Goal: Task Accomplishment & Management: Manage account settings

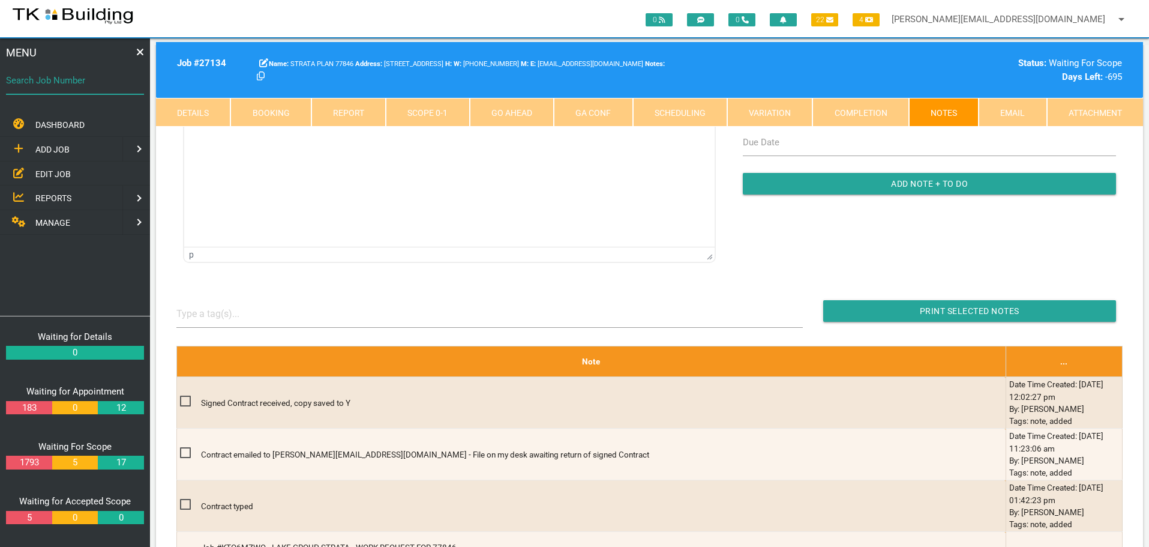
click at [101, 92] on input "Search Job Number" at bounding box center [75, 81] width 138 height 28
type input "27615"
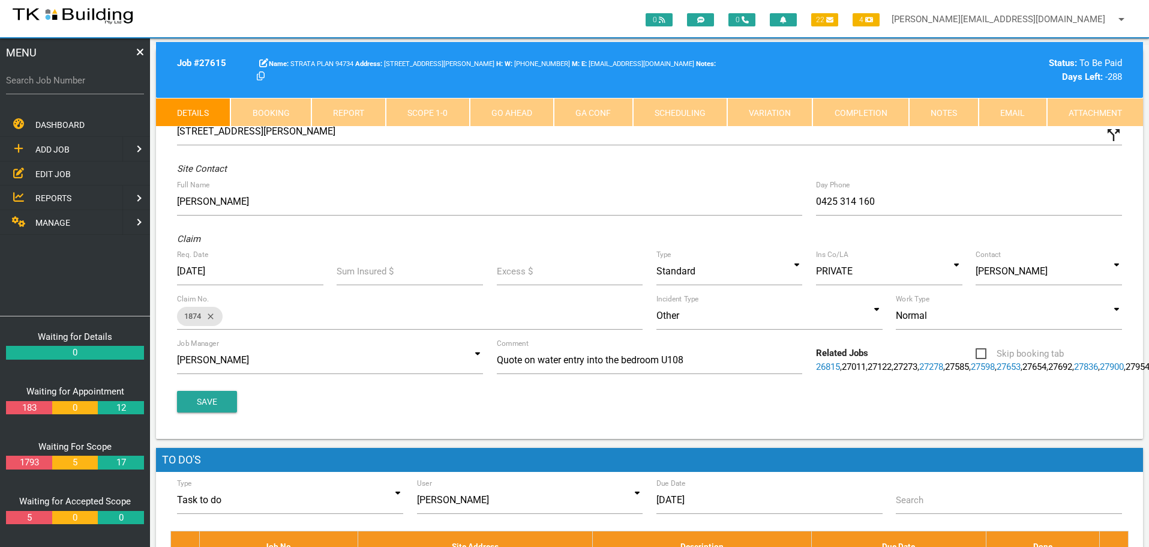
click at [956, 107] on link "Notes" at bounding box center [944, 112] width 70 height 29
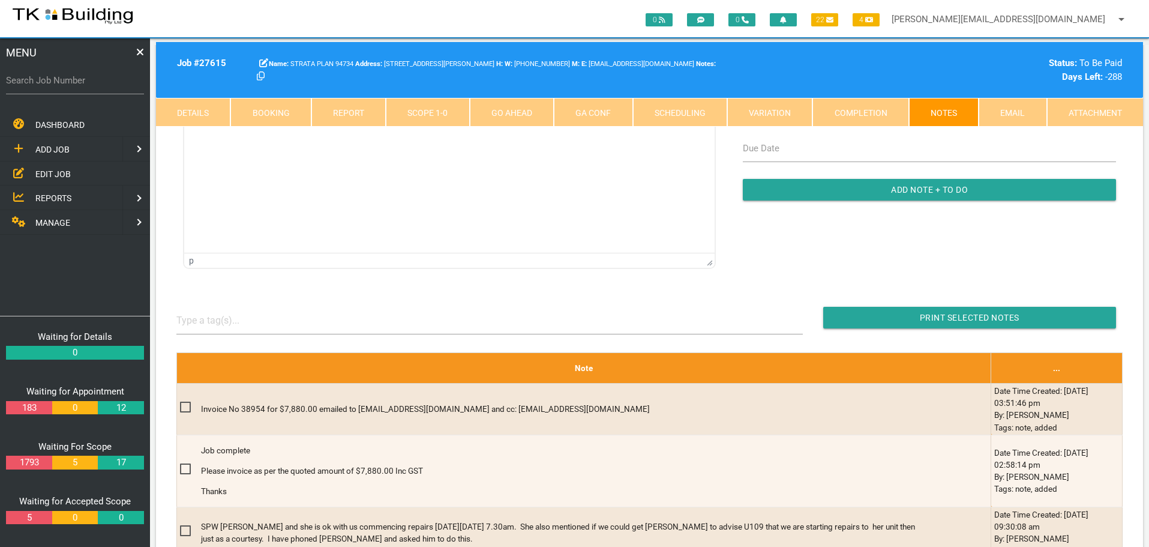
scroll to position [120, 0]
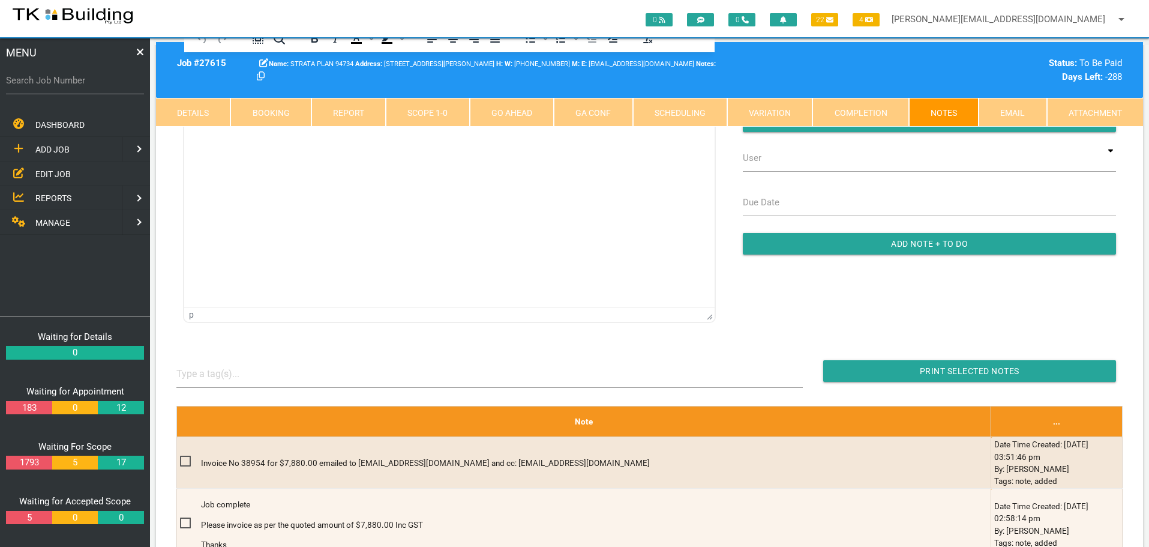
click at [52, 176] on span "EDIT JOB" at bounding box center [52, 174] width 35 height 10
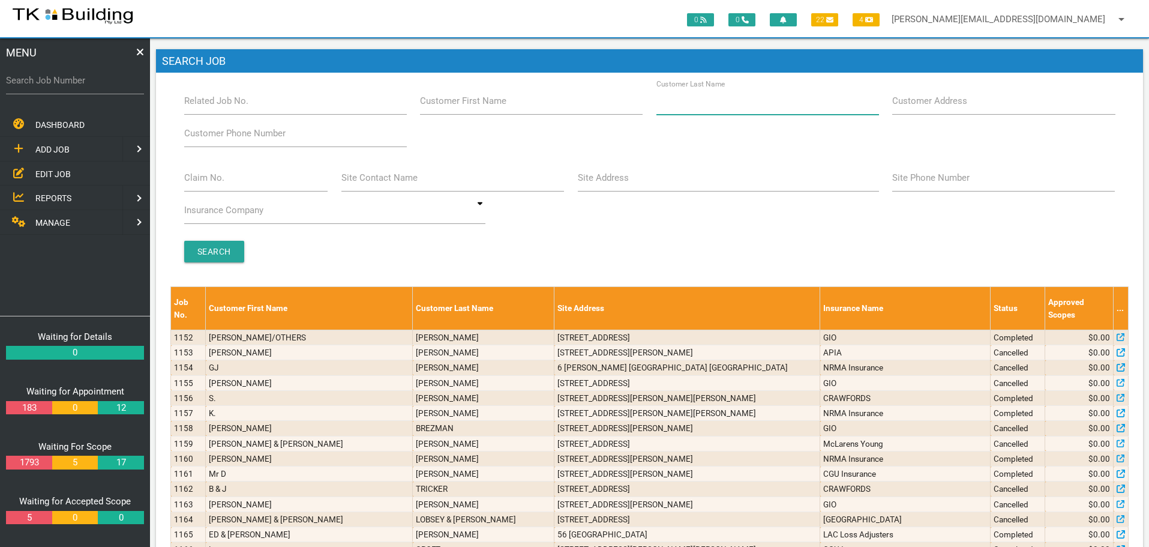
click at [743, 106] on input "Customer Last Name" at bounding box center [767, 101] width 223 height 28
type input "97414"
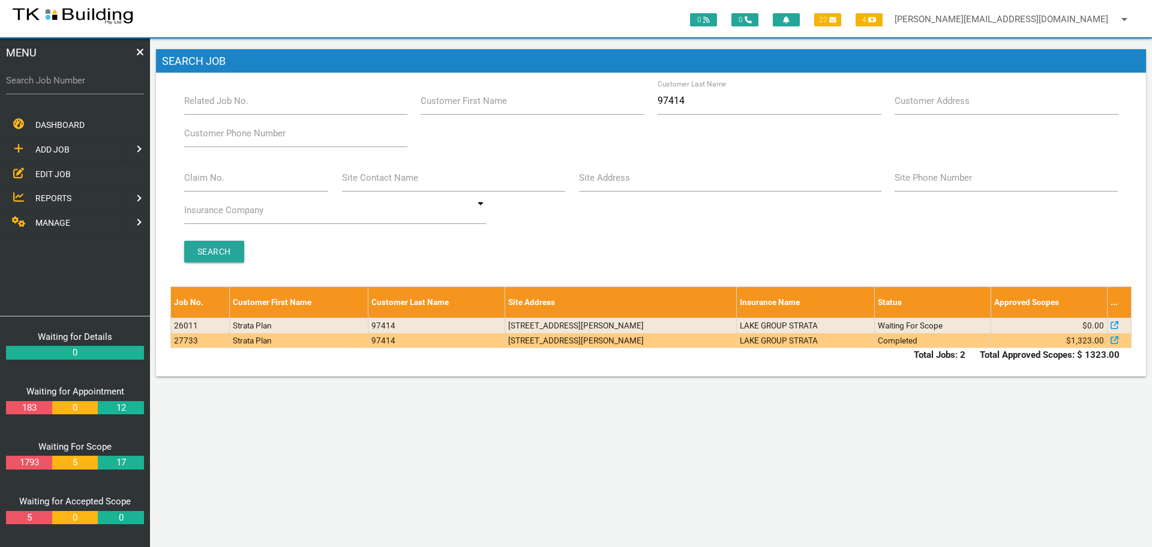
click at [748, 341] on td "LAKE GROUP STRATA" at bounding box center [806, 339] width 138 height 15
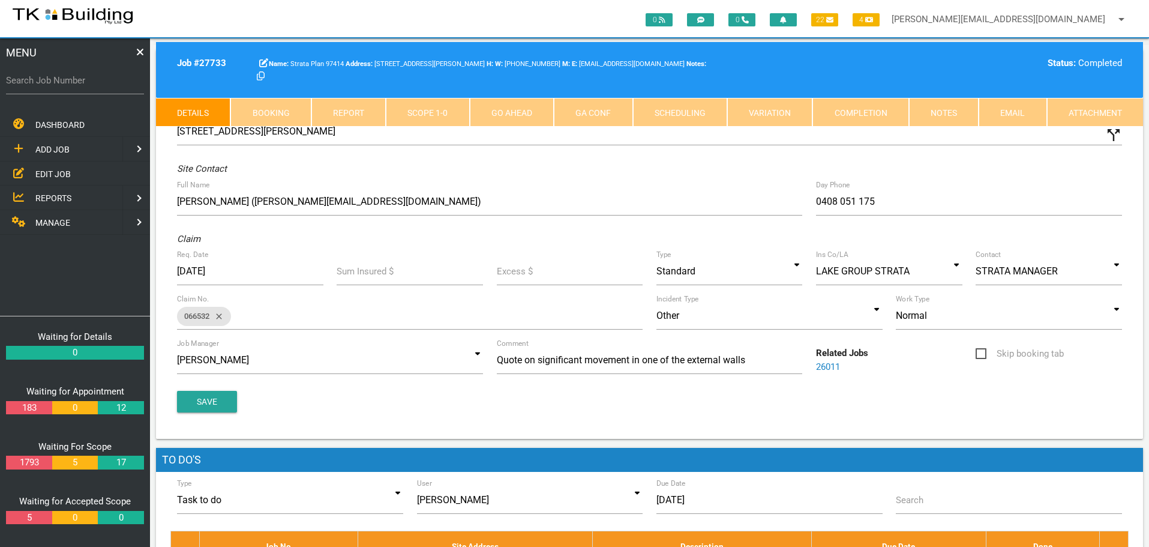
click at [268, 115] on link "Booking" at bounding box center [270, 112] width 80 height 29
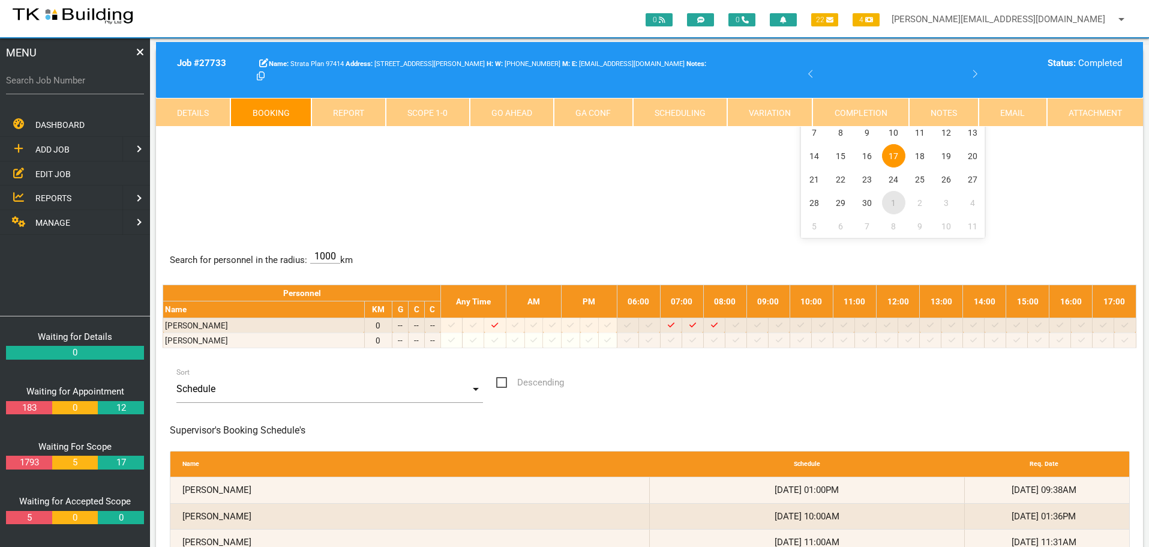
click at [893, 201] on span "1" at bounding box center [893, 202] width 23 height 23
select select "9"
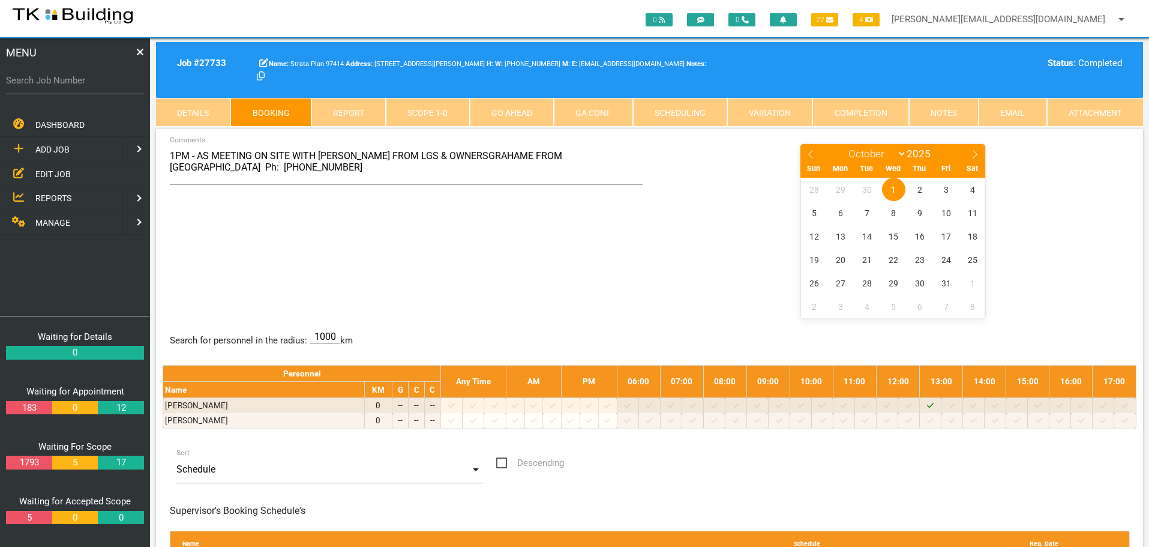
click at [963, 111] on link "Notes" at bounding box center [944, 112] width 70 height 29
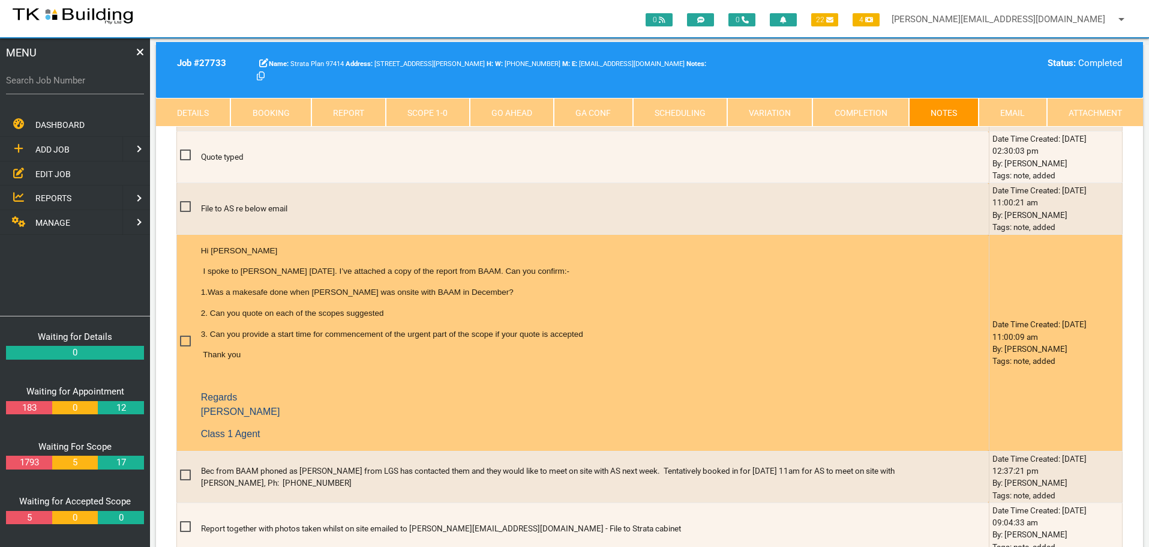
scroll to position [960, 0]
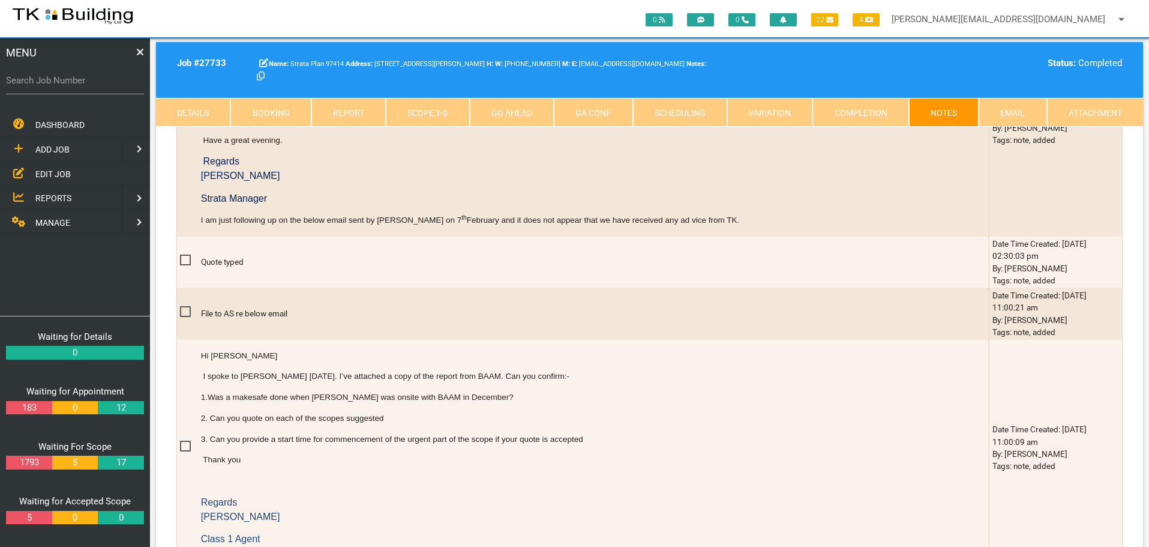
click at [274, 110] on link "Booking" at bounding box center [270, 112] width 80 height 29
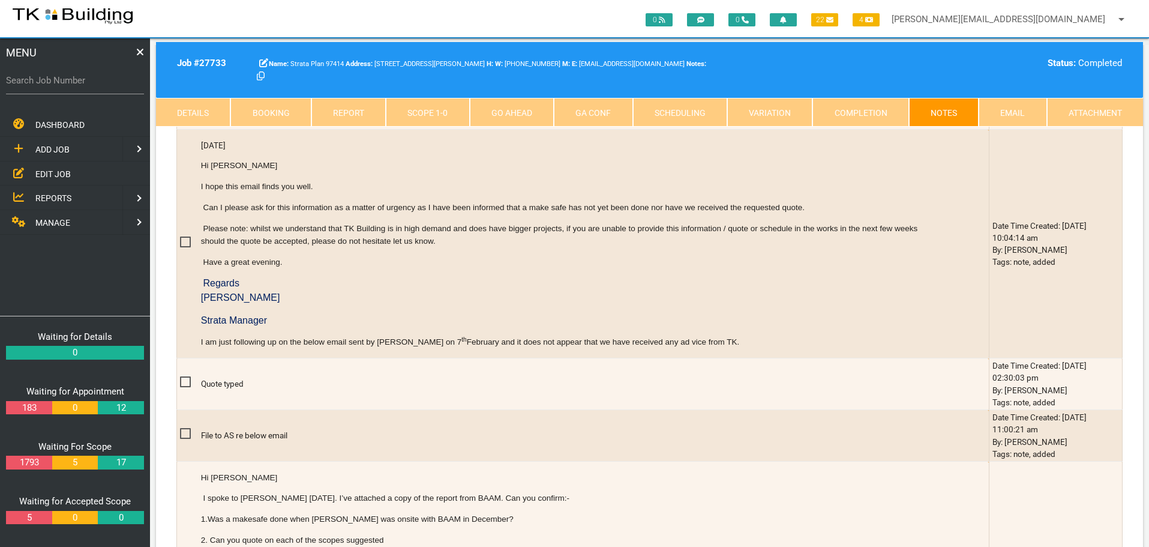
select select "8"
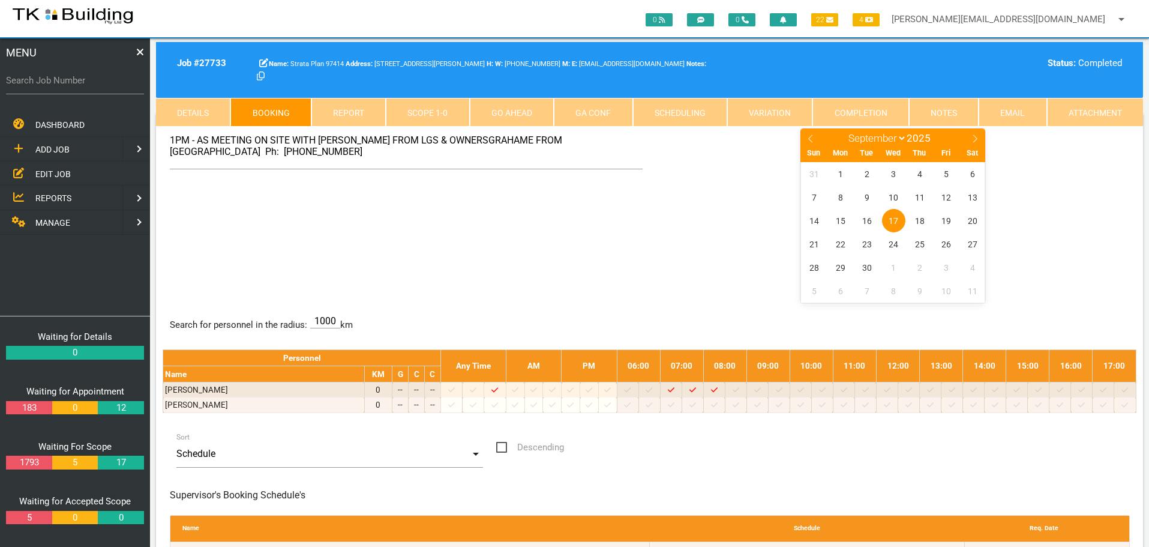
scroll to position [0, 0]
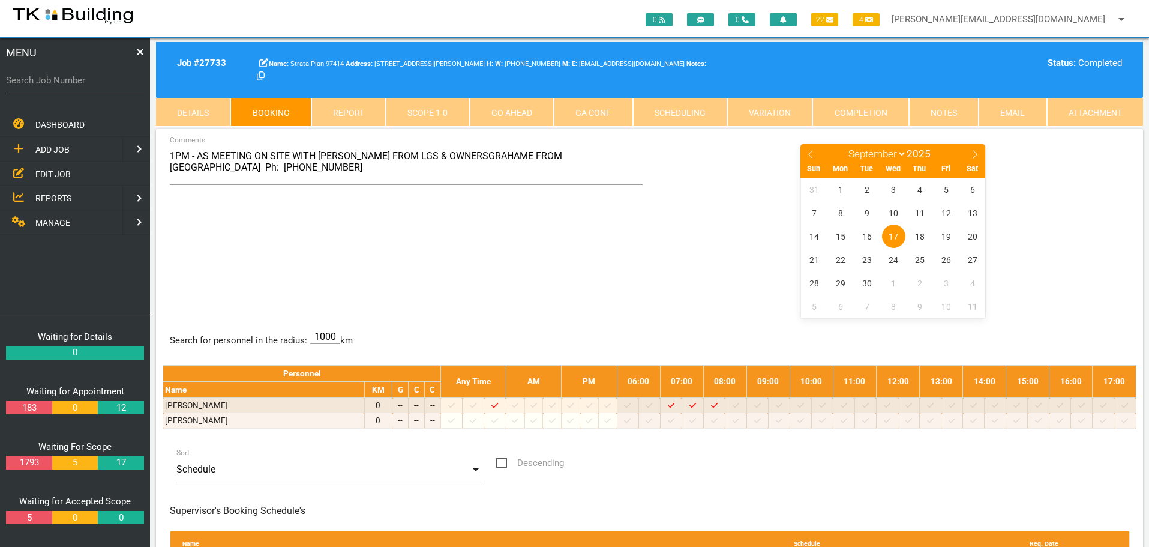
click at [664, 151] on center "January February March April May June July August September October November [D…" at bounding box center [892, 230] width 473 height 175
click at [641, 161] on textarea "1PM - AS MEETING ON SITE WITH NICOLE FROM LGS & OWNERSGRAHAME FROM BAAM Ph: 042…" at bounding box center [406, 164] width 473 height 42
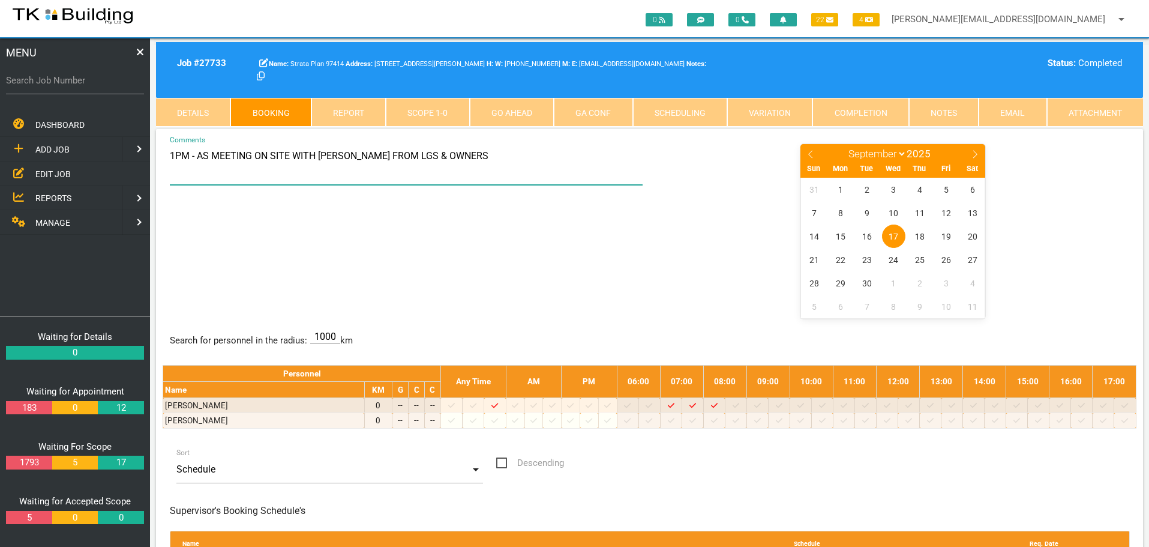
type textarea "1PM - AS MEETING ON SITE WITH NICOLE FROM LGS & OWNERS"
click at [596, 248] on div "1PM - AS MEETING ON SITE WITH NICOLE FROM LGS & OWNERS Comments January Februar…" at bounding box center [650, 230] width 974 height 175
click at [86, 87] on label "Search Job Number" at bounding box center [75, 81] width 138 height 14
click at [86, 87] on input "Search Job Number" at bounding box center [75, 81] width 138 height 28
type input "28155"
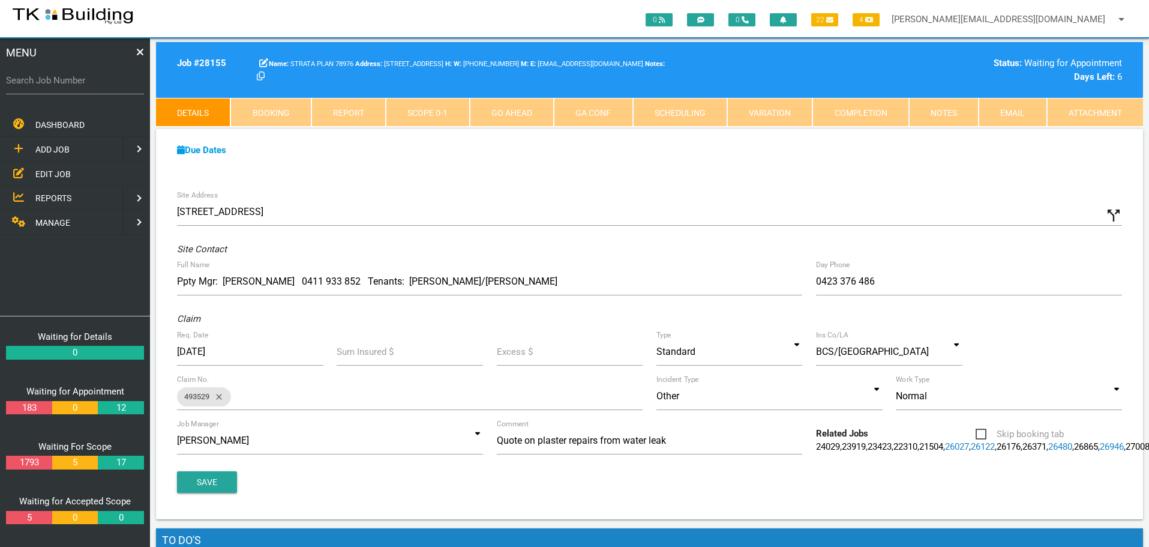
click at [283, 113] on link "Booking" at bounding box center [270, 112] width 80 height 29
select select "8"
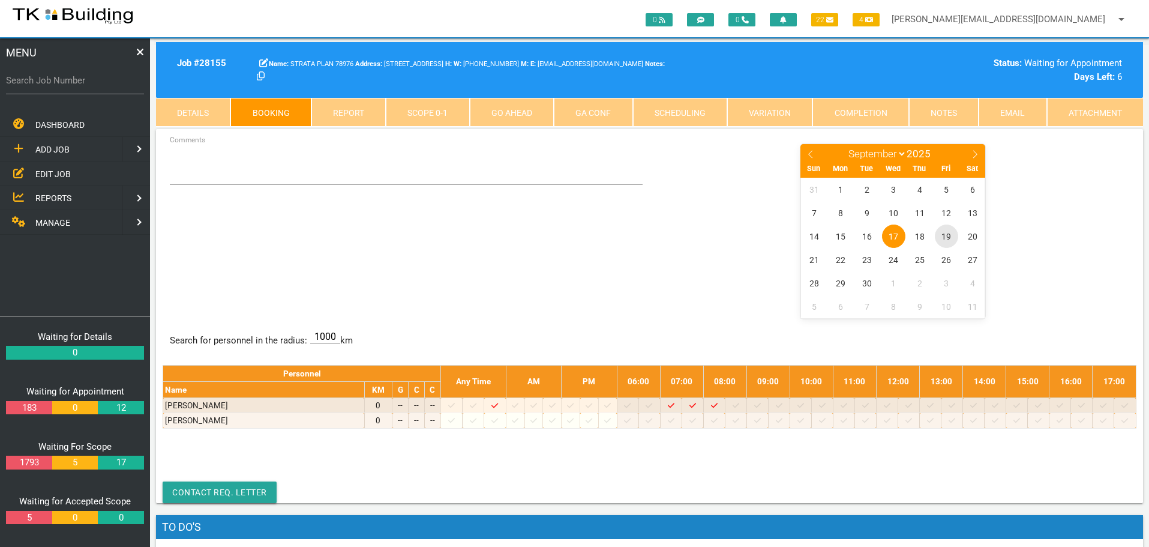
click at [945, 236] on span "19" at bounding box center [946, 235] width 23 height 23
click at [66, 88] on input "Search Job Number" at bounding box center [75, 81] width 138 height 28
type input "27853"
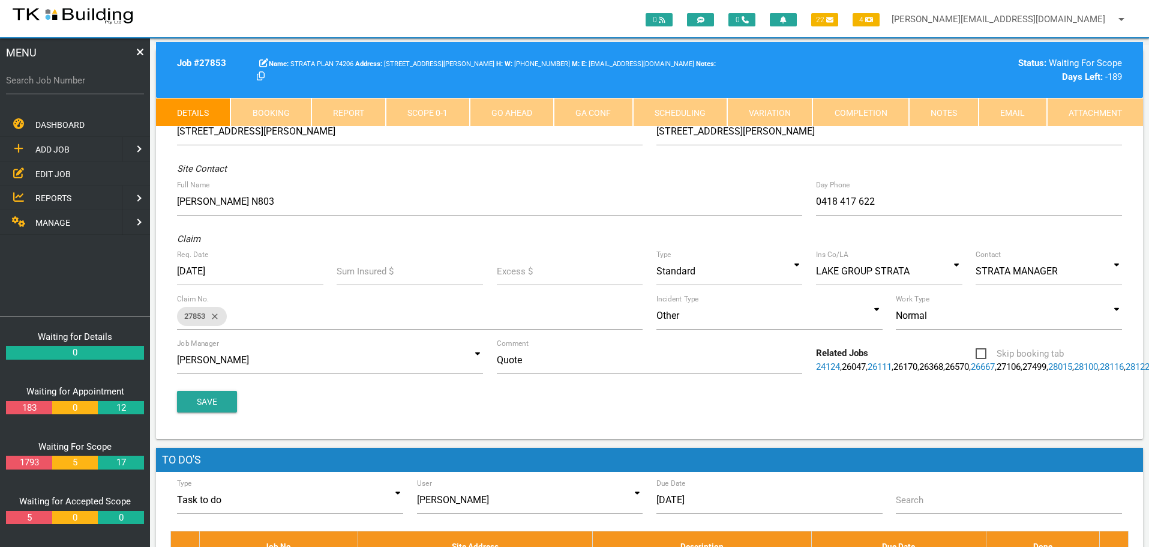
click at [437, 117] on link "Scope 0 - 1" at bounding box center [427, 112] width 83 height 29
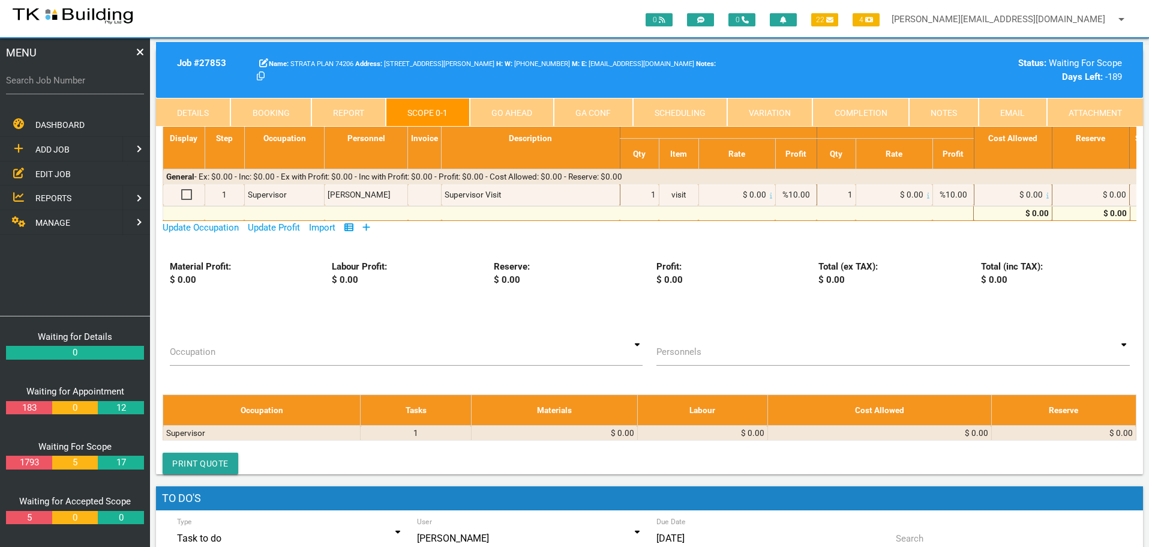
click at [370, 227] on icon at bounding box center [366, 227] width 8 height 9
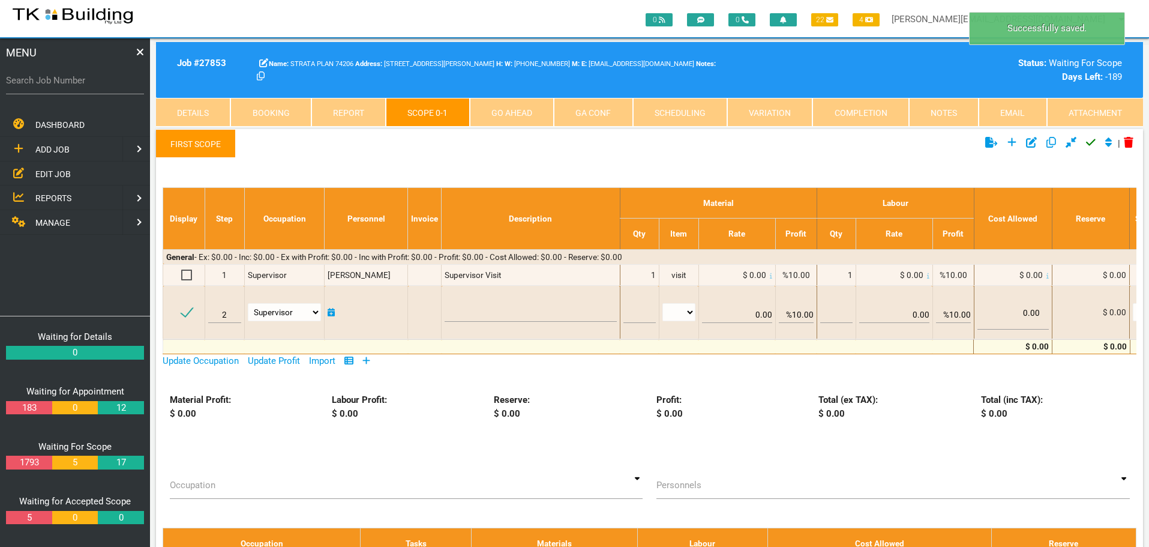
click at [196, 144] on link "First Scope" at bounding box center [196, 143] width 80 height 29
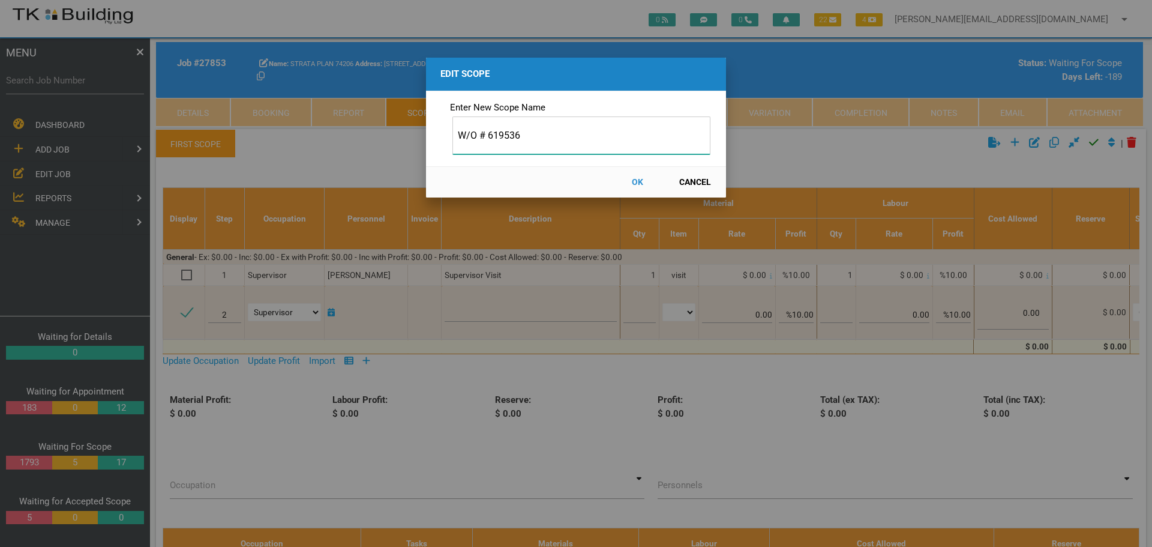
type input "W/O # 619536"
click at [635, 182] on button "OK" at bounding box center [637, 182] width 53 height 21
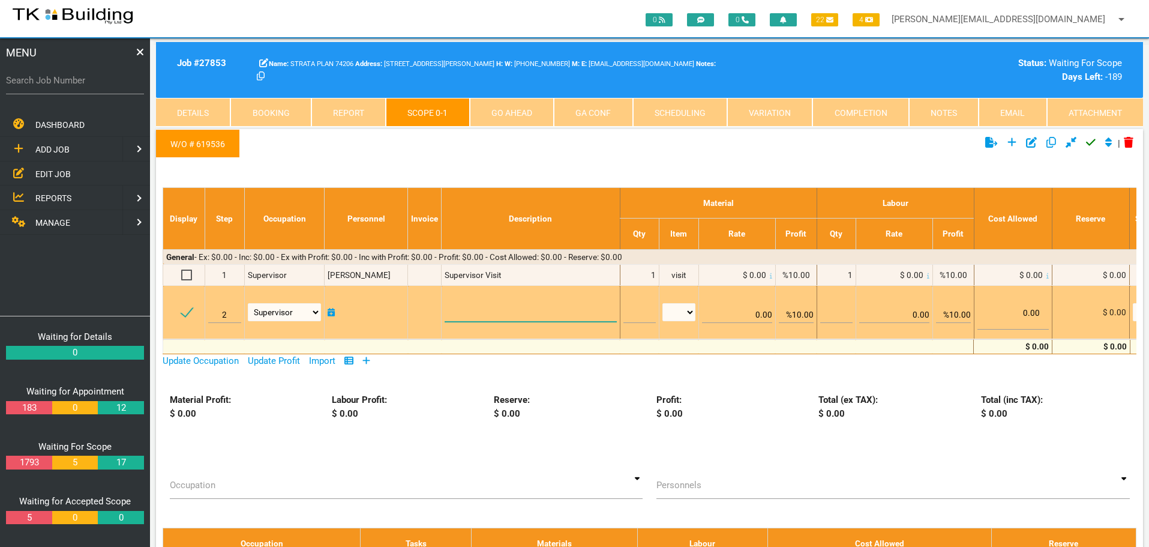
click at [456, 310] on textarea at bounding box center [531, 308] width 172 height 27
paste textarea "Scope Remove approx. 2 tiles and the tile screed down to the floor slab around …"
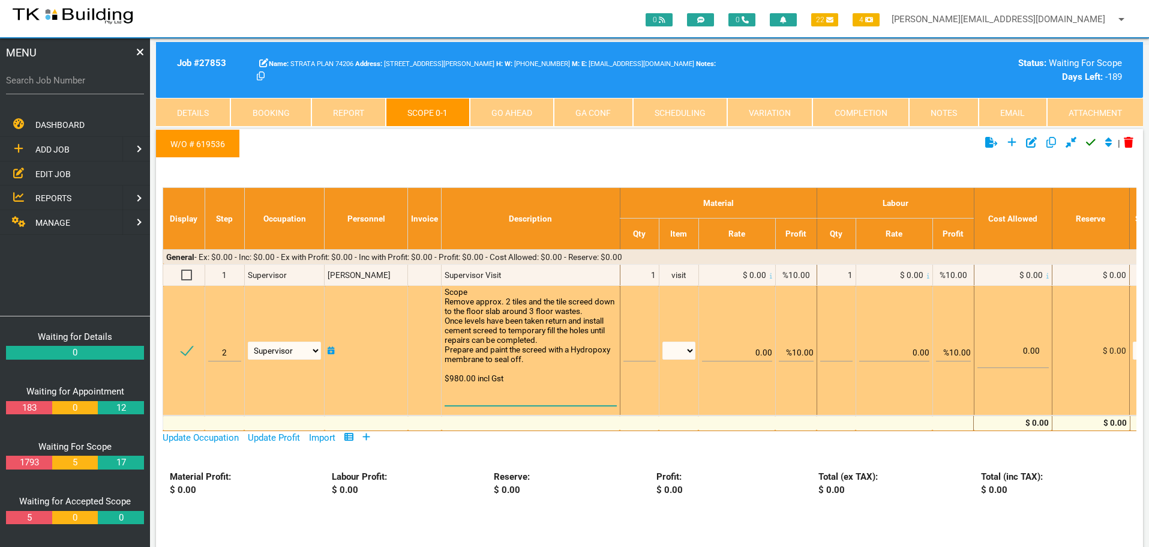
type textarea "Scope Remove approx. 2 tiles and the tile screed down to the floor slab around …"
click at [635, 352] on input "text" at bounding box center [639, 347] width 32 height 28
type input "1"
click at [690, 349] on select "patch LM hrs m3 items m2 m" at bounding box center [678, 350] width 33 height 18
select select "items"
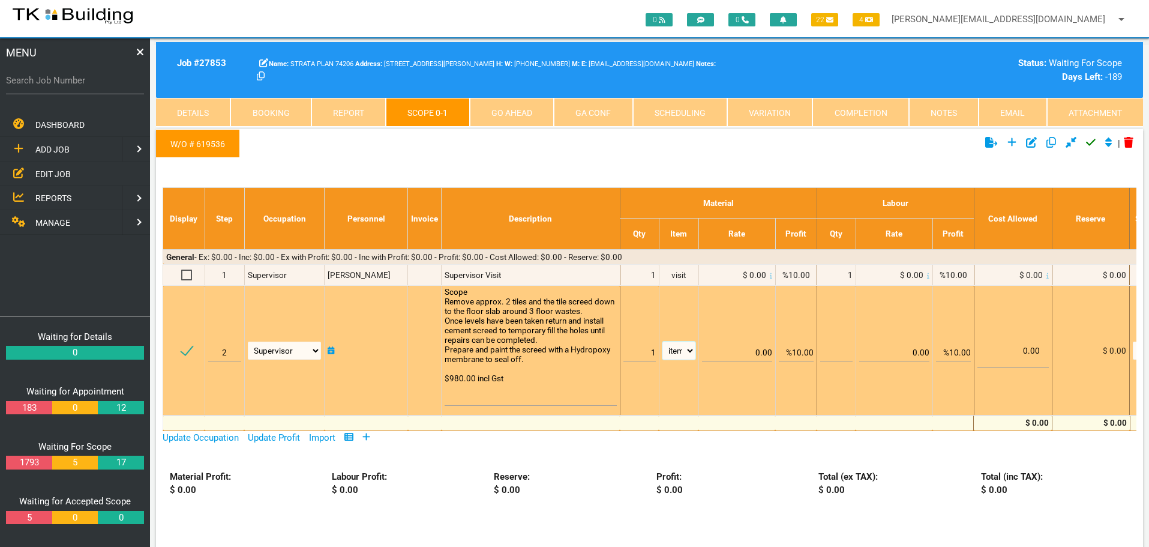
click at [662, 341] on select "patch LM hrs m3 items m2 m" at bounding box center [678, 350] width 33 height 18
click at [797, 350] on input "%10.00" at bounding box center [796, 347] width 35 height 28
type input "0.00"
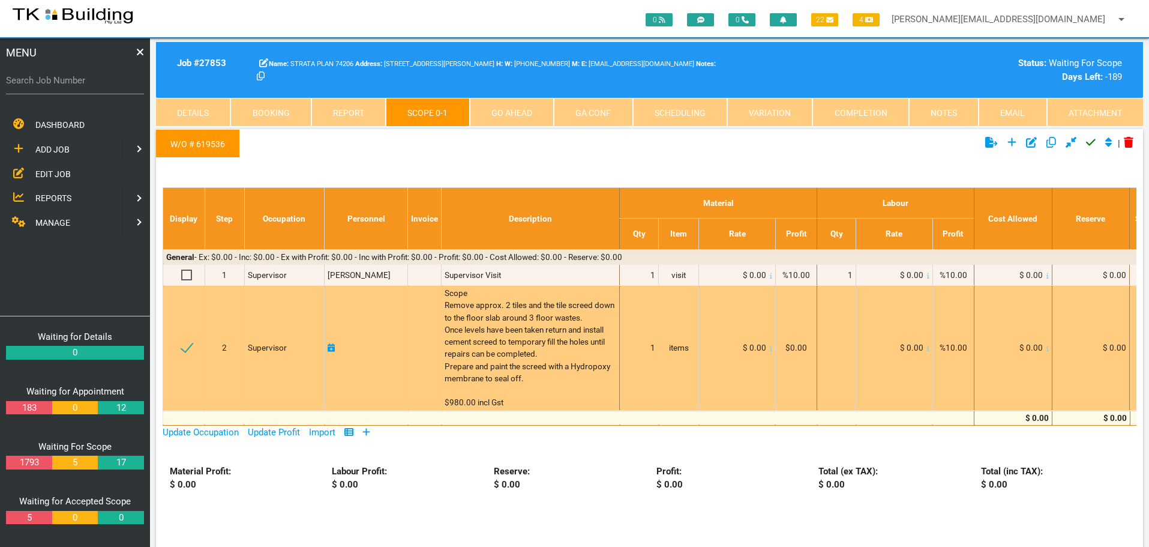
click at [770, 349] on icon at bounding box center [771, 348] width 2 height 5
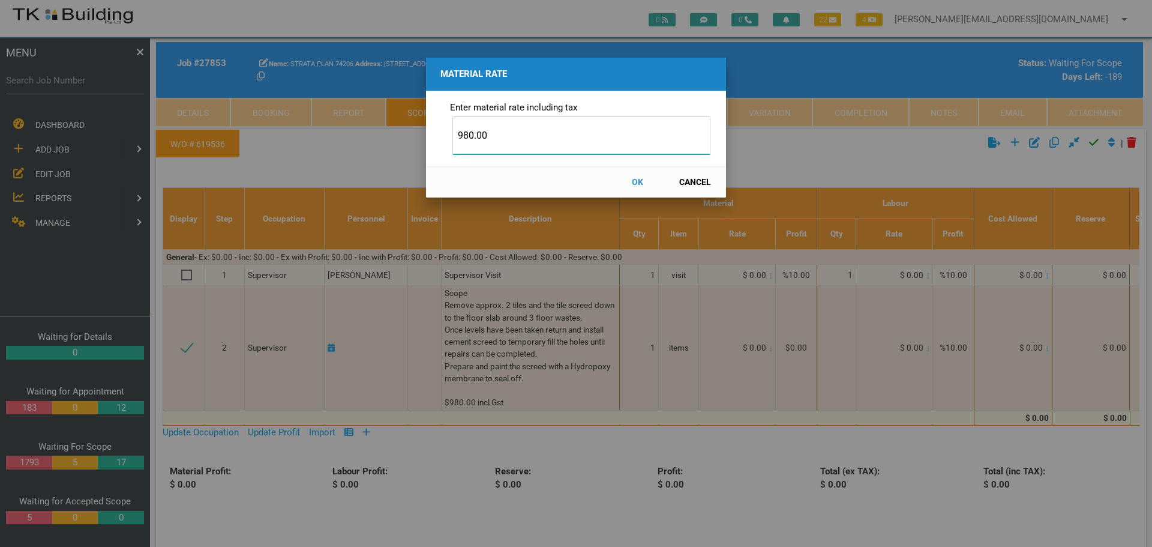
type input "980.00"
click at [639, 181] on button "OK" at bounding box center [637, 182] width 53 height 21
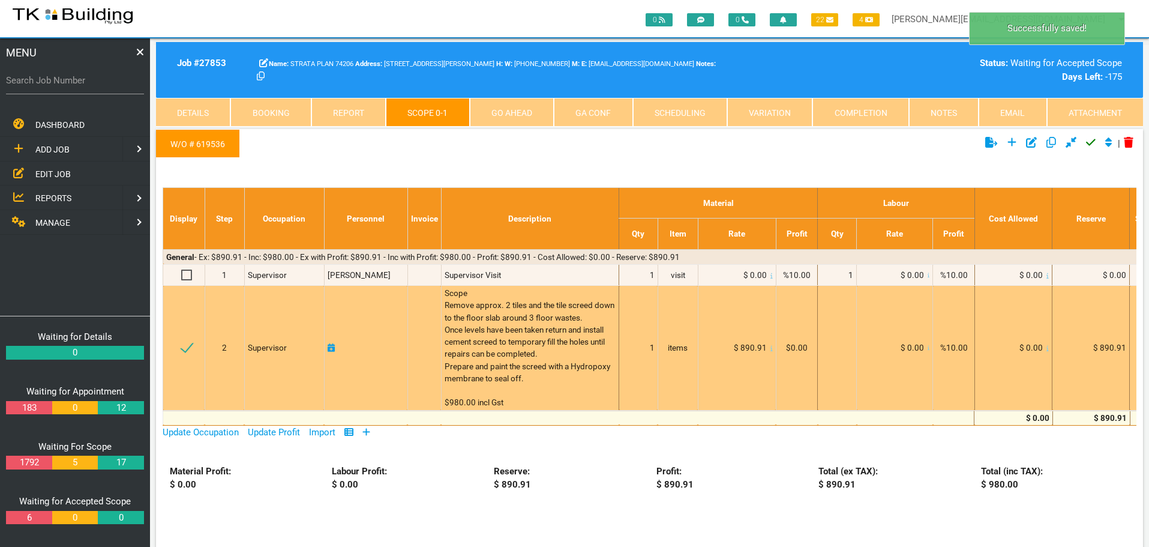
scroll to position [38, 0]
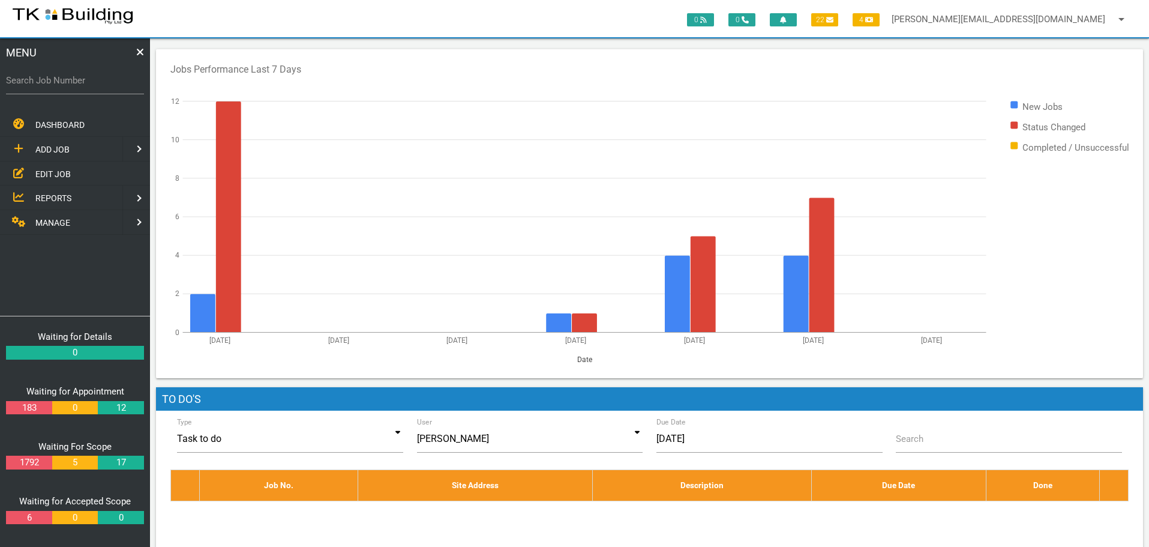
click at [51, 172] on span "EDIT JOB" at bounding box center [52, 174] width 35 height 10
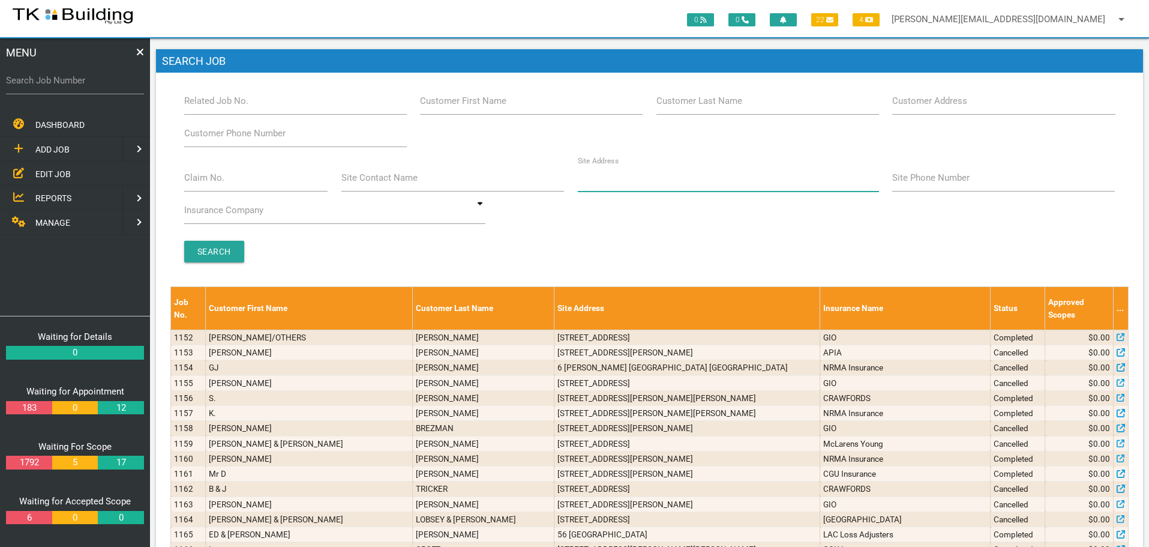
click at [614, 185] on input "Site Address" at bounding box center [728, 178] width 301 height 28
type input "48 zaara"
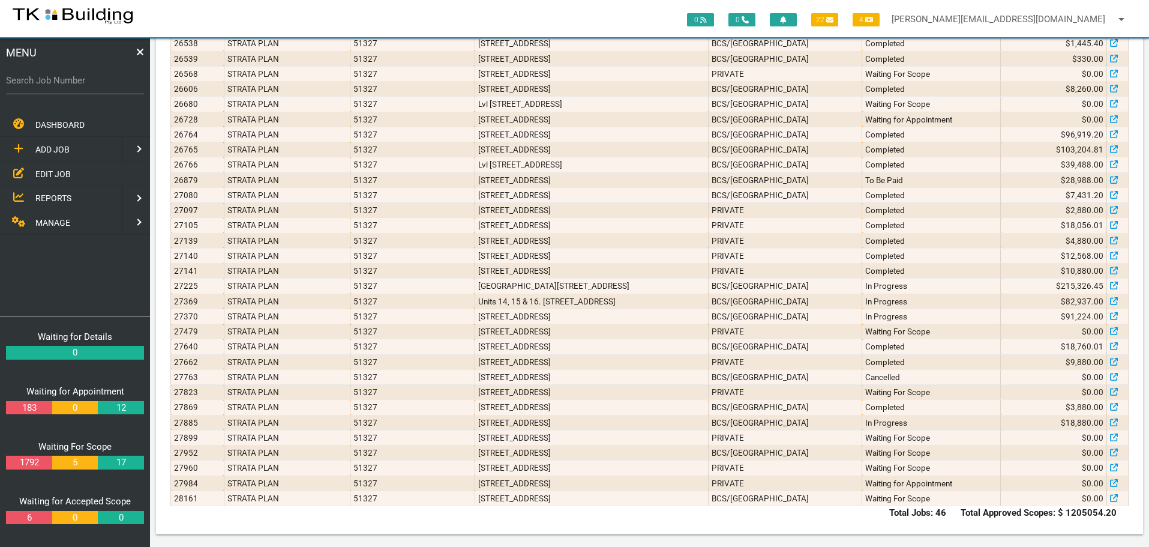
scroll to position [511, 0]
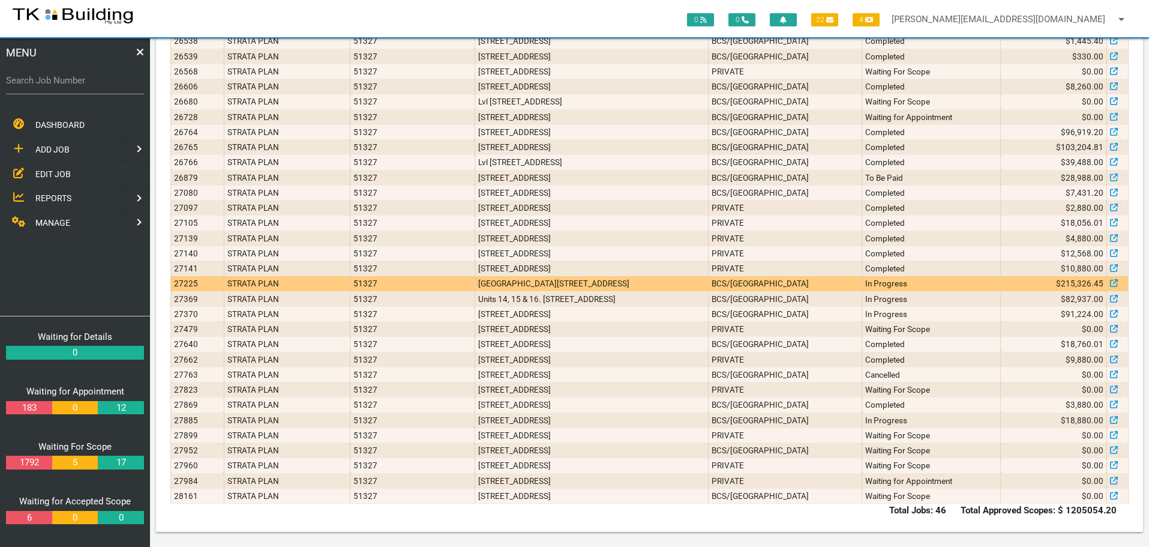
click at [708, 278] on td "[GEOGRAPHIC_DATA][STREET_ADDRESS]" at bounding box center [592, 283] width 234 height 15
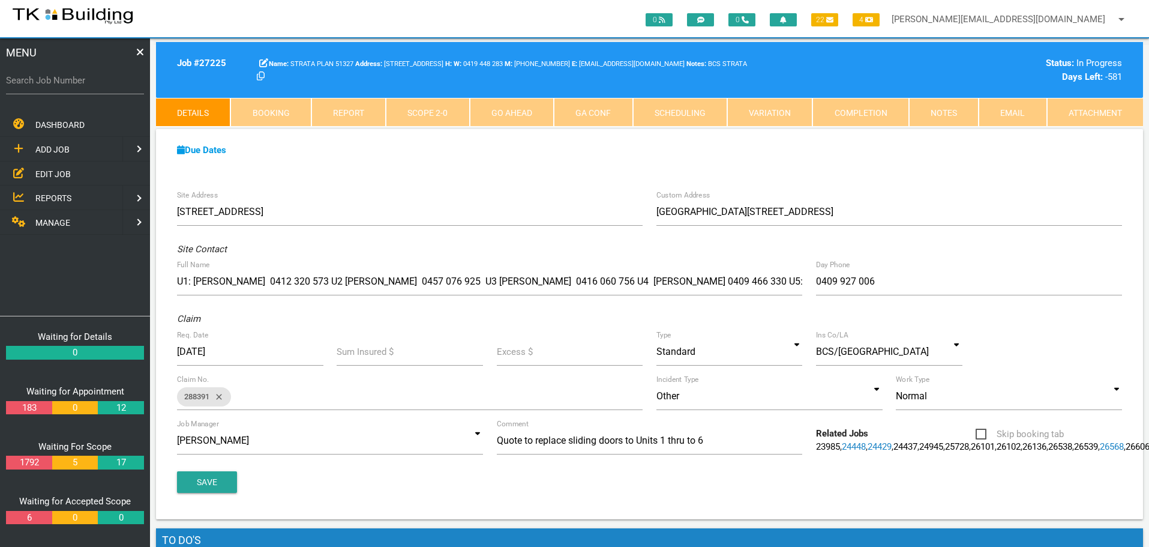
click at [270, 111] on link "Booking" at bounding box center [270, 112] width 80 height 29
select select "8"
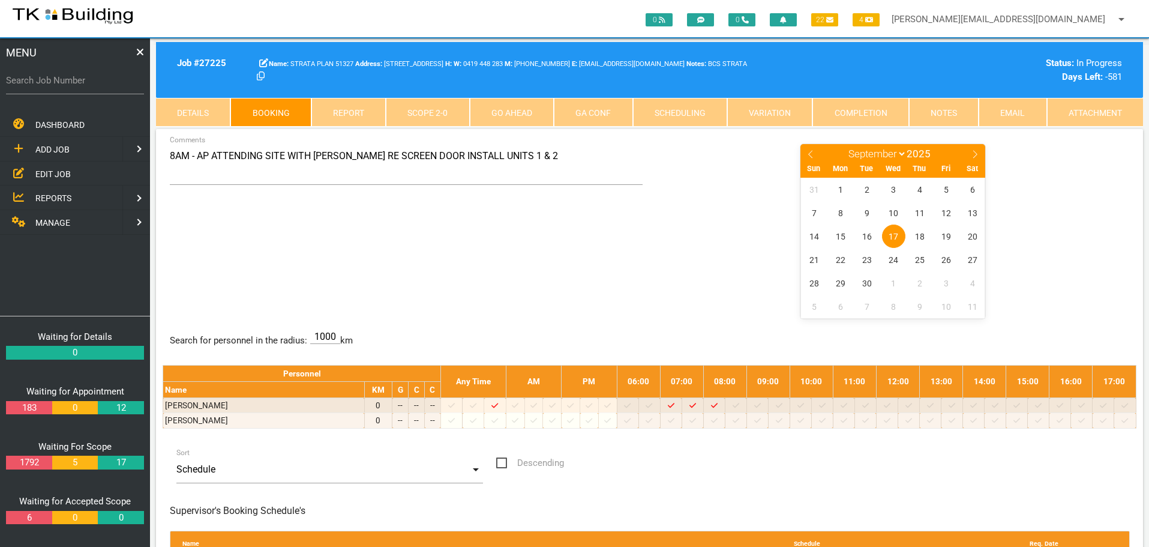
click at [950, 112] on link "Notes" at bounding box center [944, 112] width 70 height 29
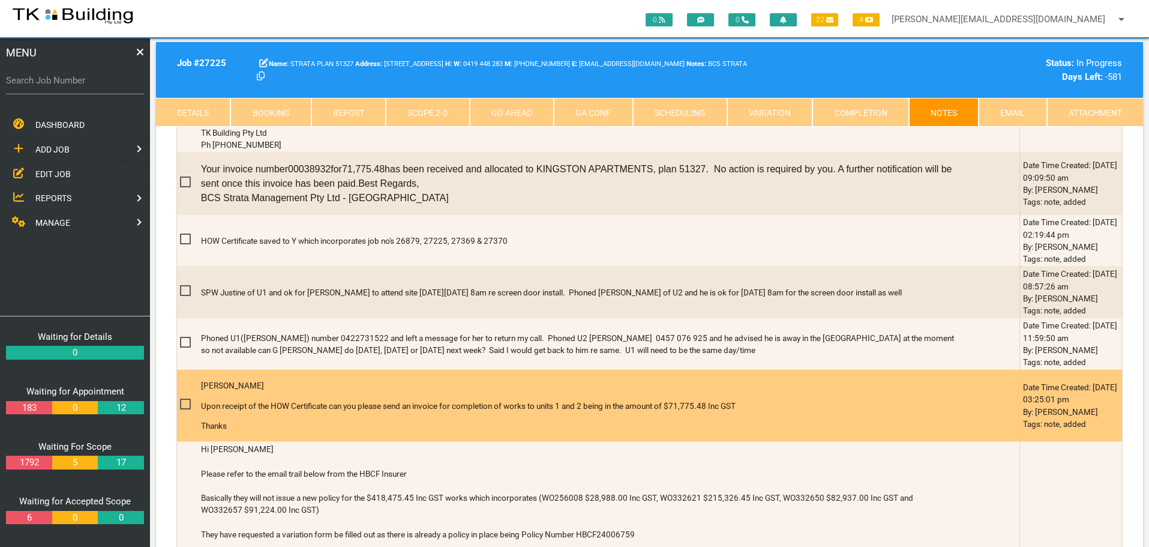
scroll to position [660, 0]
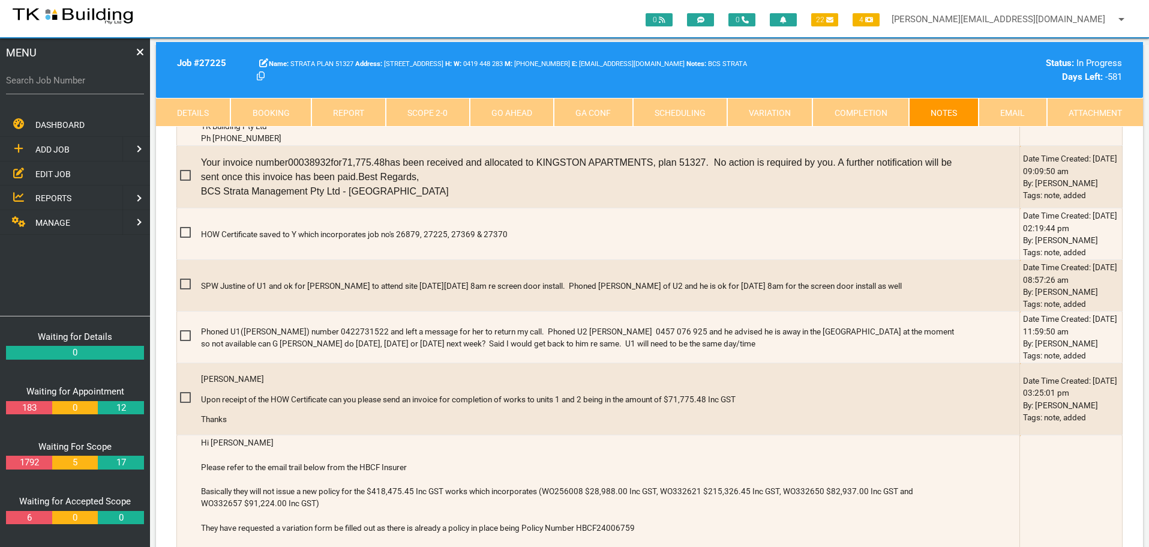
click at [290, 110] on link "Booking" at bounding box center [270, 112] width 80 height 29
select select "8"
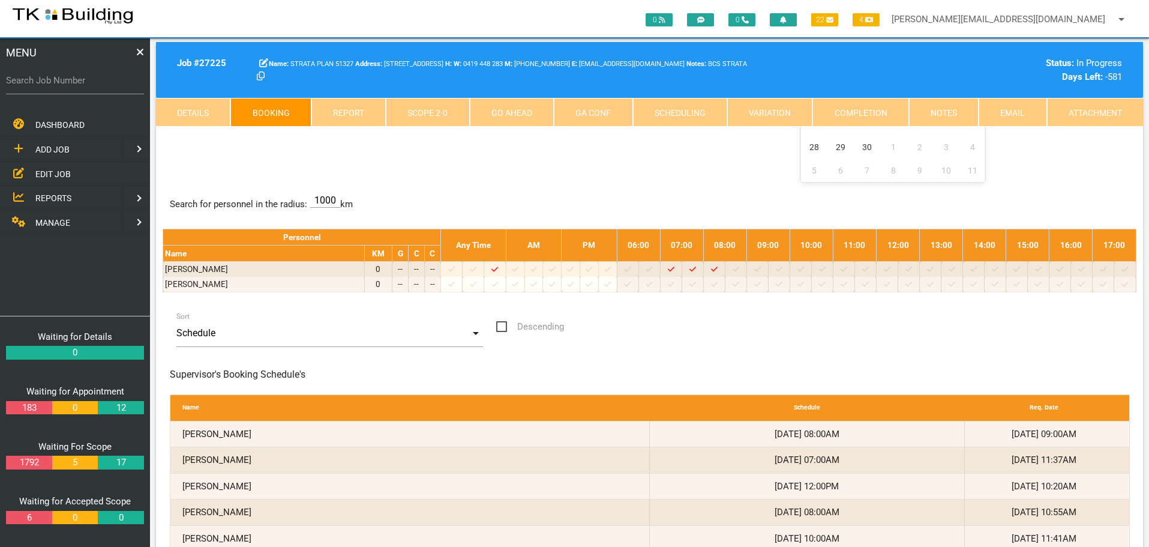
scroll to position [0, 0]
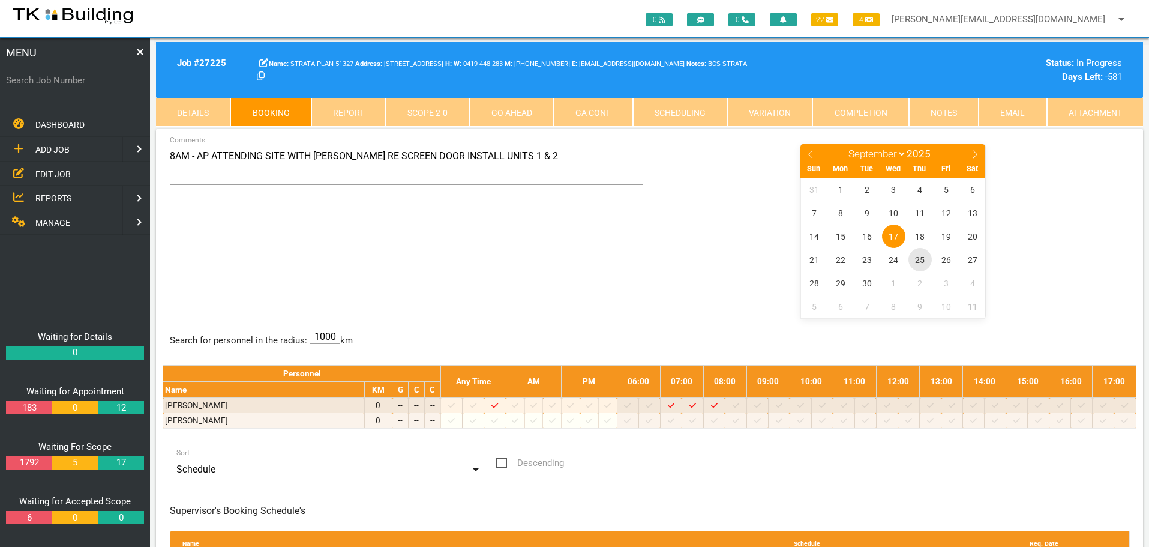
click at [921, 259] on span "25" at bounding box center [919, 259] width 23 height 23
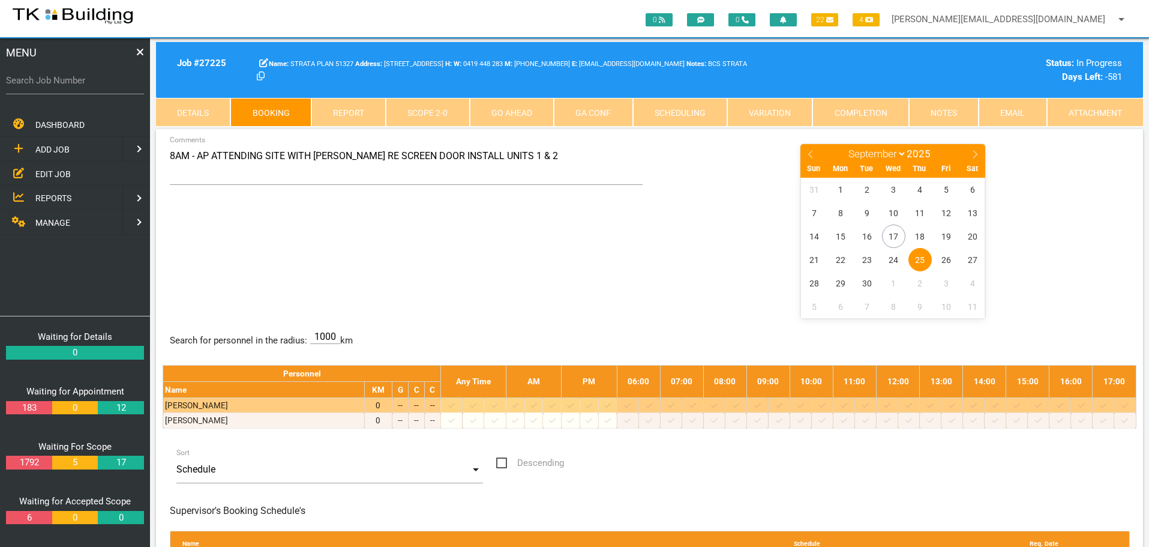
click at [696, 405] on icon at bounding box center [692, 405] width 7 height 8
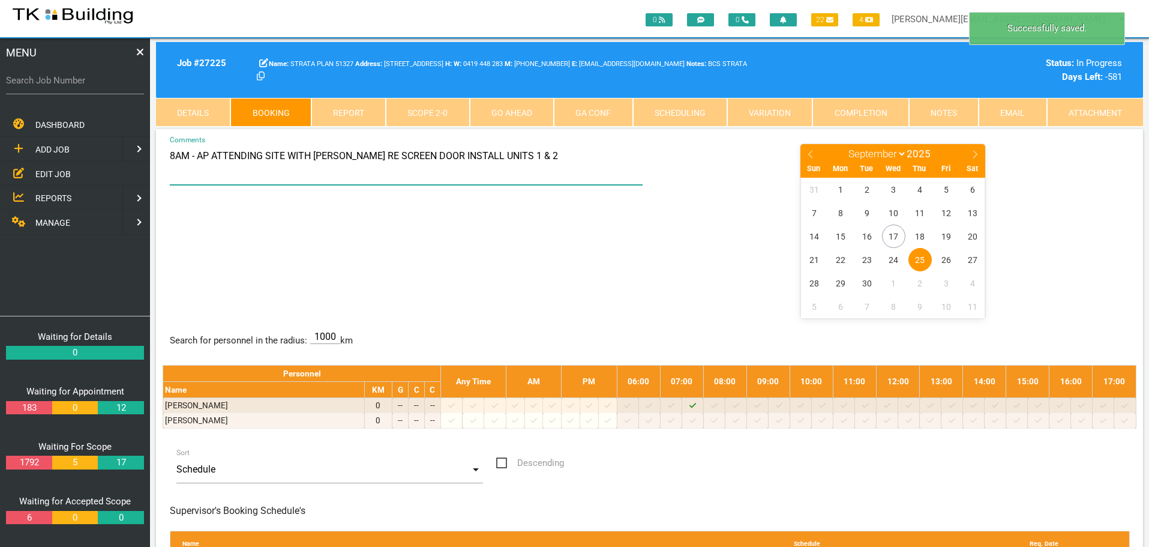
click at [172, 154] on textarea "8AM - AP ATTENDING SITE WITH [PERSON_NAME] RE SCREEN DOOR INSTALL UNITS 1 & 2" at bounding box center [406, 164] width 473 height 42
click at [569, 161] on textarea "87.30AM - AP ATTENDING SITE WITH [PERSON_NAME] RE SCREEN DOOR INSTALL UNITS 1 &…" at bounding box center [406, 164] width 473 height 42
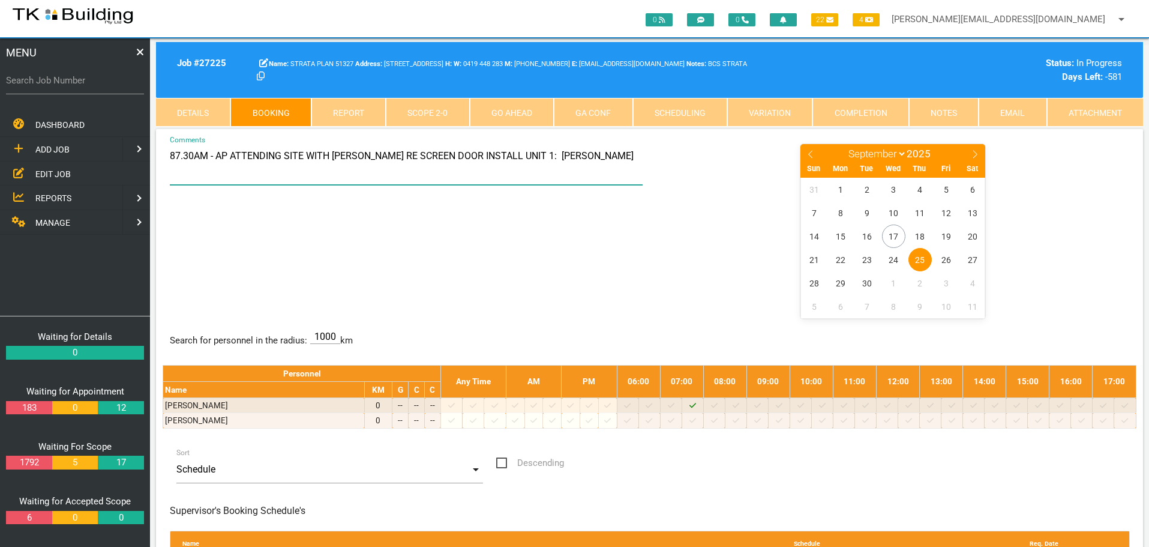
click at [175, 157] on textarea "87.30AM - AP ATTENDING SITE WITH [PERSON_NAME] RE SCREEN DOOR INSTALL UNIT 1: […" at bounding box center [406, 164] width 473 height 42
click at [569, 161] on textarea "7.30AM - AP ATTENDING SITE WITH [PERSON_NAME] RE SCREEN DOOR INSTALL UNIT 1: [P…" at bounding box center [406, 164] width 473 height 42
type textarea "7.30AM - AP ATTENDING SITE WITH [PERSON_NAME] RE SCREEN DOOR INSTALL UNIT 1: [P…"
drag, startPoint x: 674, startPoint y: 262, endPoint x: 710, endPoint y: 239, distance: 43.1
click at [681, 256] on center "January February March April May June July August September October November [D…" at bounding box center [892, 230] width 473 height 175
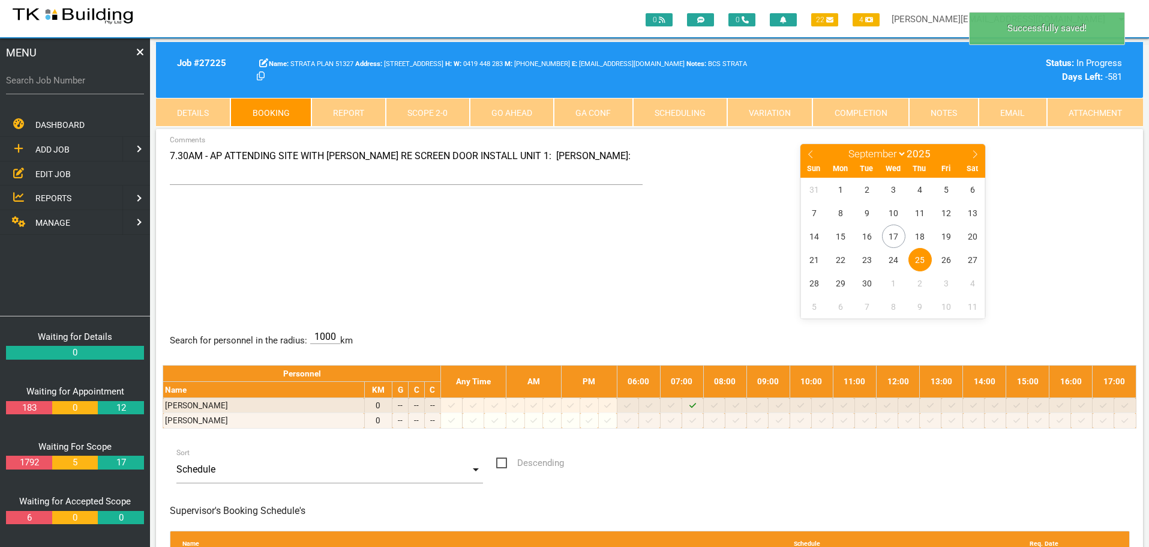
click at [932, 112] on link "Notes" at bounding box center [944, 112] width 70 height 29
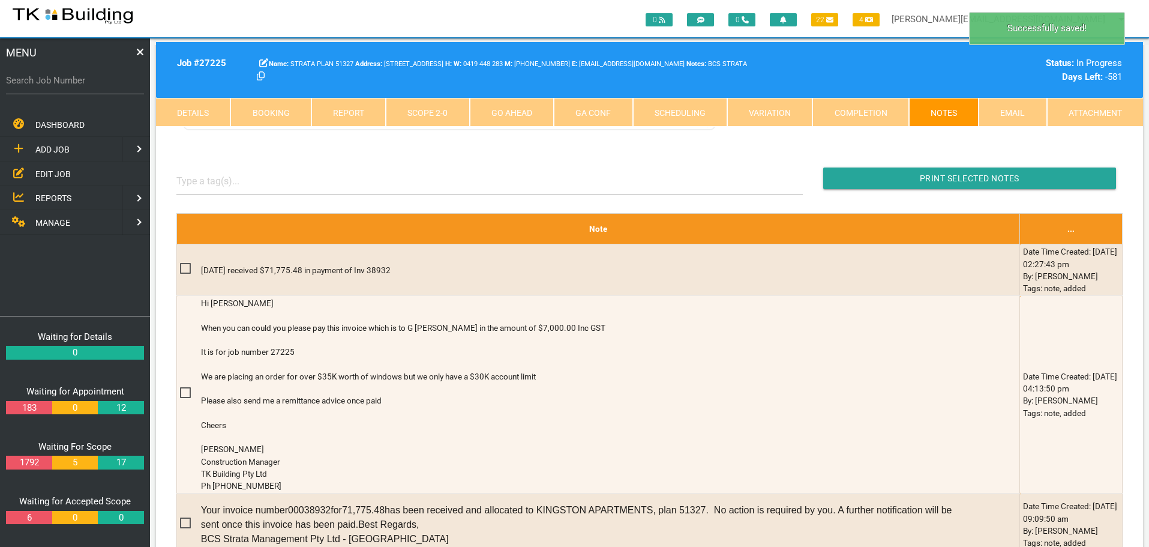
scroll to position [480, 0]
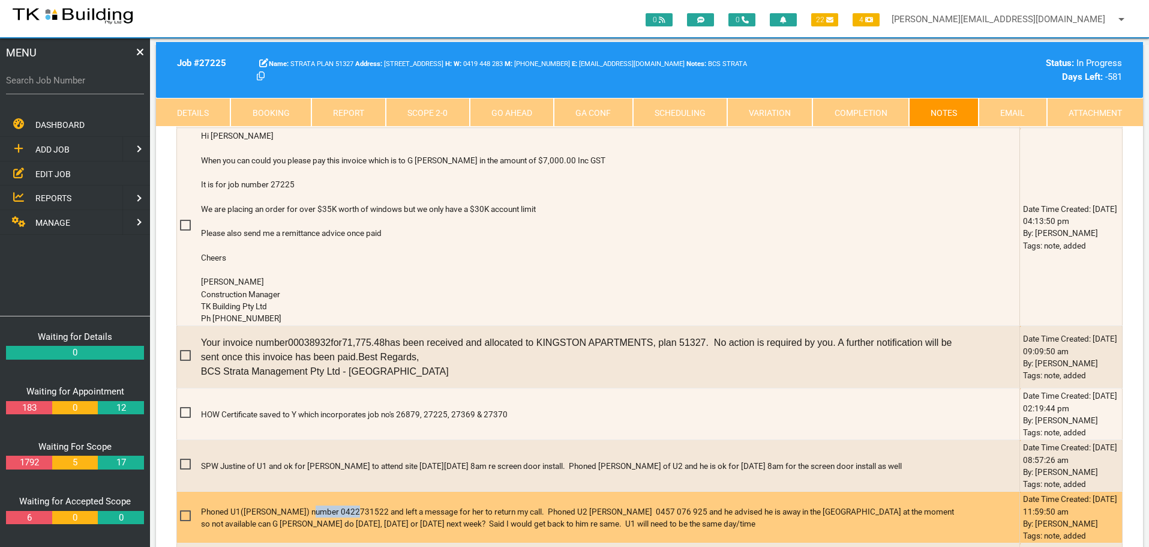
drag, startPoint x: 302, startPoint y: 506, endPoint x: 346, endPoint y: 505, distance: 43.2
click at [346, 505] on p "Phoned U1([PERSON_NAME]) number 0422731522 and left a message for her to return…" at bounding box center [577, 517] width 753 height 25
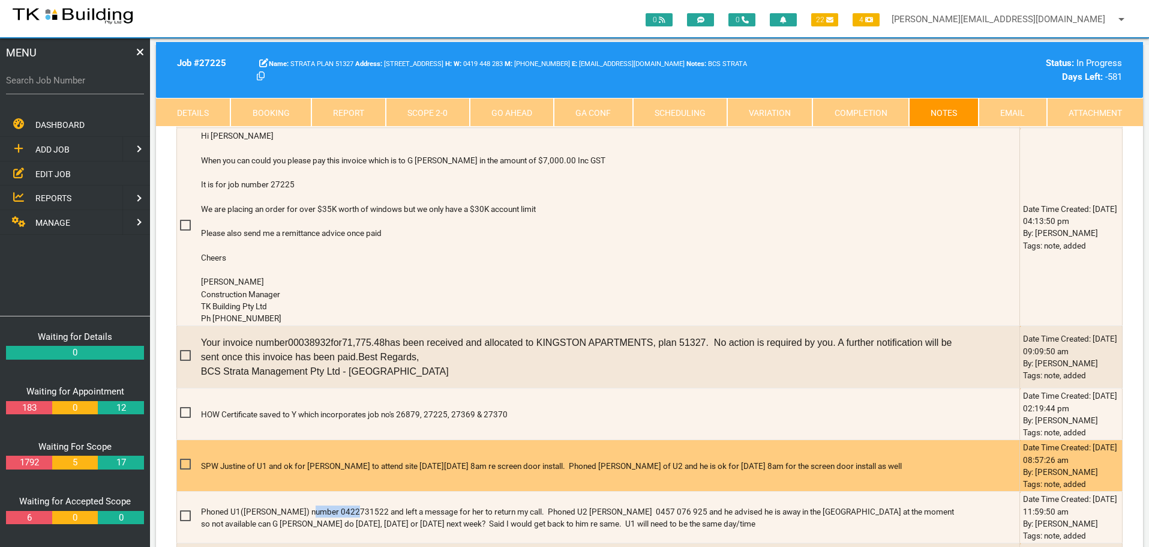
copy p "0422731522"
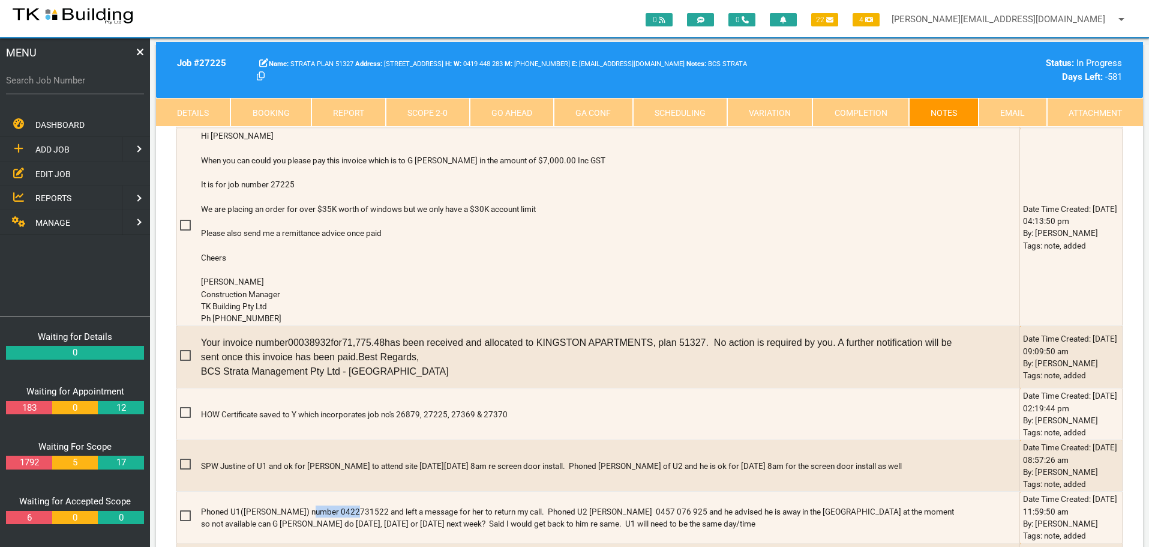
click at [277, 107] on link "Booking" at bounding box center [270, 112] width 80 height 29
select select "8"
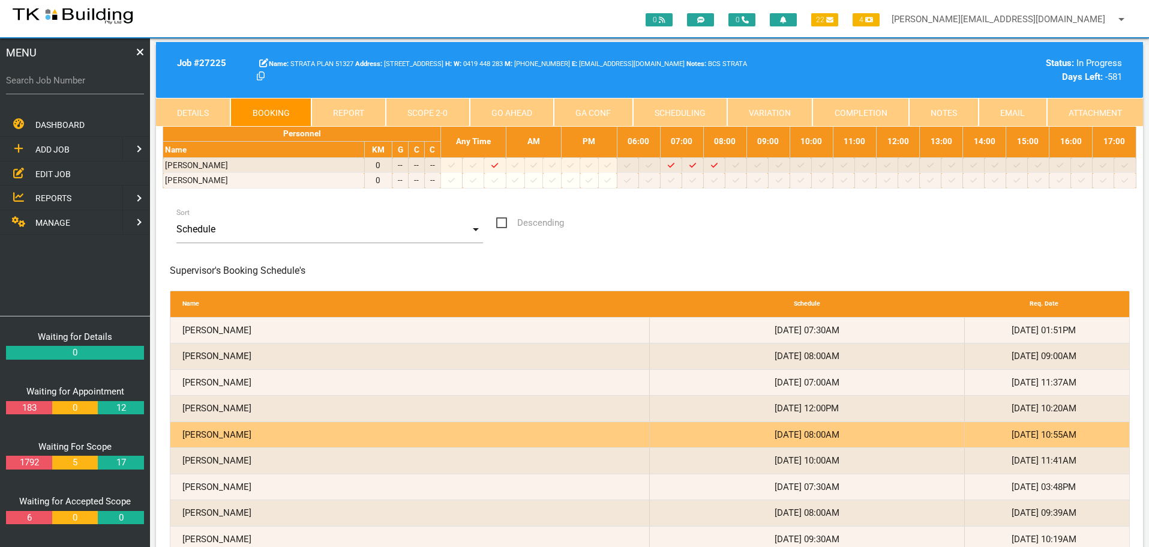
scroll to position [0, 0]
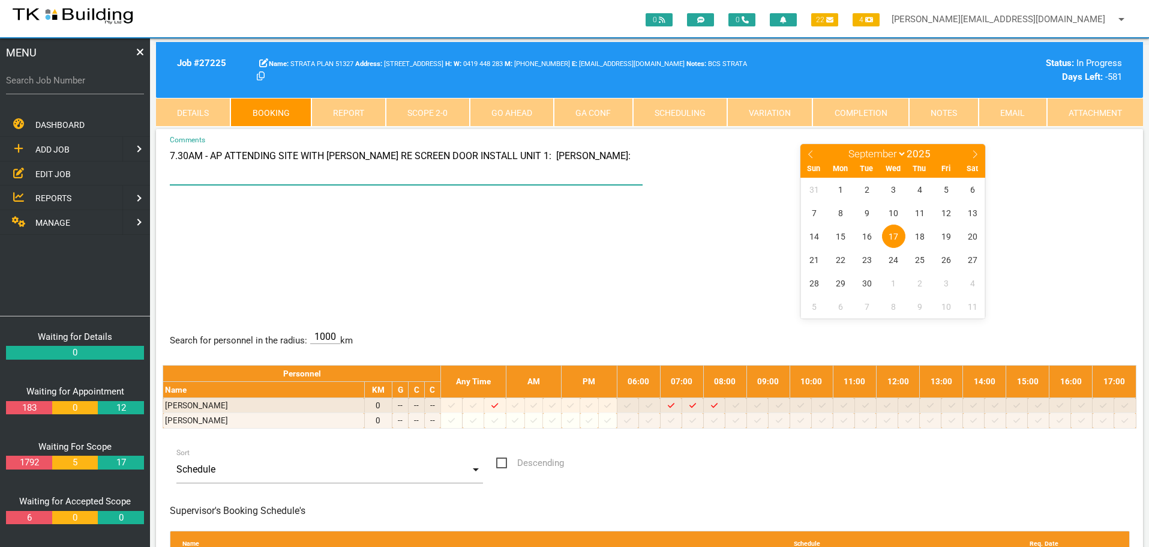
click at [609, 154] on textarea "7.30AM - AP ATTENDING SITE WITH [PERSON_NAME] RE SCREEN DOOR INSTALL UNIT 1: [P…" at bounding box center [406, 164] width 473 height 42
paste textarea "0422731522"
click at [596, 156] on textarea "7.30AM - AP ATTENDING SITE WITH [PERSON_NAME] RE SCREEN DOOR INSTALL UNIT 1: [P…" at bounding box center [406, 164] width 473 height 42
click at [613, 155] on textarea "7.30AM - AP ATTENDING SITE WITH [PERSON_NAME] RE SCREEN DOOR INSTALL UNIT 1: [P…" at bounding box center [406, 164] width 473 height 42
click at [655, 158] on div "January February March April May June July August September October November [D…" at bounding box center [893, 230] width 487 height 175
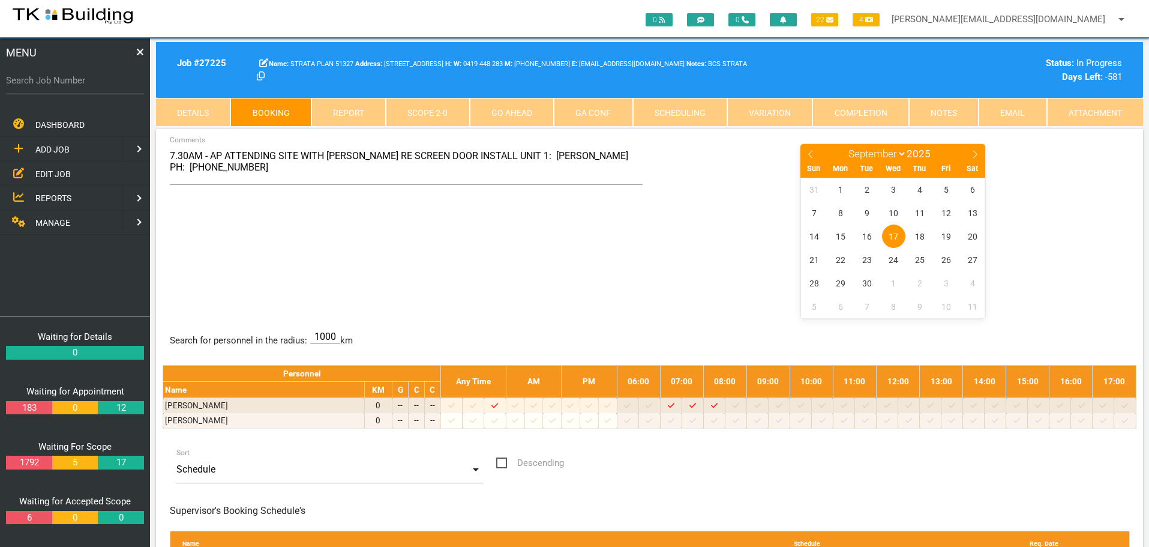
click at [647, 159] on div "7.30AM - AP ATTENDING SITE WITH [PERSON_NAME] RE SCREEN DOOR INSTALL UNIT 1: [P…" at bounding box center [406, 168] width 487 height 51
click at [639, 154] on textarea "7.30AM - AP ATTENDING SITE WITH [PERSON_NAME] RE SCREEN DOOR INSTALL UNIT 1: [P…" at bounding box center [406, 164] width 473 height 42
type textarea "7.30AM - AP ATTENDING SITE WITH [PERSON_NAME] RE SCREEN DOOR INSTALL UNIT 1: [P…"
click at [554, 238] on div "7.30AM - AP ATTENDING SITE WITH [PERSON_NAME] RE SCREEN DOOR INSTALL UNIT 1: [P…" at bounding box center [650, 230] width 974 height 175
drag, startPoint x: 956, startPoint y: 110, endPoint x: 949, endPoint y: 112, distance: 7.4
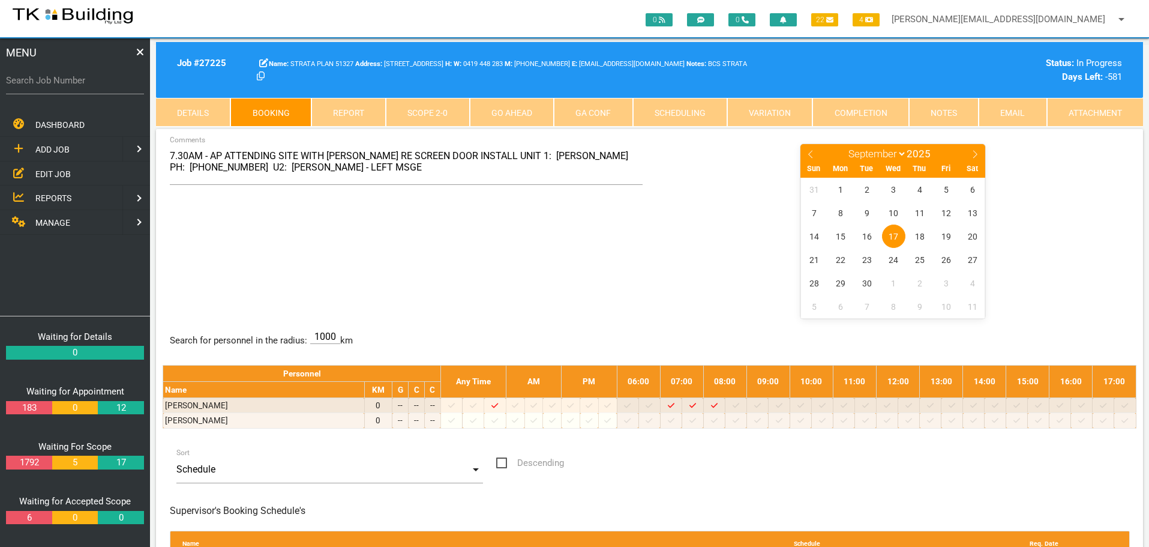
click at [956, 110] on link "Notes" at bounding box center [944, 112] width 70 height 29
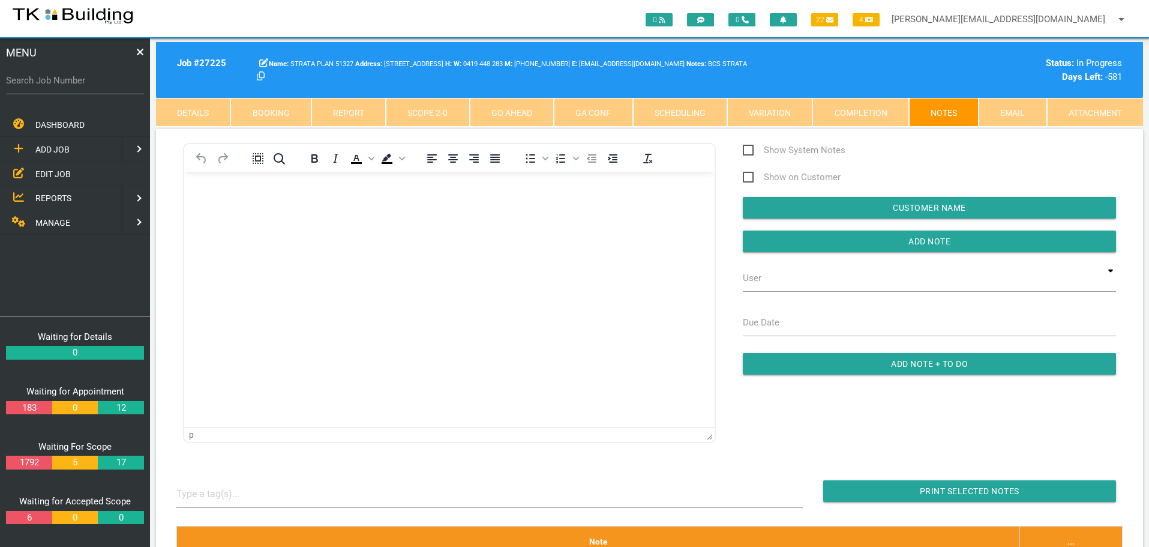
click at [239, 215] on body "Rich Text Area. Press ALT-0 for help." at bounding box center [449, 207] width 530 height 40
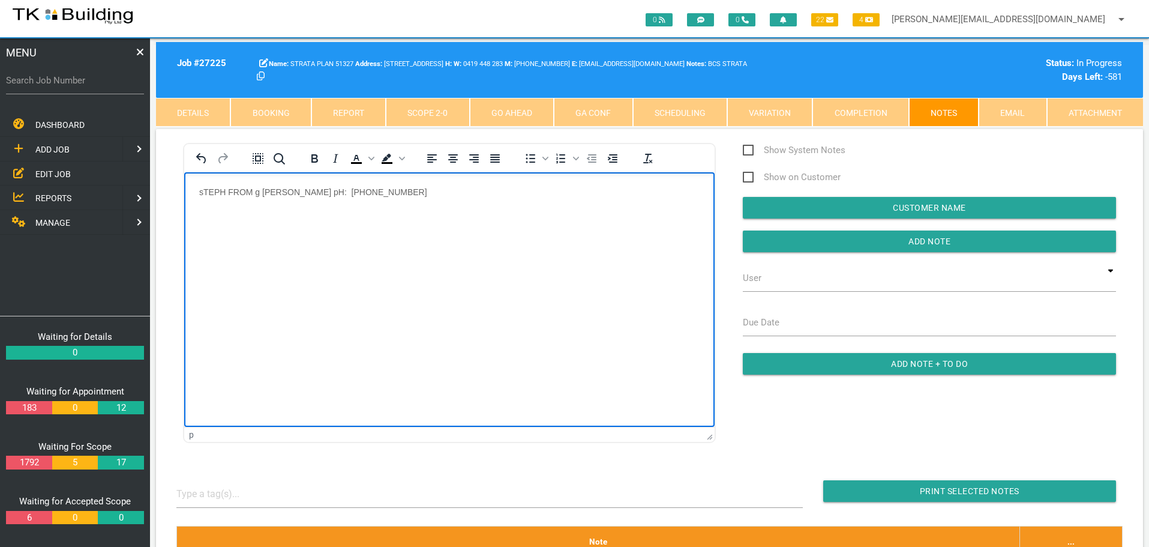
click at [198, 190] on body "sTEPH FROM g [PERSON_NAME] pH: [PHONE_NUMBER]" at bounding box center [449, 207] width 530 height 40
click at [349, 190] on p "Steph from G [PERSON_NAME] pH: [PHONE_NUMBER]" at bounding box center [449, 192] width 500 height 10
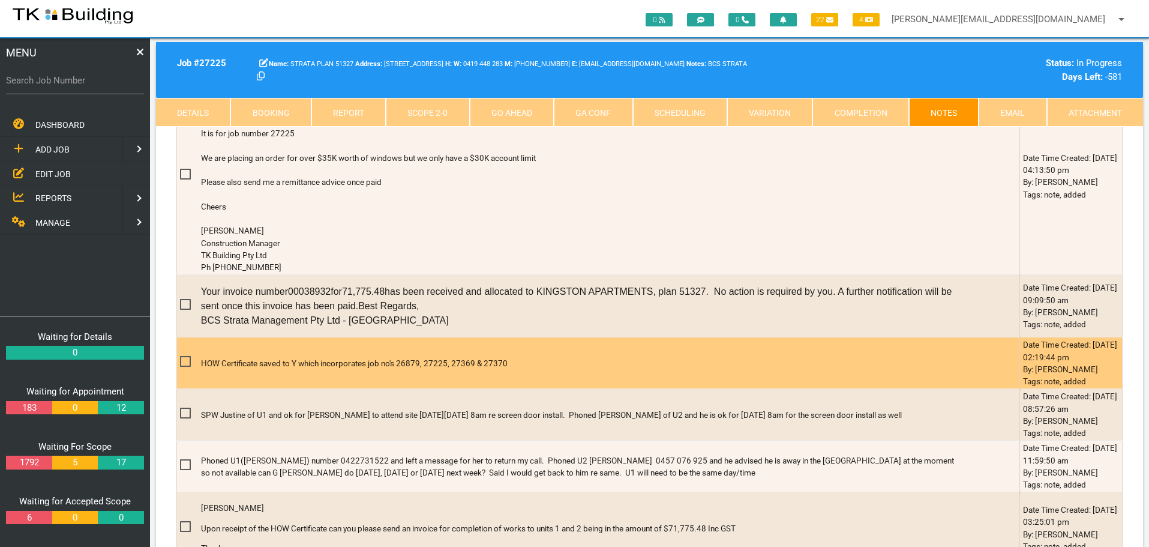
scroll to position [540, 0]
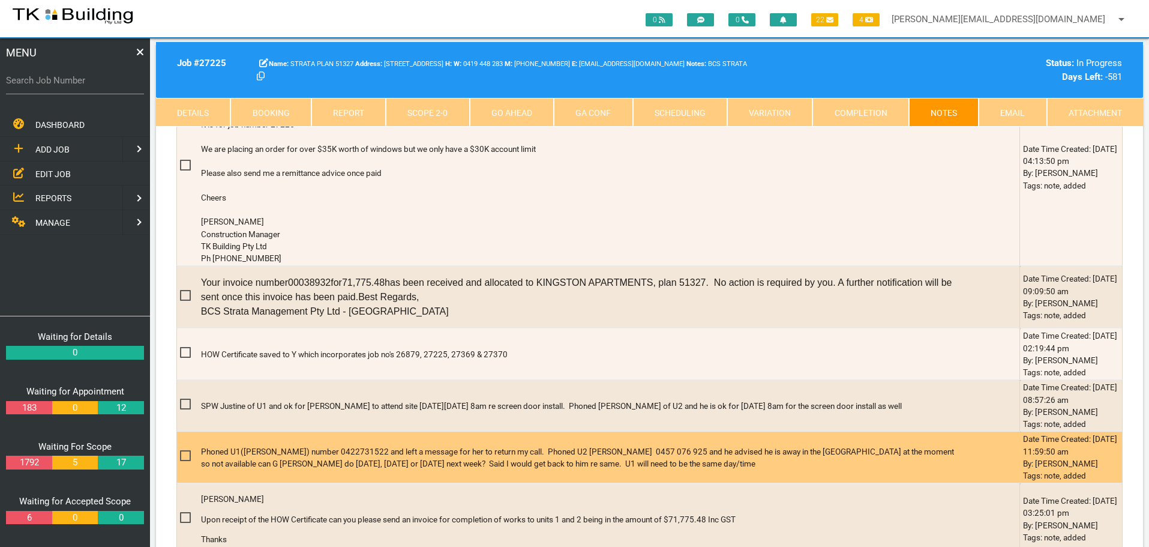
click at [562, 442] on div "Phoned U1([PERSON_NAME]) number 0422731522 and left a message for her to return…" at bounding box center [577, 457] width 753 height 41
drag, startPoint x: 575, startPoint y: 451, endPoint x: 621, endPoint y: 452, distance: 46.8
click at [621, 452] on p "Phoned U1([PERSON_NAME]) number 0422731522 and left a message for her to return…" at bounding box center [577, 457] width 753 height 25
copy p "0457 076 925"
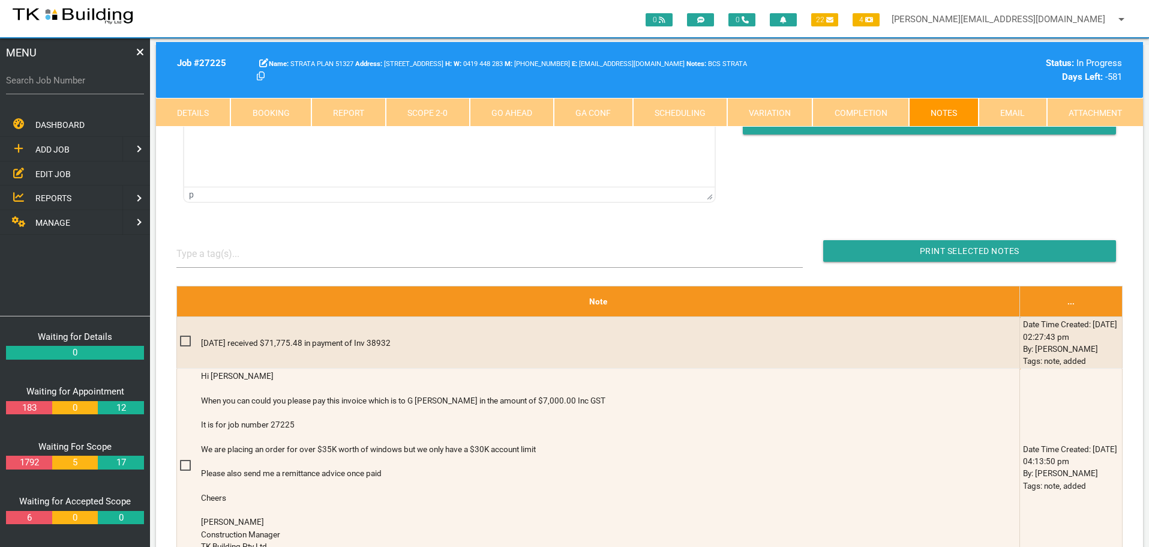
scroll to position [0, 0]
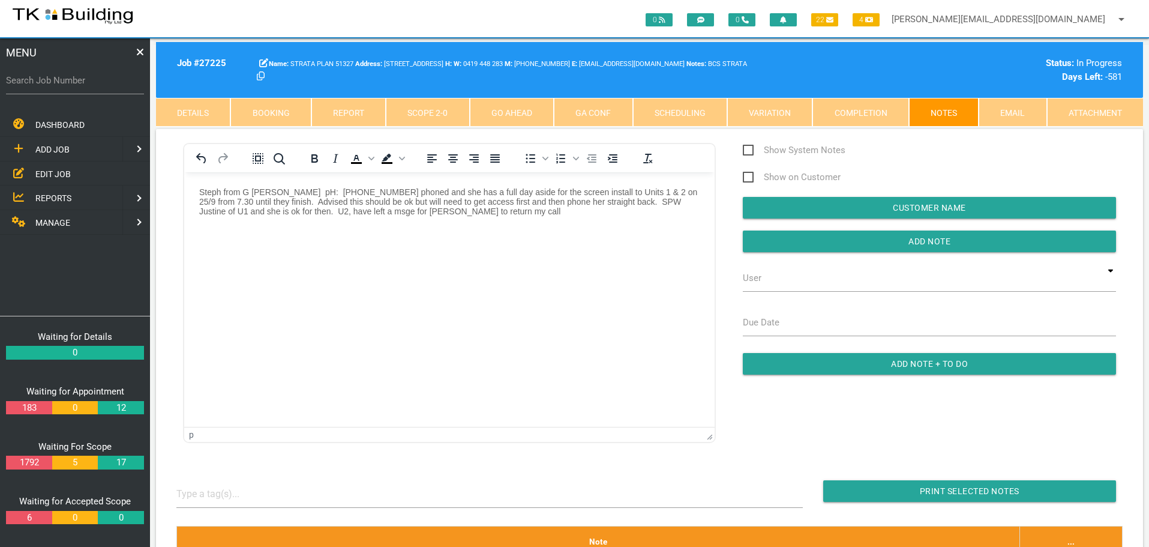
click at [259, 211] on p "Steph from G [PERSON_NAME] pH: [PHONE_NUMBER] phoned and she has a full day asi…" at bounding box center [449, 201] width 500 height 29
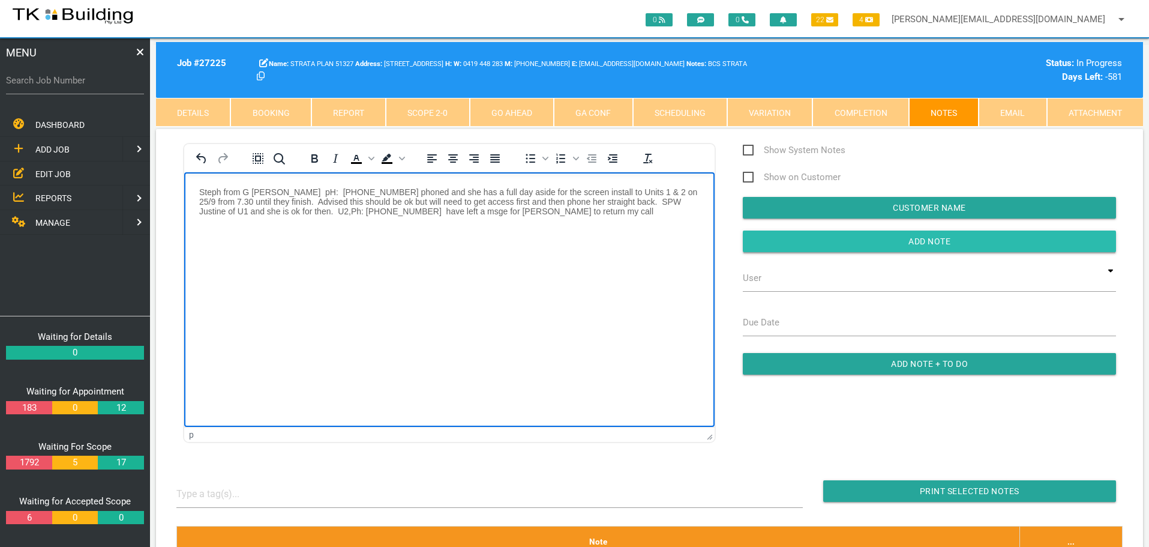
click at [761, 244] on input "Add Note" at bounding box center [929, 241] width 373 height 22
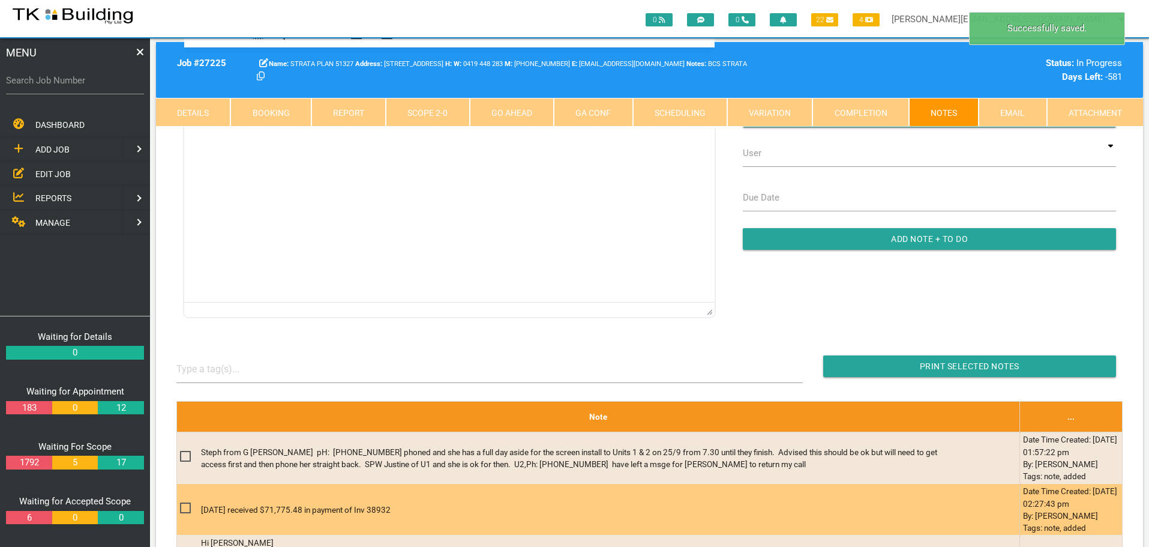
scroll to position [300, 0]
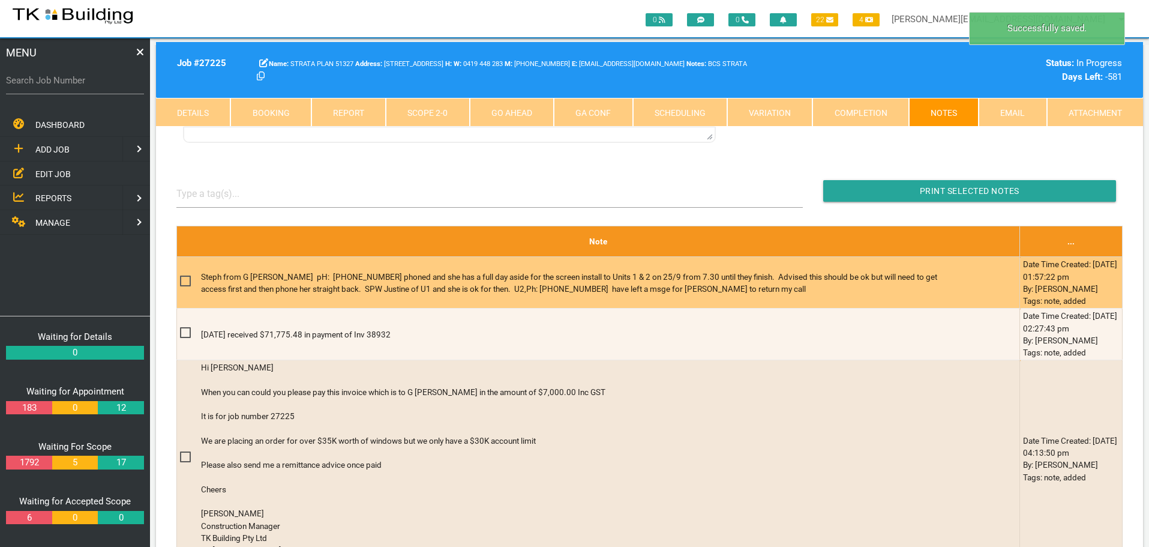
click at [183, 280] on span at bounding box center [190, 281] width 21 height 15
click at [183, 280] on input "checkbox" at bounding box center [184, 278] width 8 height 8
checkbox input "true"
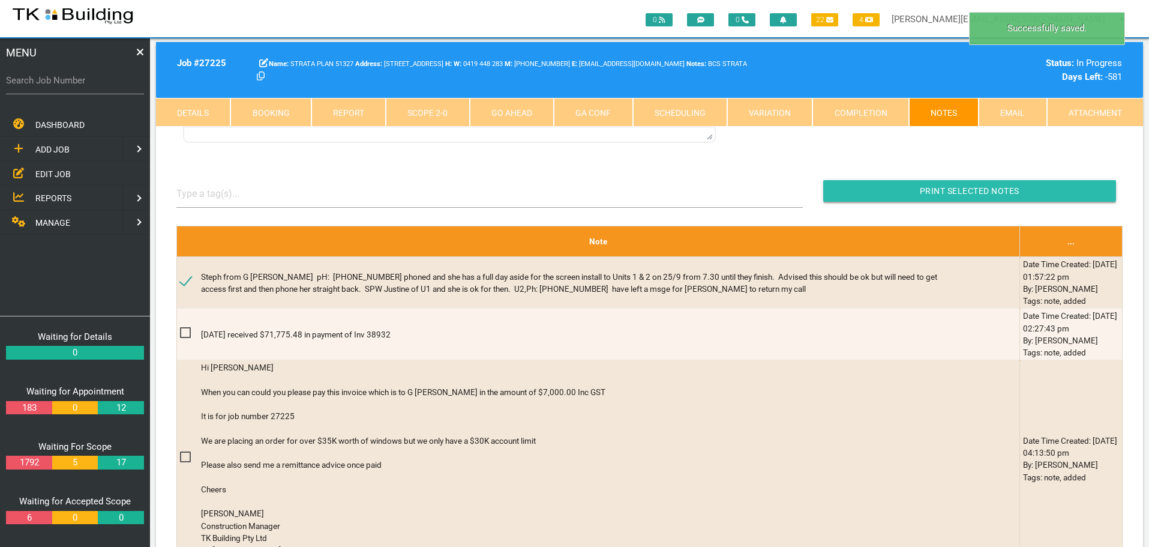
click at [865, 189] on input "button" at bounding box center [969, 191] width 293 height 22
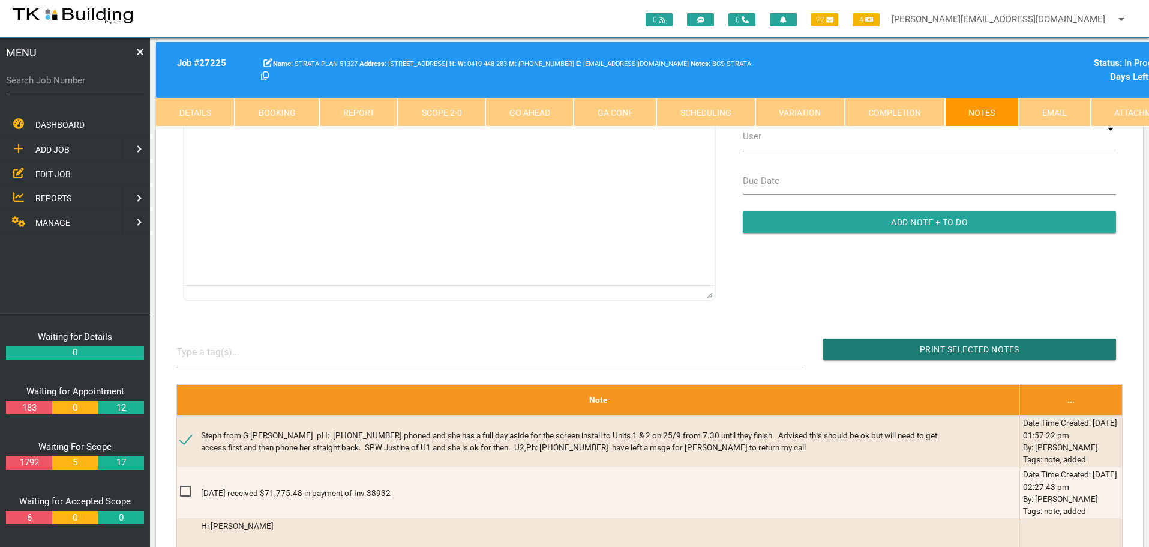
scroll to position [0, 0]
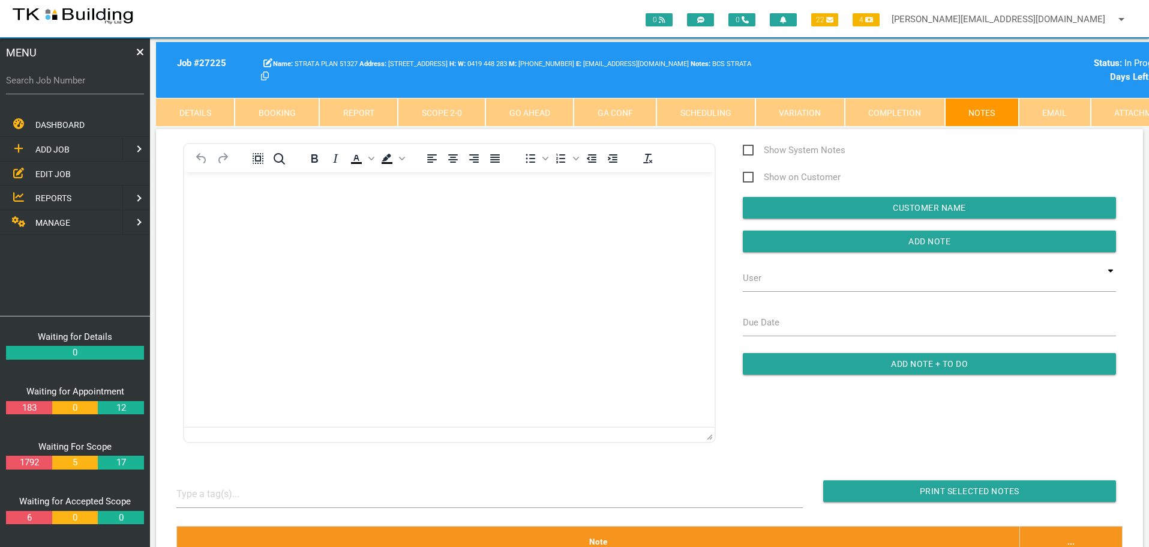
click at [216, 214] on body "Rich Text Area. Press ALT-0 for help." at bounding box center [449, 207] width 530 height 40
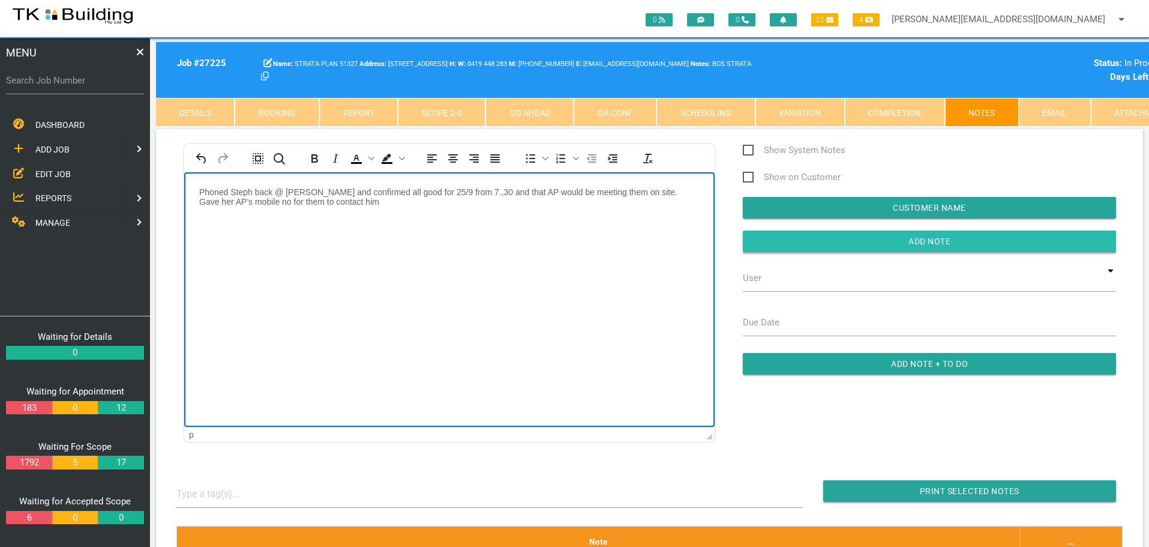
click at [807, 240] on input "Add Note" at bounding box center [929, 241] width 373 height 22
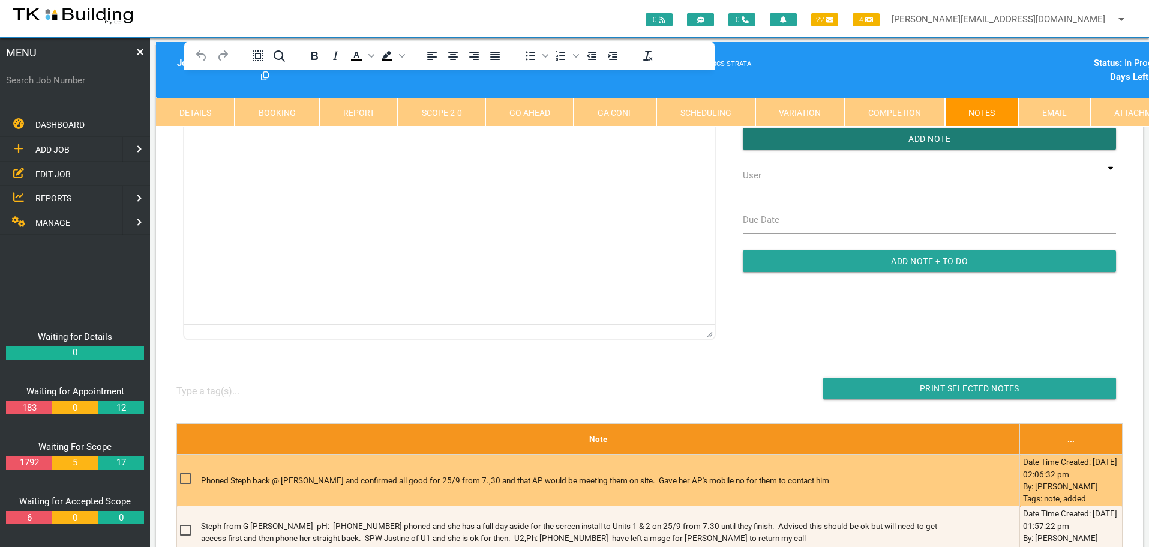
scroll to position [300, 0]
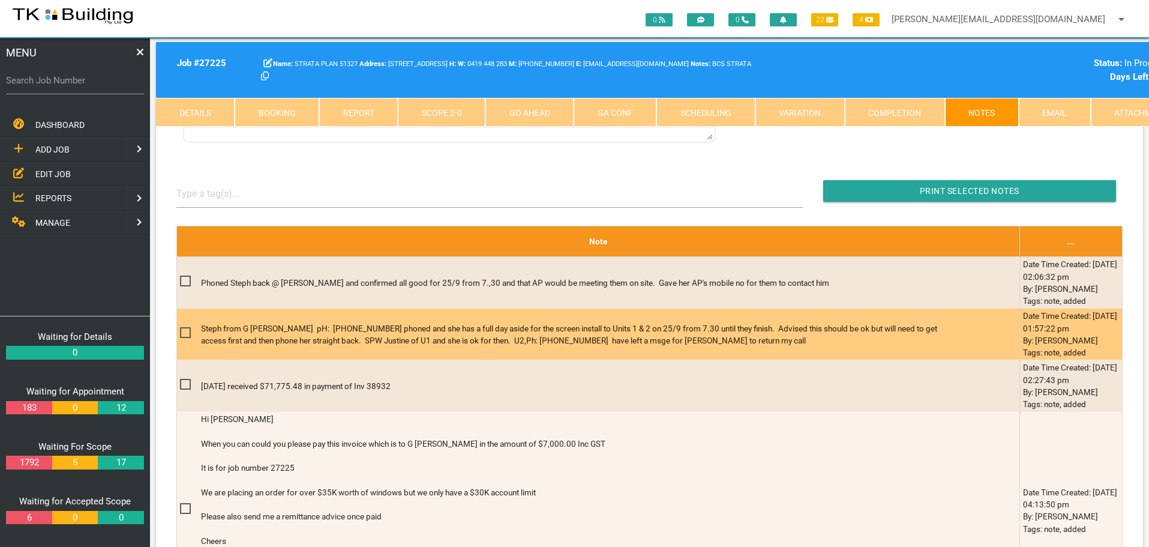
click at [184, 331] on span at bounding box center [190, 332] width 21 height 15
click at [184, 331] on input "checkbox" at bounding box center [184, 329] width 8 height 8
checkbox input "true"
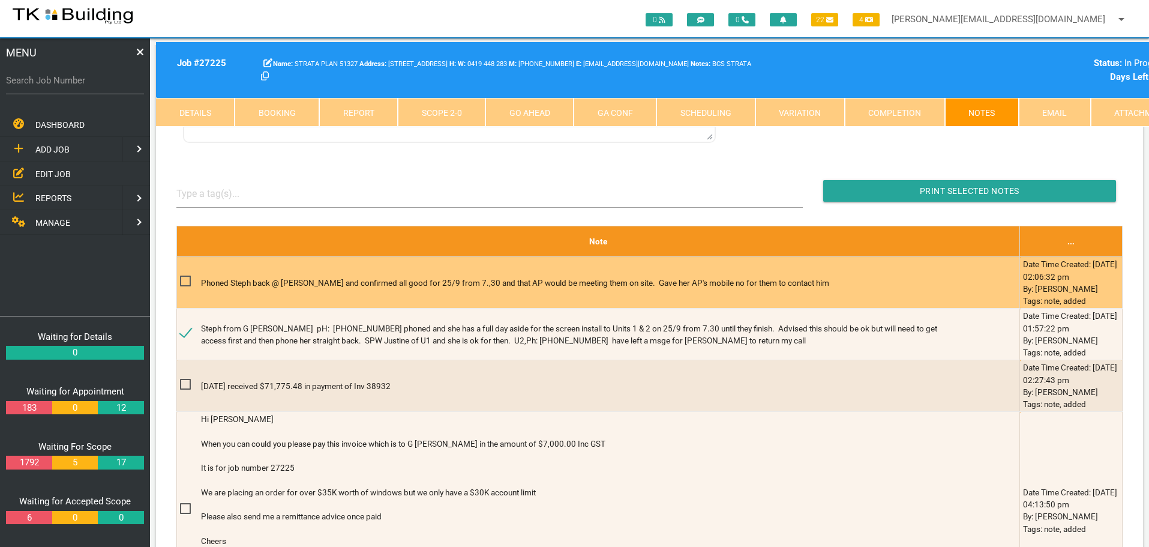
click at [184, 280] on span at bounding box center [190, 281] width 21 height 15
click at [184, 280] on input "checkbox" at bounding box center [184, 278] width 8 height 8
checkbox input "true"
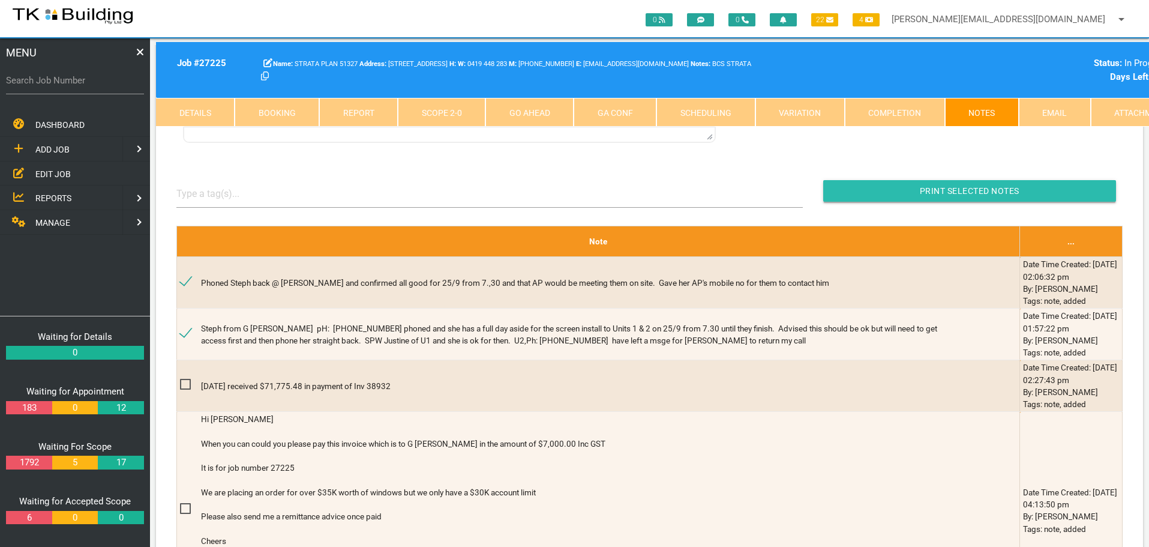
click at [890, 187] on input "Print Selected Notes" at bounding box center [969, 191] width 293 height 22
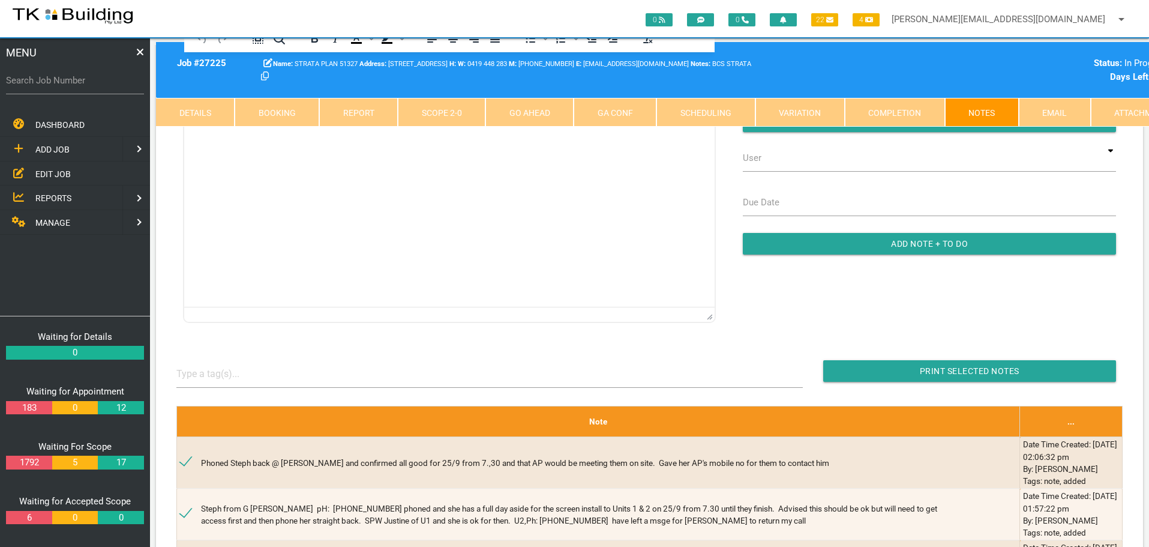
scroll to position [0, 0]
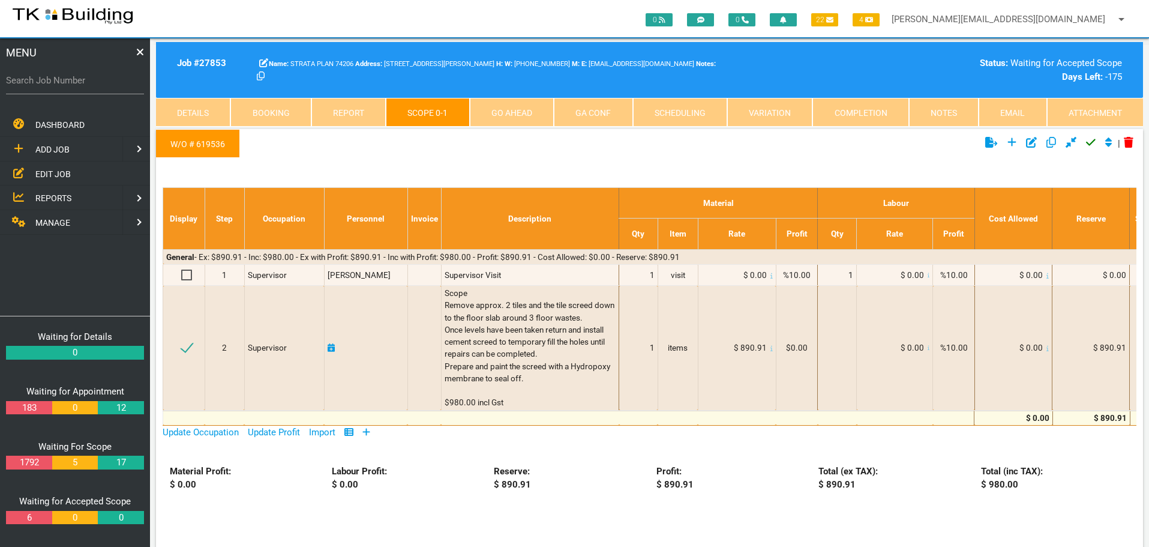
click at [532, 113] on link "Go Ahead" at bounding box center [512, 112] width 84 height 29
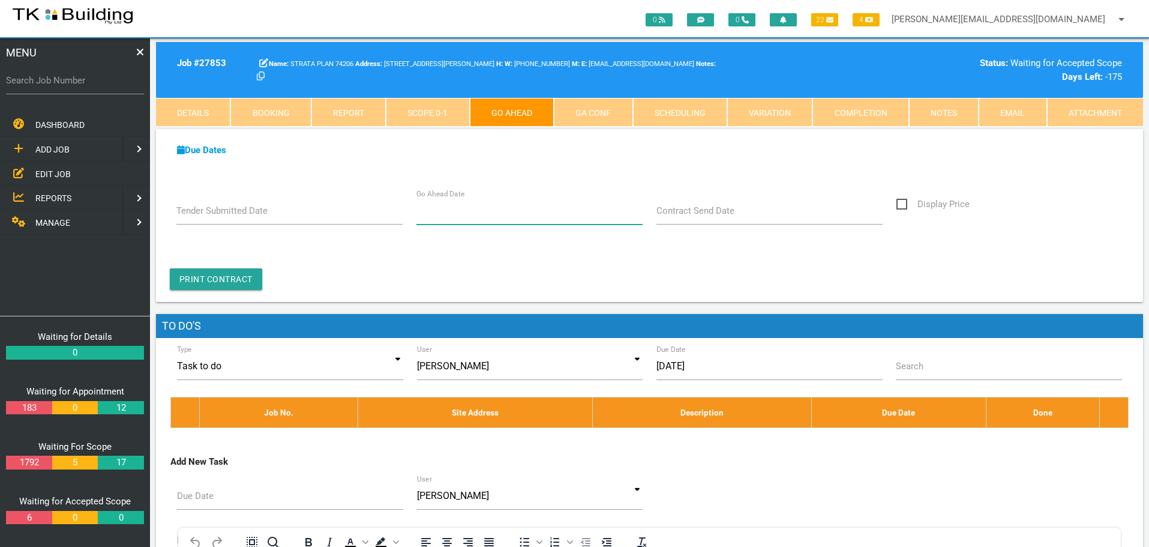
click at [458, 218] on input "Go Ahead Date" at bounding box center [529, 211] width 227 height 28
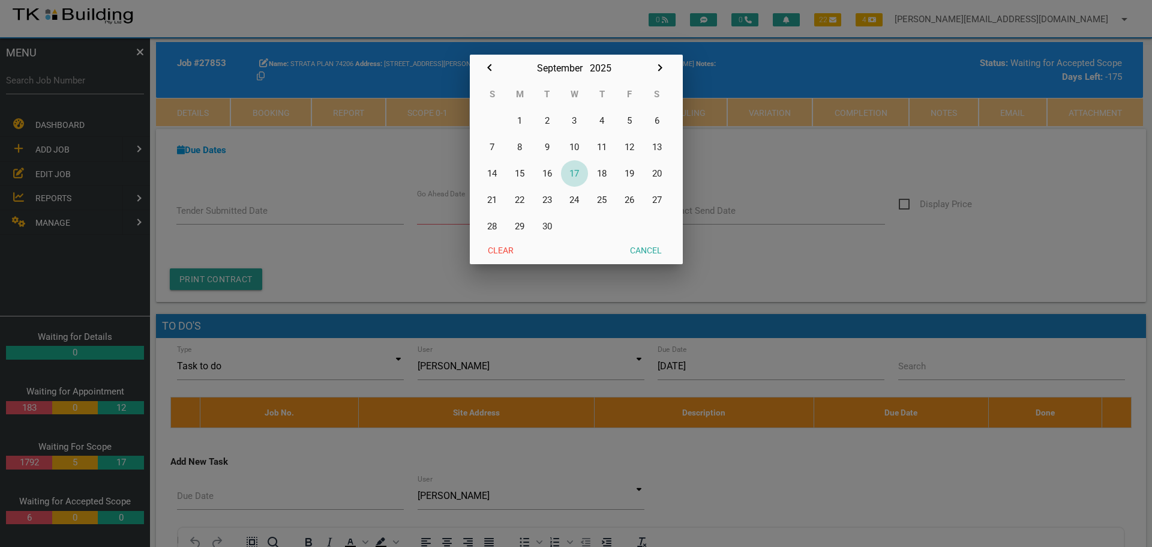
click at [577, 172] on button "17" at bounding box center [575, 173] width 28 height 26
type input "[DATE]"
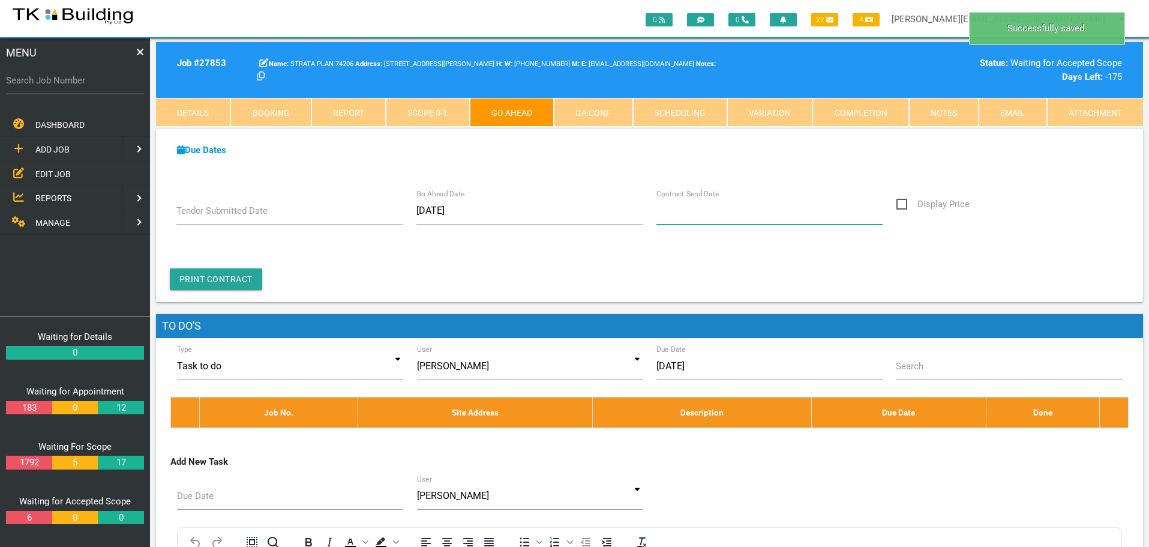
click at [680, 220] on input "Contract Send Date" at bounding box center [769, 211] width 227 height 28
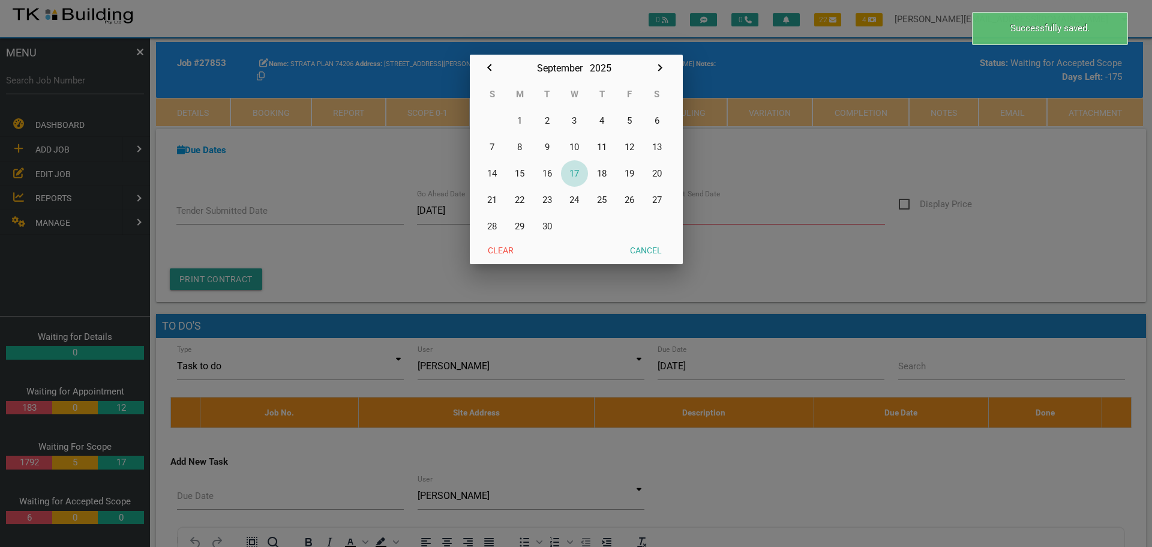
click at [578, 173] on button "17" at bounding box center [575, 173] width 28 height 26
type input "[DATE]"
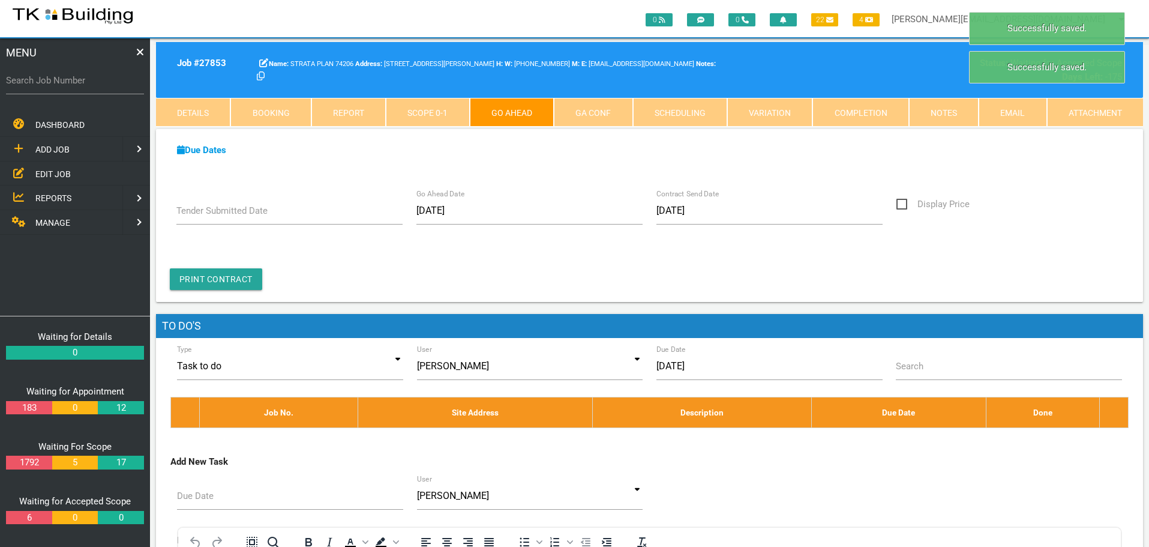
click at [580, 111] on link "GA Conf" at bounding box center [593, 112] width 79 height 29
click at [580, 113] on link "GA Conf" at bounding box center [593, 112] width 79 height 29
click at [610, 115] on link "GA Conf" at bounding box center [593, 112] width 79 height 29
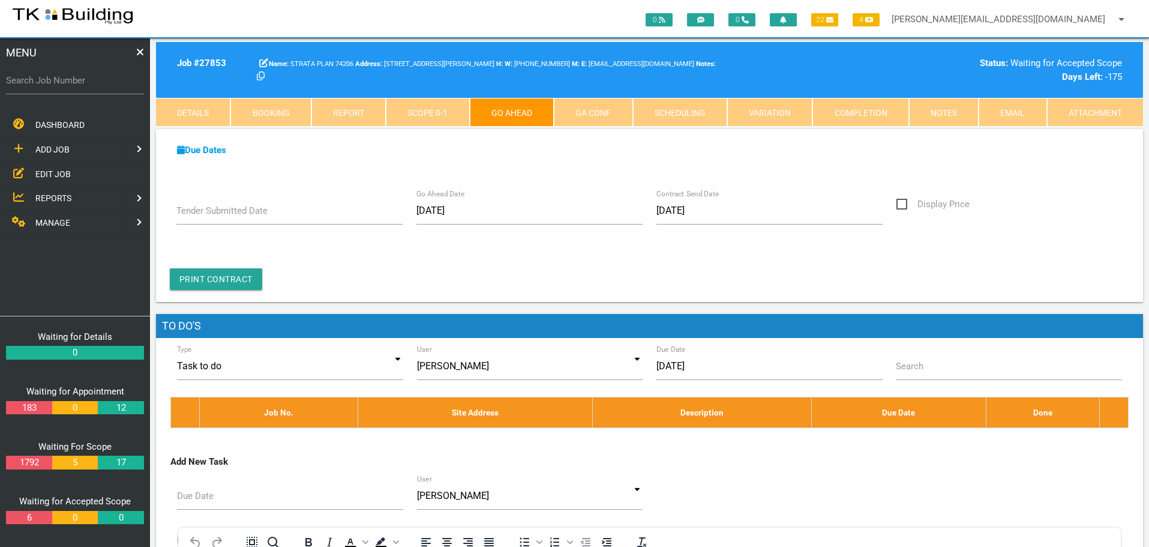
click at [621, 119] on link "GA Conf" at bounding box center [593, 112] width 79 height 29
click at [212, 110] on link "Details" at bounding box center [193, 112] width 74 height 29
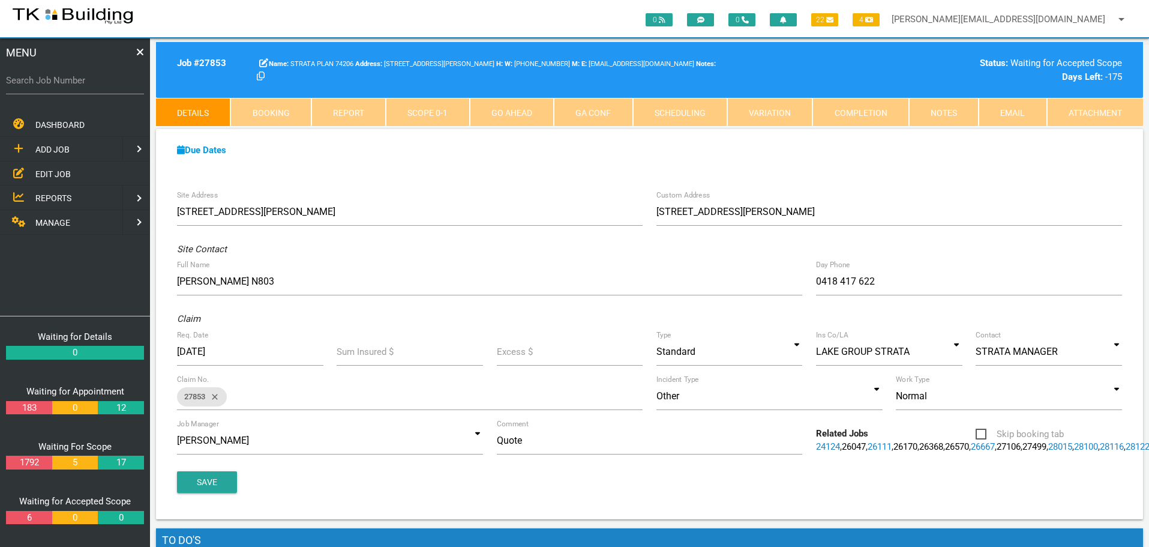
click at [550, 115] on link "Go Ahead" at bounding box center [512, 112] width 84 height 29
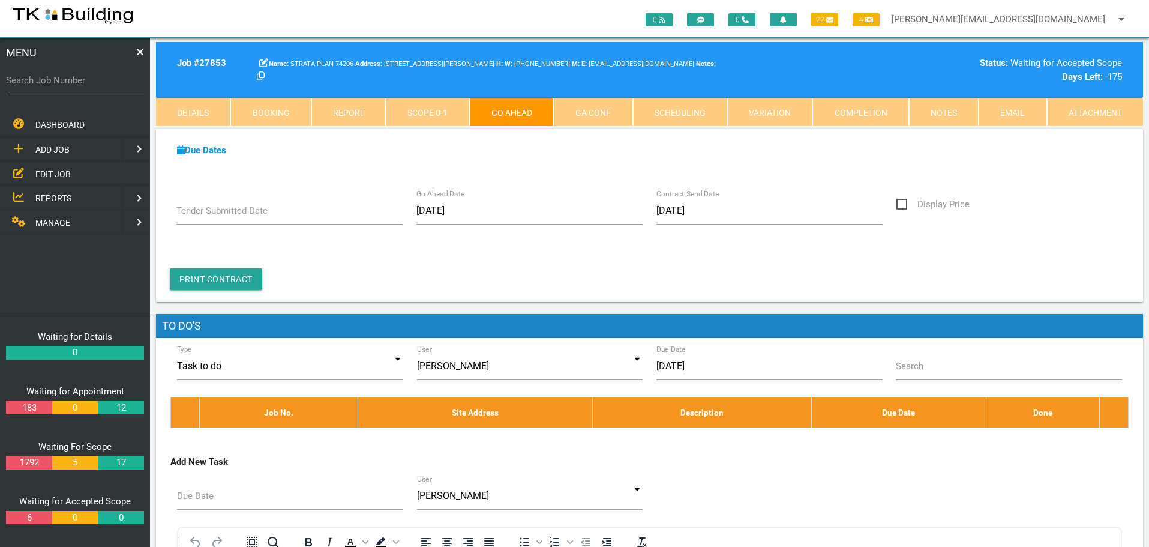
click at [609, 106] on link "GA Conf" at bounding box center [593, 112] width 79 height 29
click at [425, 110] on link "Scope 0 - 1" at bounding box center [427, 112] width 83 height 29
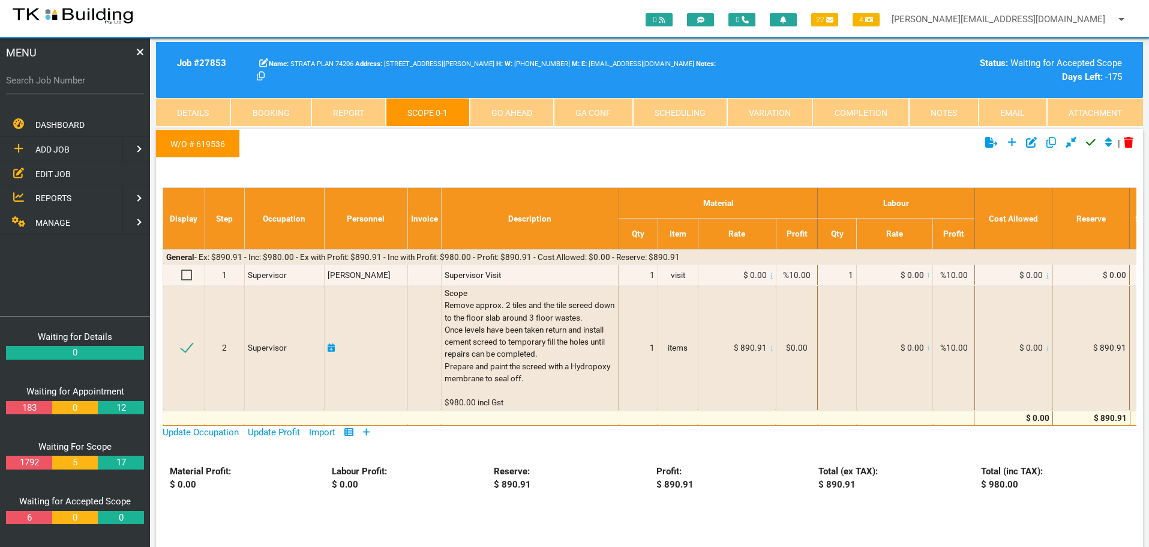
click at [1089, 142] on icon "Click to approve current scope" at bounding box center [1091, 142] width 10 height 11
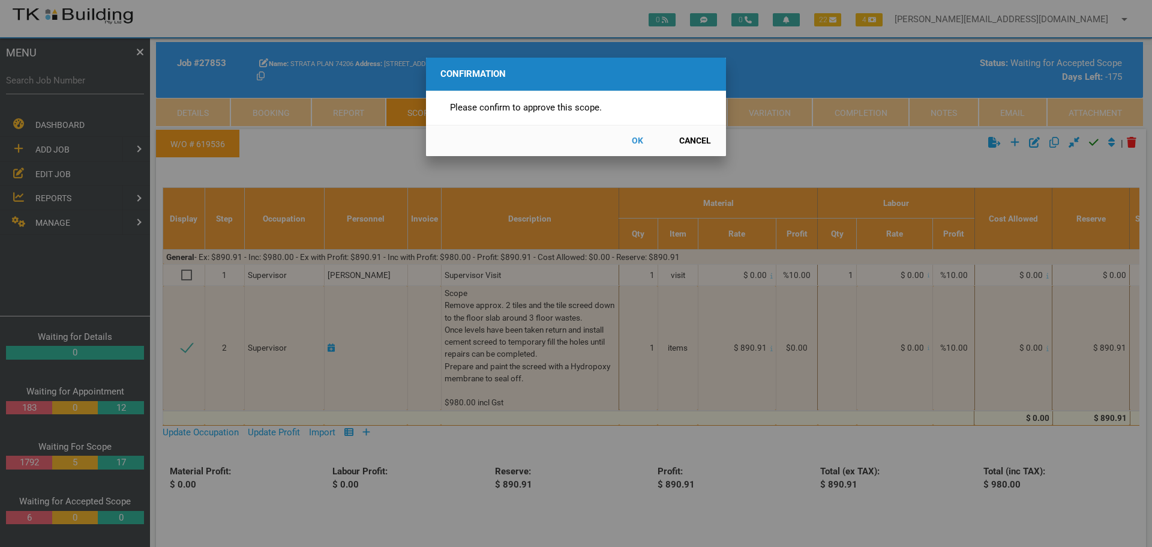
click at [635, 139] on button "OK" at bounding box center [637, 140] width 53 height 21
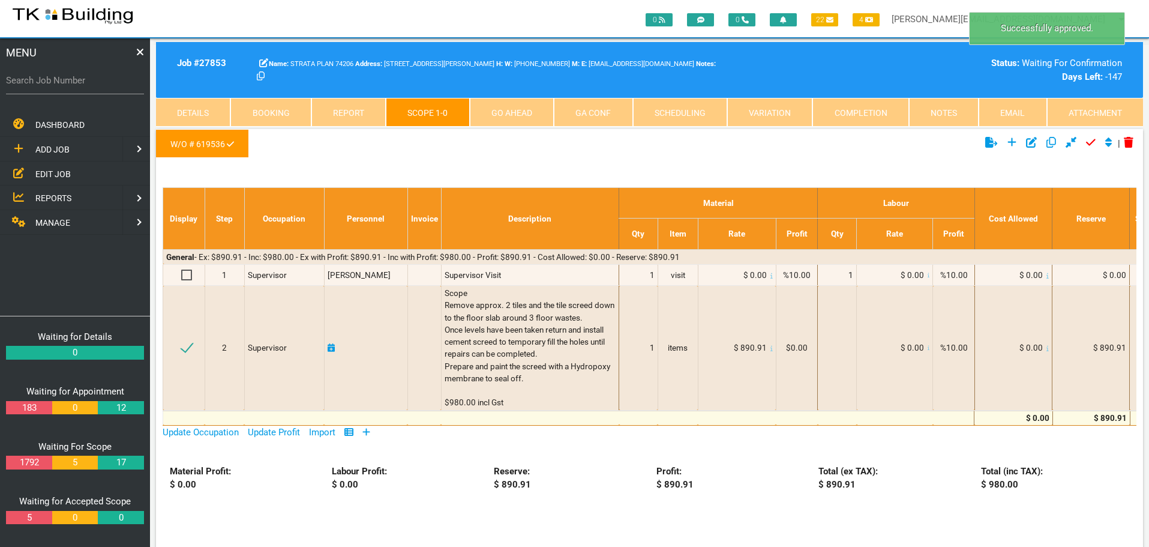
scroll to position [38, 0]
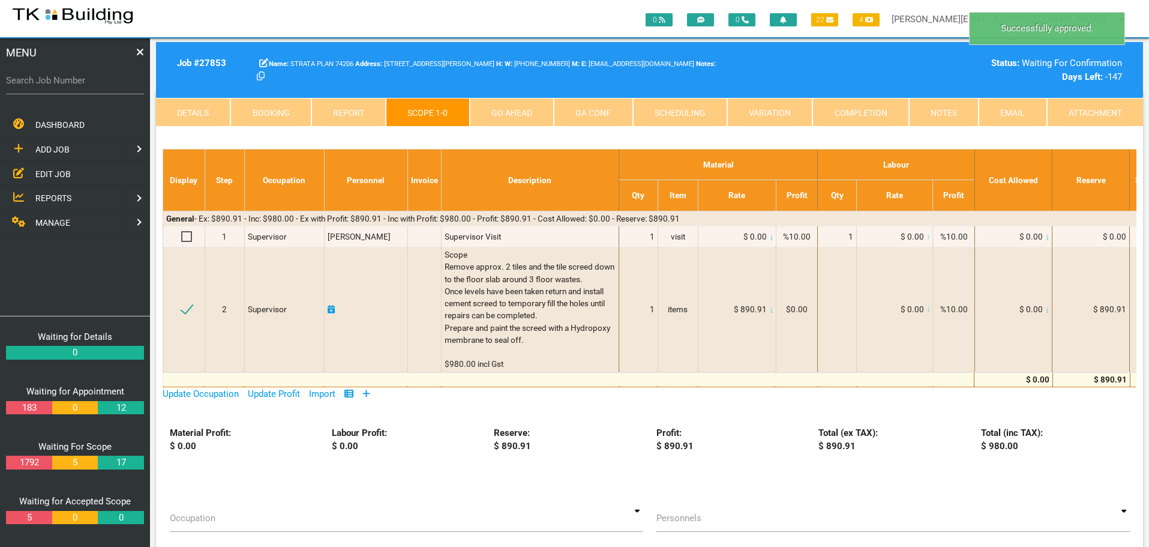
click at [510, 112] on link "Go Ahead" at bounding box center [512, 112] width 84 height 29
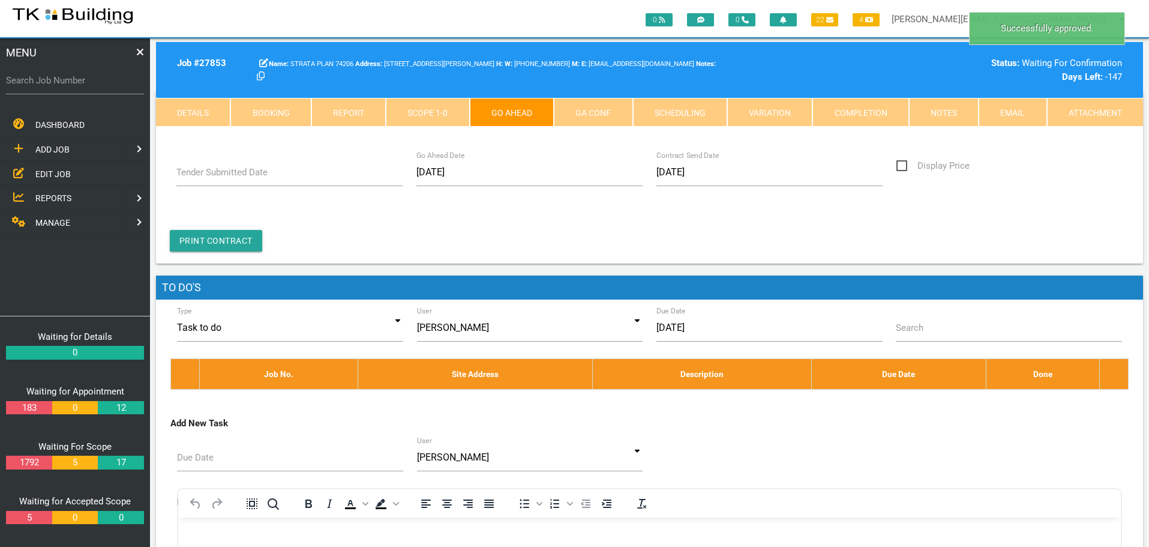
click at [609, 105] on link "GA Conf" at bounding box center [593, 112] width 79 height 29
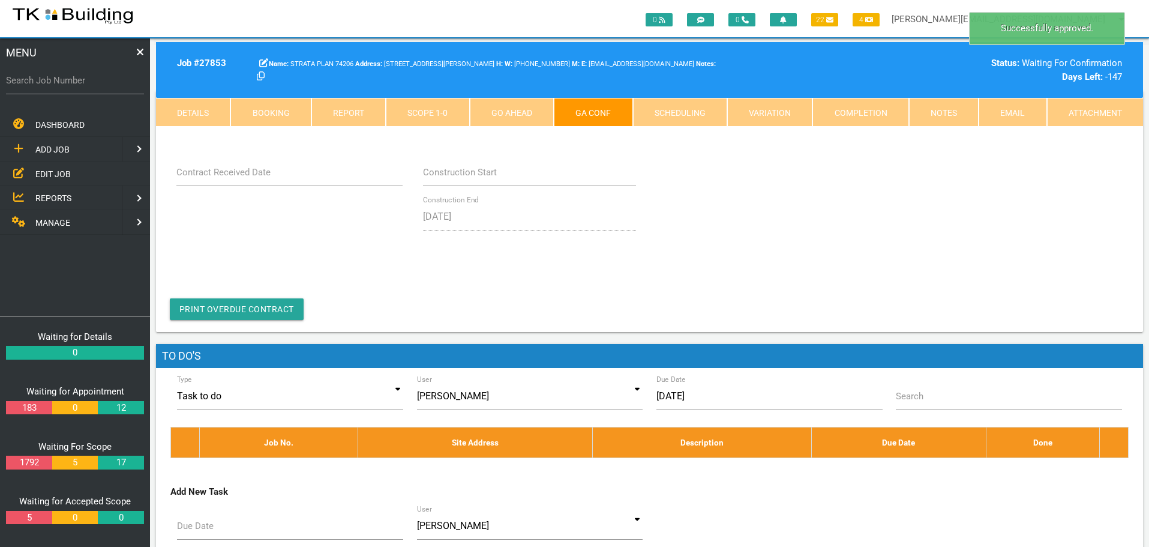
click at [269, 187] on div "Contract Received Date Clear Cancel Ok" at bounding box center [290, 174] width 240 height 32
click at [276, 178] on input "Contract Received Date" at bounding box center [289, 172] width 227 height 28
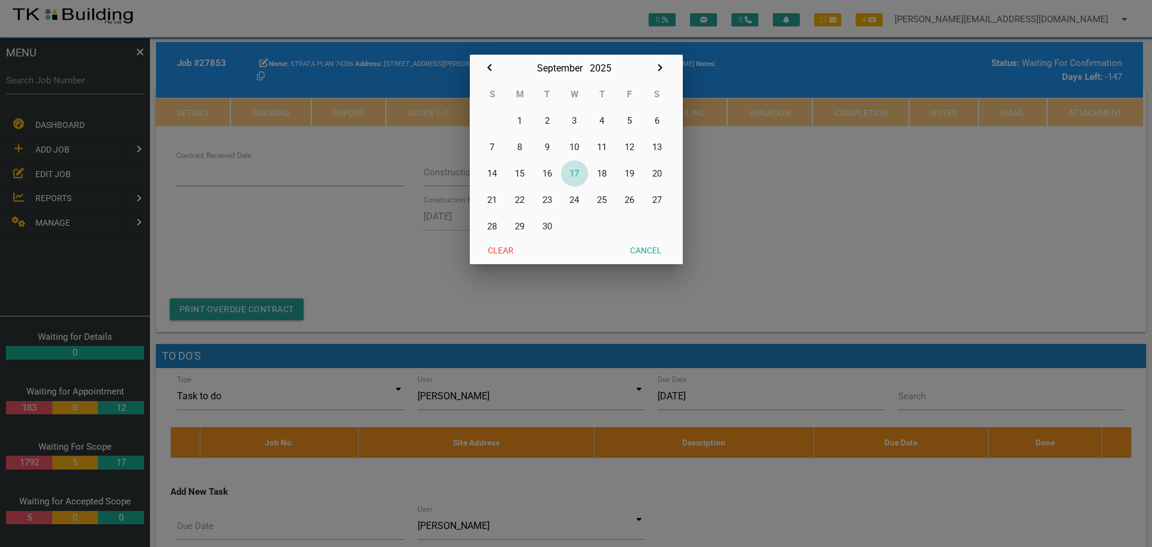
click at [578, 174] on button "17" at bounding box center [575, 173] width 28 height 26
type input "[DATE]"
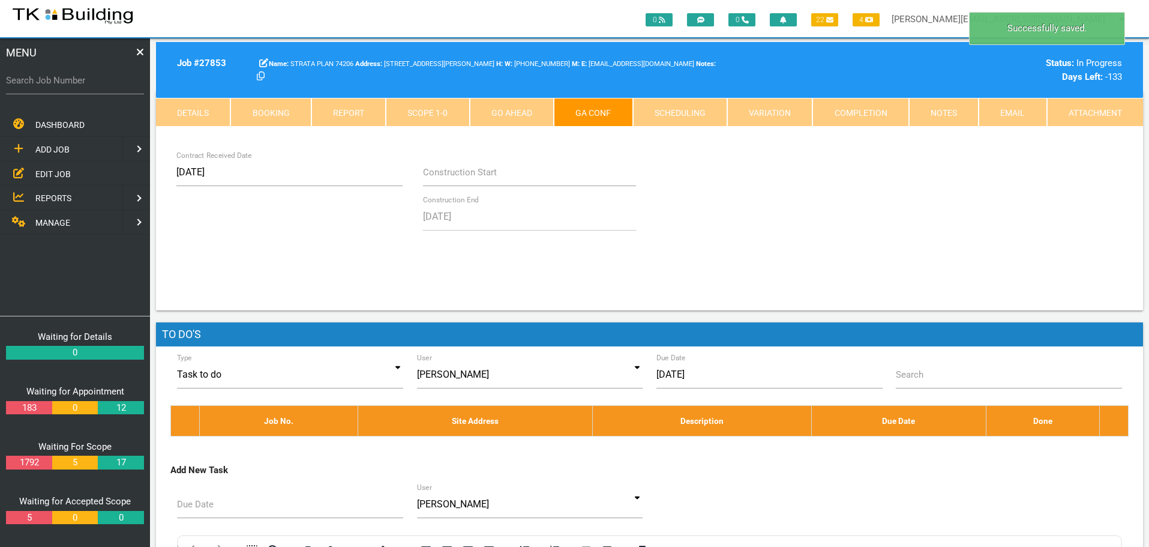
click at [953, 117] on link "Notes" at bounding box center [944, 112] width 70 height 29
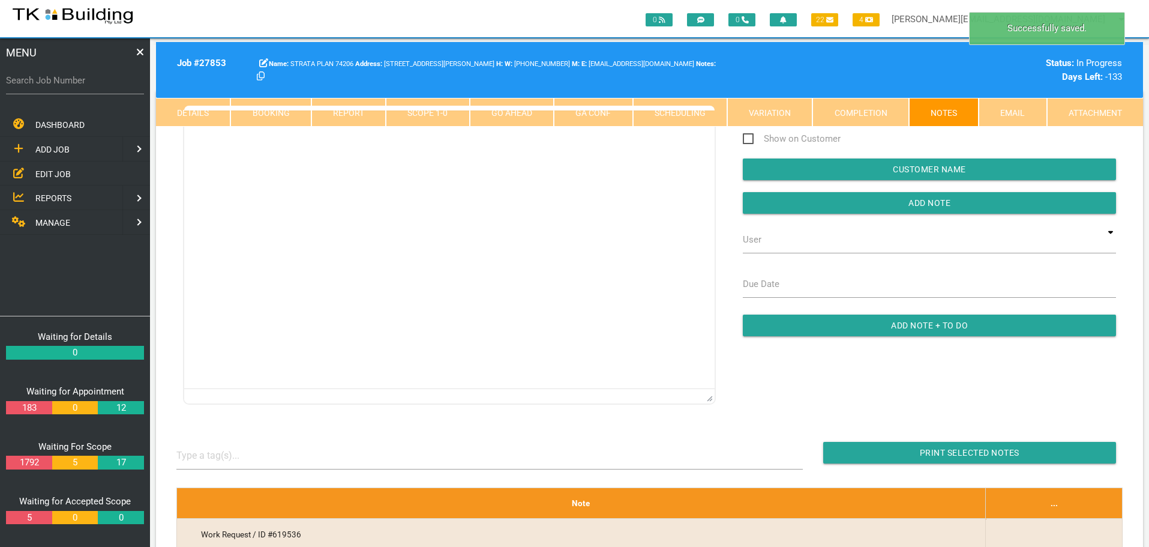
scroll to position [0, 0]
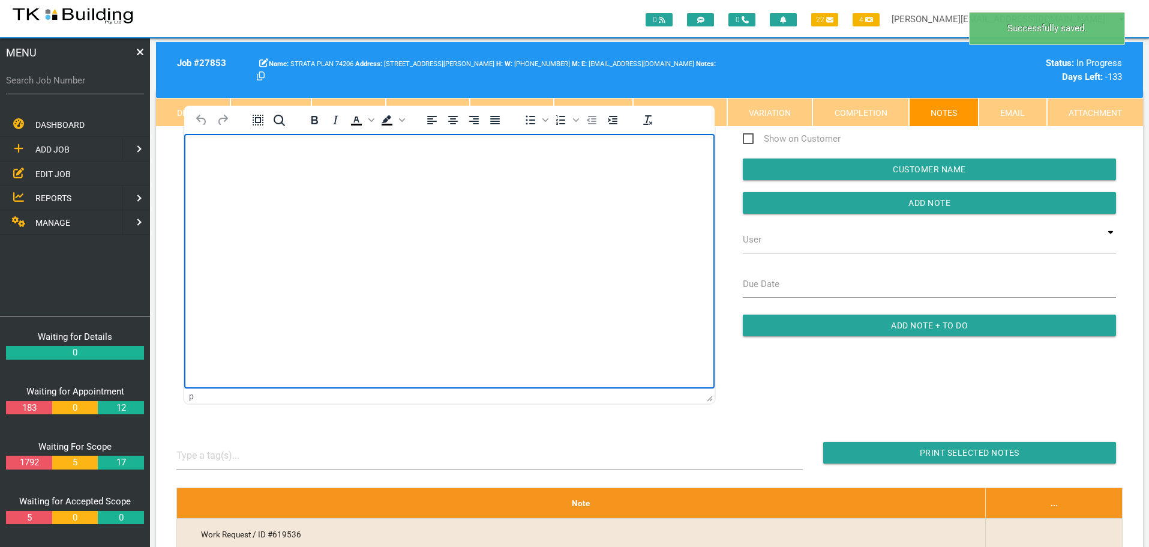
click at [251, 183] on body "Rich Text Area. Press ALT-0 for help." at bounding box center [449, 168] width 530 height 40
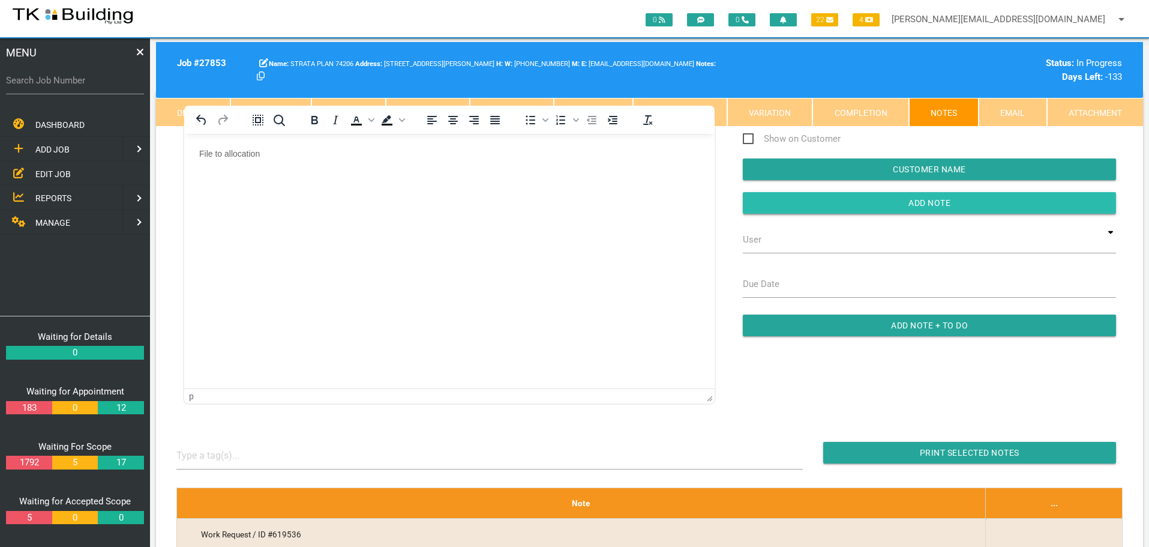
drag, startPoint x: 769, startPoint y: 205, endPoint x: 272, endPoint y: 59, distance: 518.4
click at [769, 205] on input "button" at bounding box center [929, 203] width 373 height 22
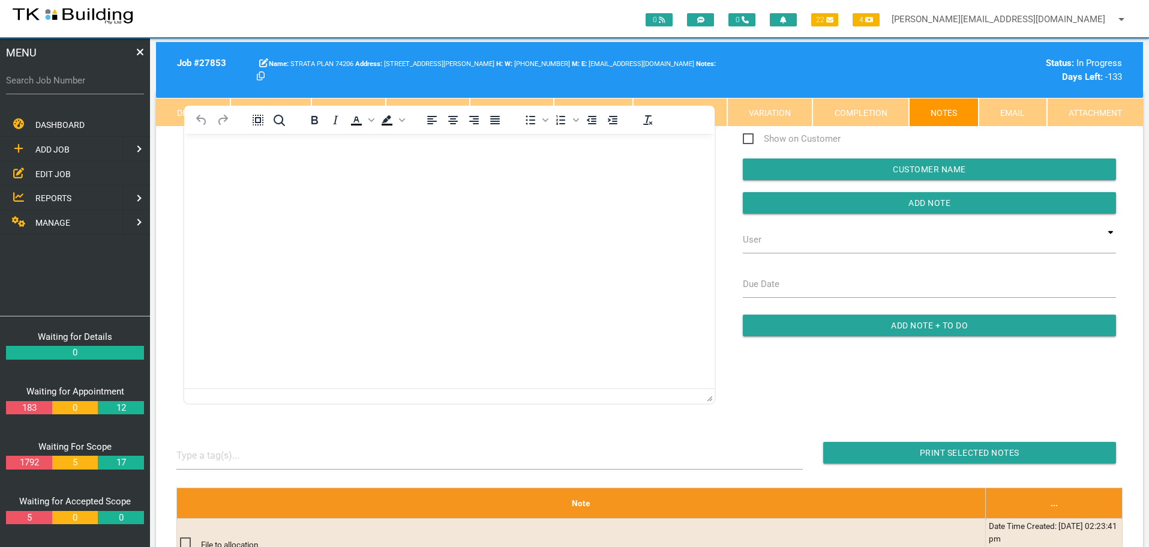
click at [69, 87] on label "Search Job Number" at bounding box center [75, 81] width 138 height 14
click at [69, 87] on input "Search Job Number" at bounding box center [75, 81] width 138 height 28
type input "27134"
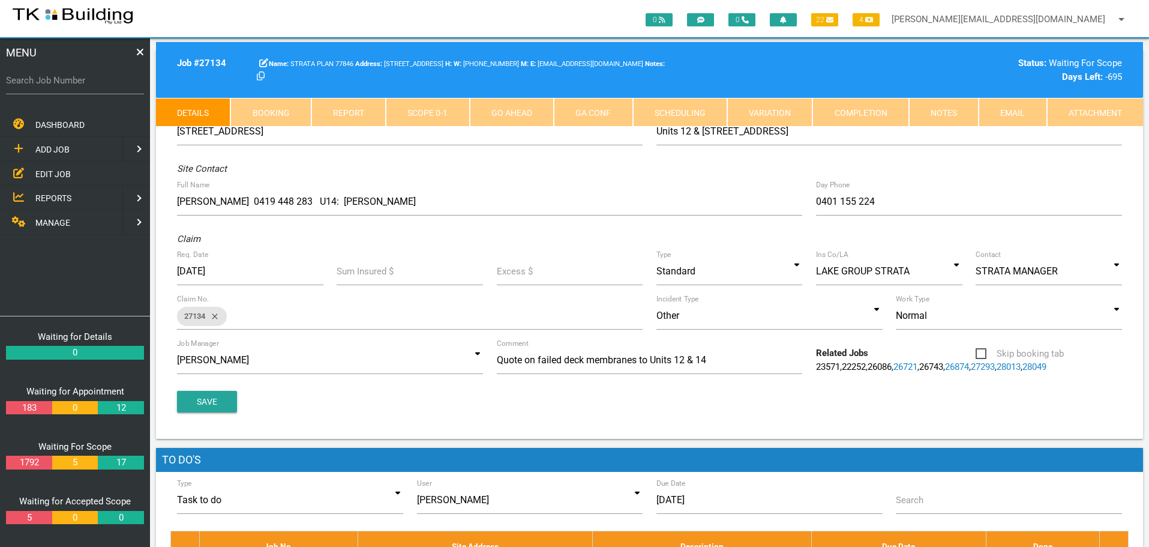
click at [444, 112] on link "Scope 0 - 1" at bounding box center [427, 112] width 83 height 29
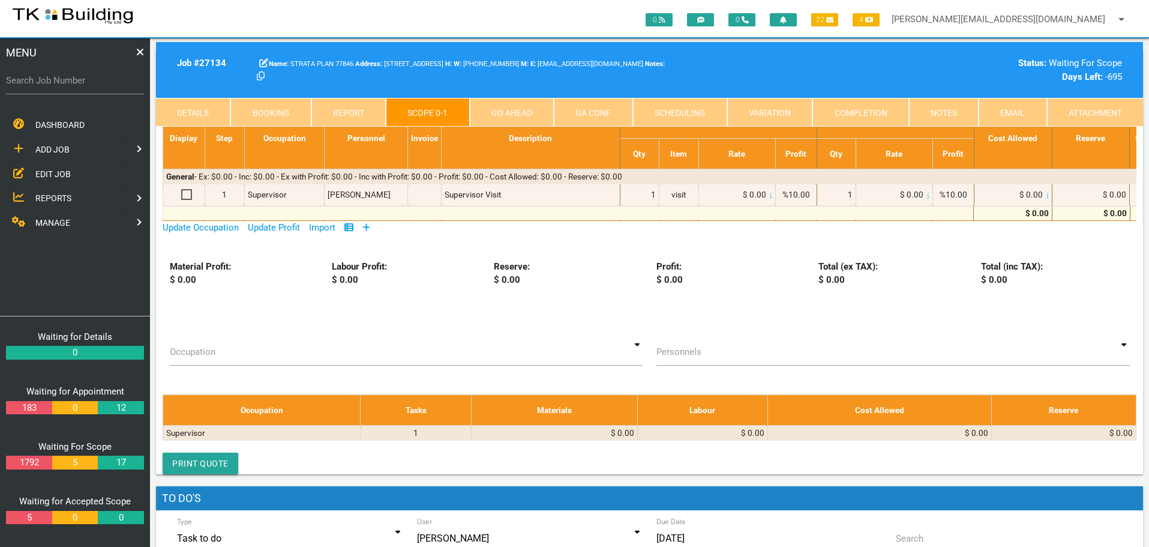
click at [369, 224] on icon at bounding box center [366, 226] width 7 height 7
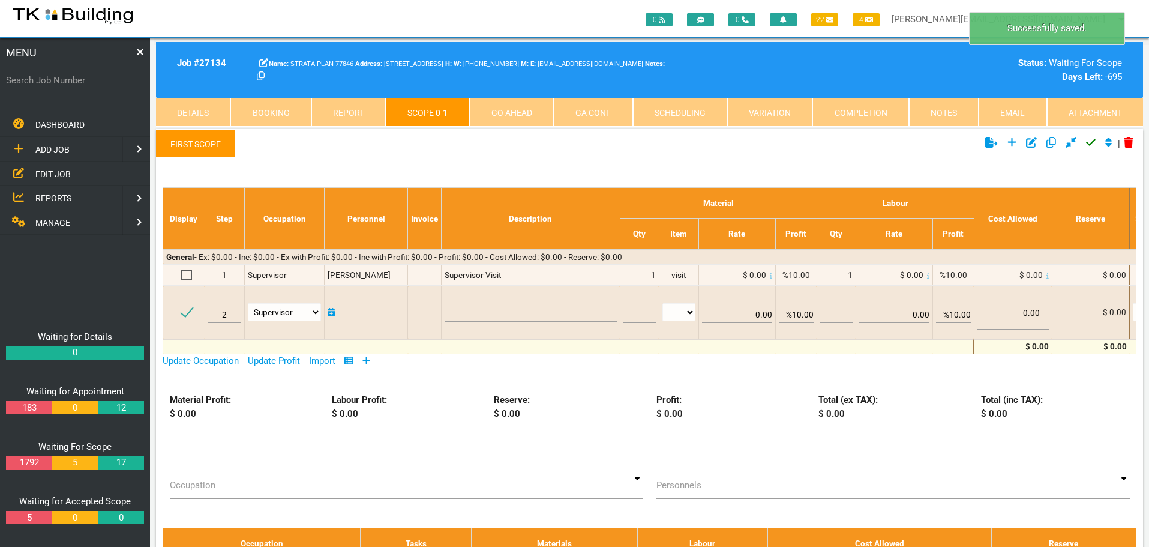
click at [201, 141] on link "First Scope" at bounding box center [196, 143] width 80 height 29
click at [200, 141] on link "First Scope" at bounding box center [196, 143] width 80 height 29
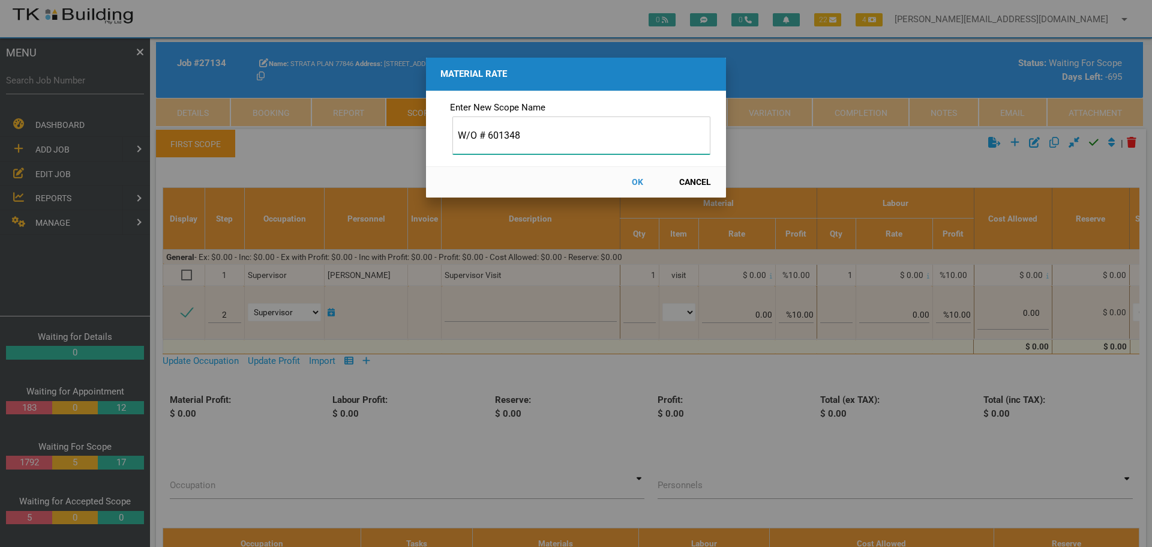
type input "W/O # 601348"
click at [638, 179] on button "OK" at bounding box center [637, 182] width 53 height 21
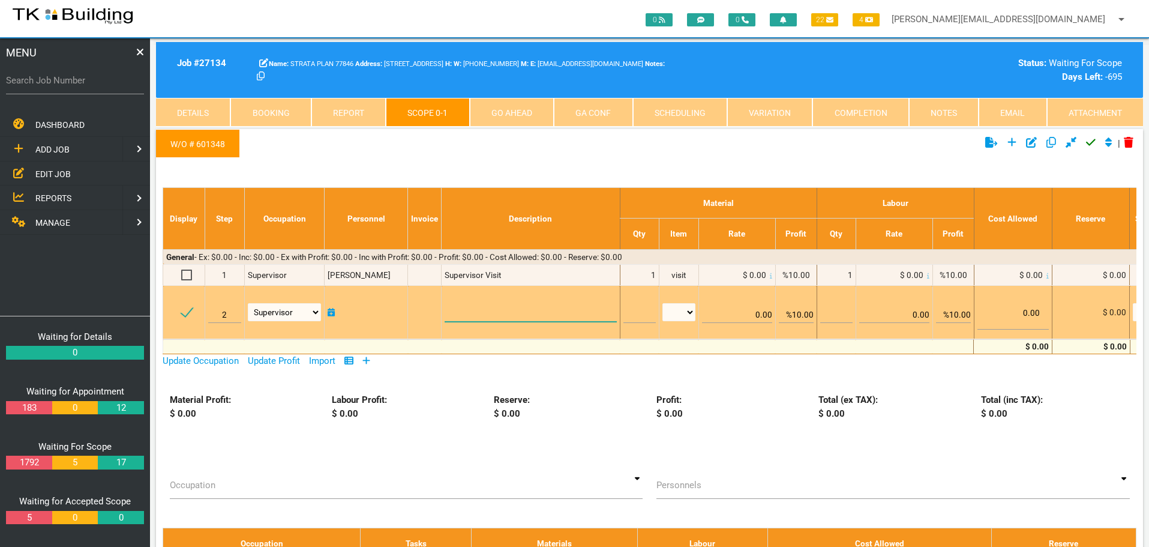
click at [488, 311] on textarea at bounding box center [531, 308] width 172 height 27
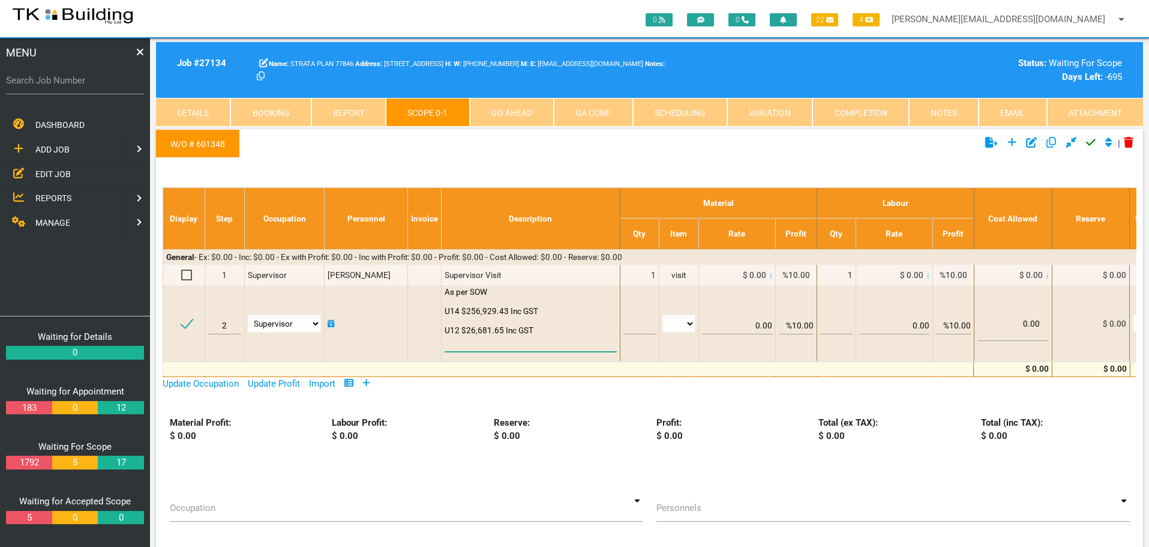
scroll to position [1, 0]
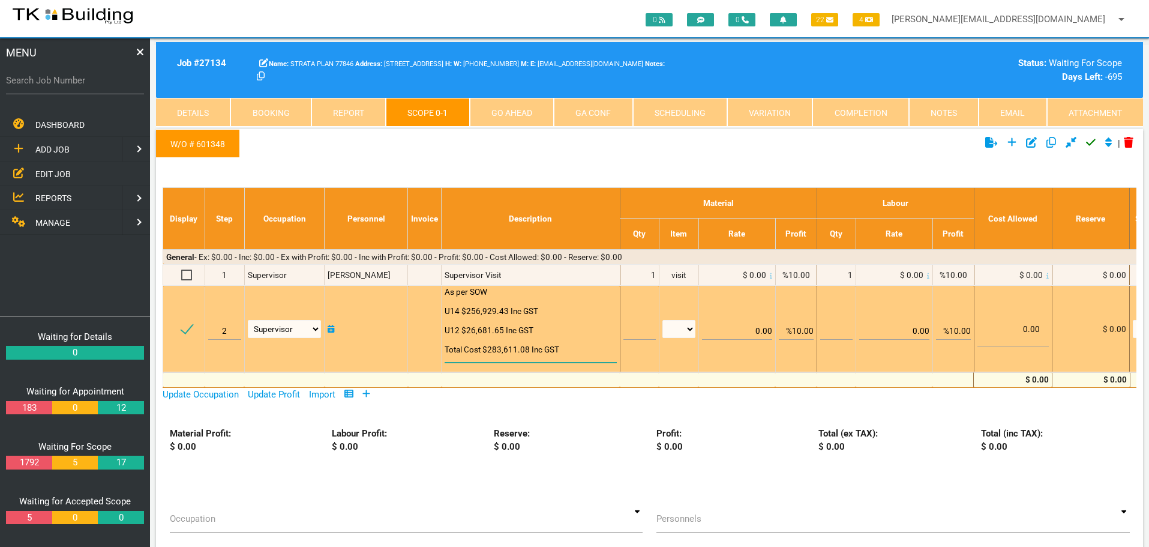
type textarea "As per SOW U14 $256,929.43 Inc GST U12 $26,681.65 Inc GST Total Cost $283,611.0…"
click at [629, 331] on input "text" at bounding box center [639, 325] width 32 height 28
type input "1"
click at [686, 326] on select "patch LM hrs m3 items m2 m" at bounding box center [678, 329] width 33 height 18
select select "items"
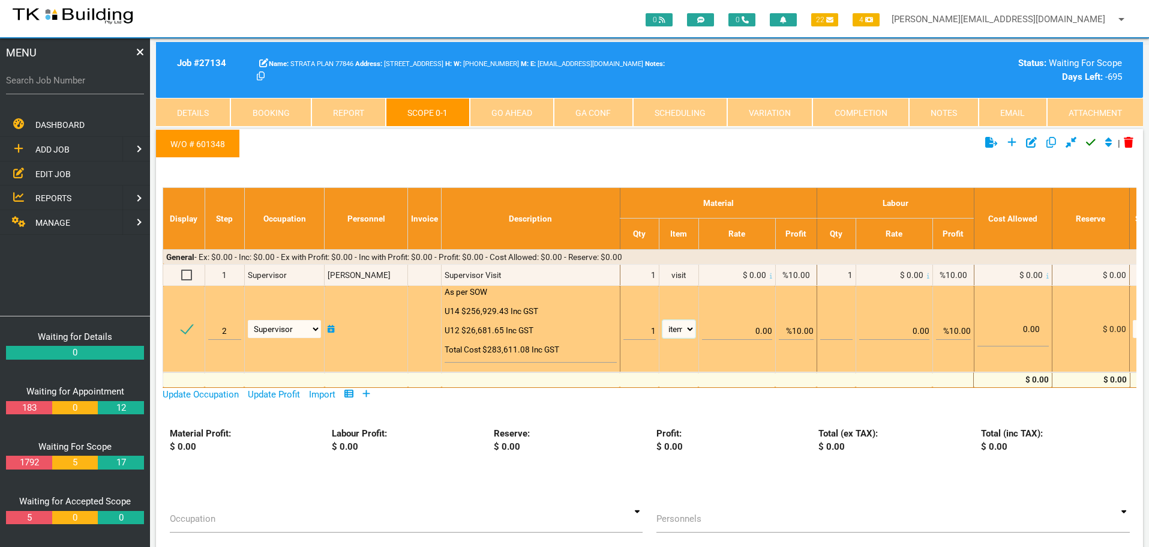
click at [662, 320] on select "patch LM hrs m3 items m2 m" at bounding box center [678, 329] width 33 height 18
click at [796, 331] on input "%10.00" at bounding box center [796, 325] width 35 height 28
type input "0.00"
click at [770, 317] on input "0.00" at bounding box center [737, 325] width 70 height 28
click at [719, 298] on td "0.00" at bounding box center [736, 329] width 77 height 86
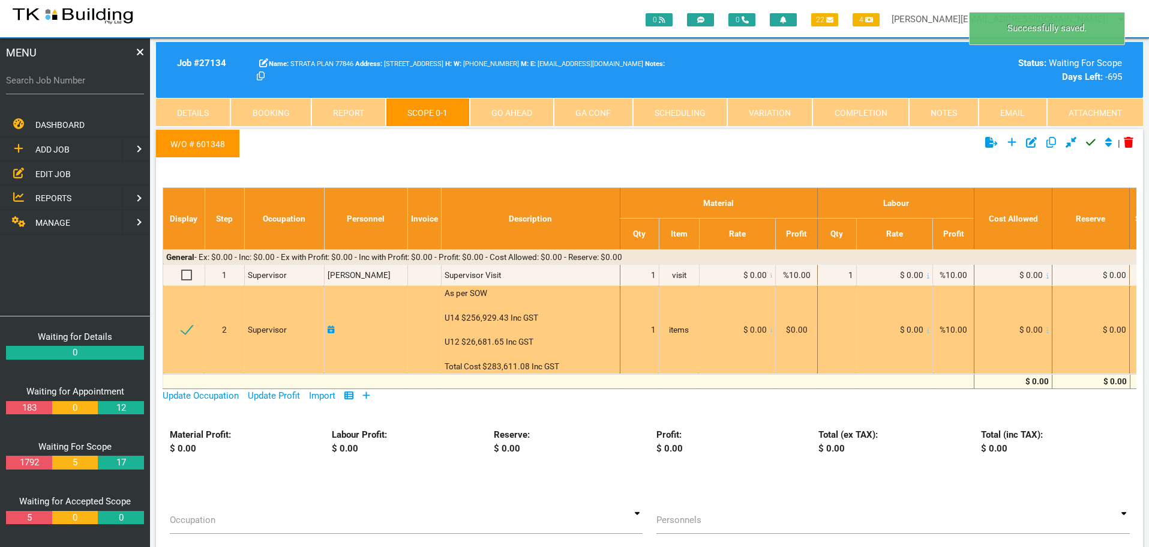
click at [770, 331] on icon at bounding box center [771, 330] width 2 height 6
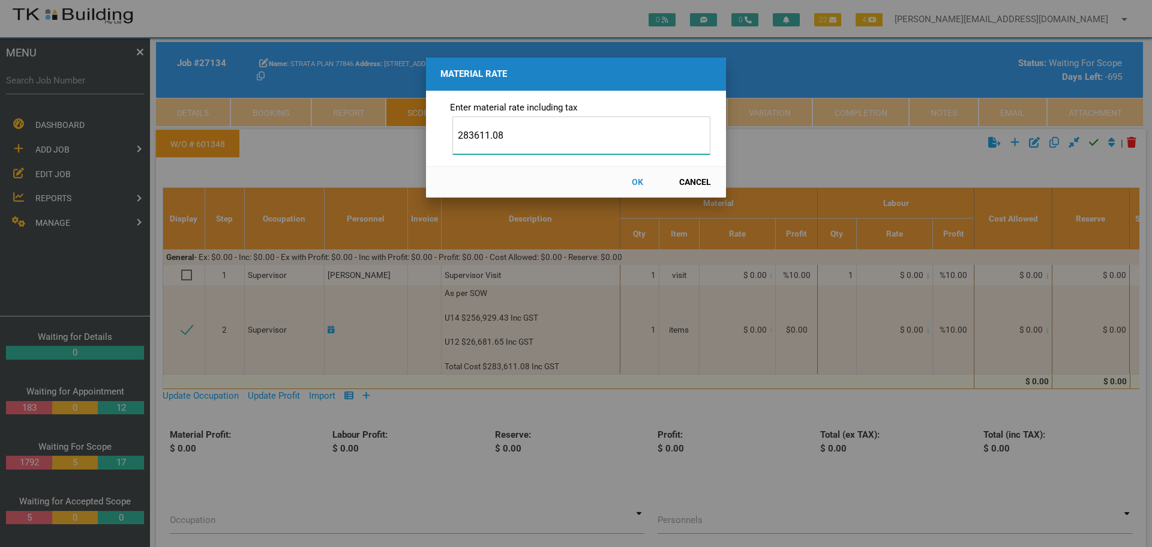
type input "283611.08"
click at [635, 181] on button "OK" at bounding box center [637, 182] width 53 height 21
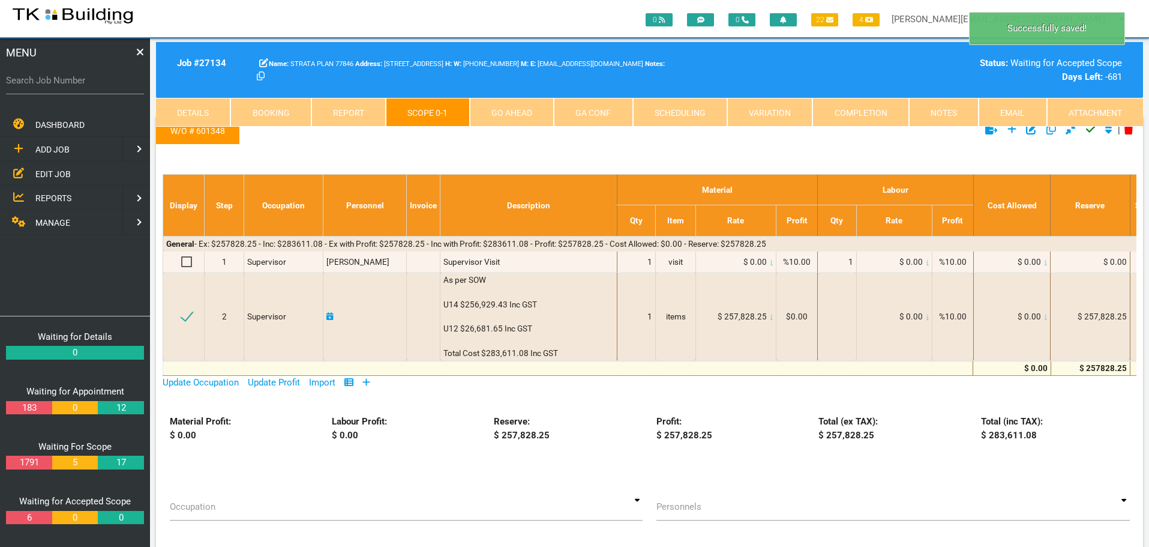
scroll to position [0, 0]
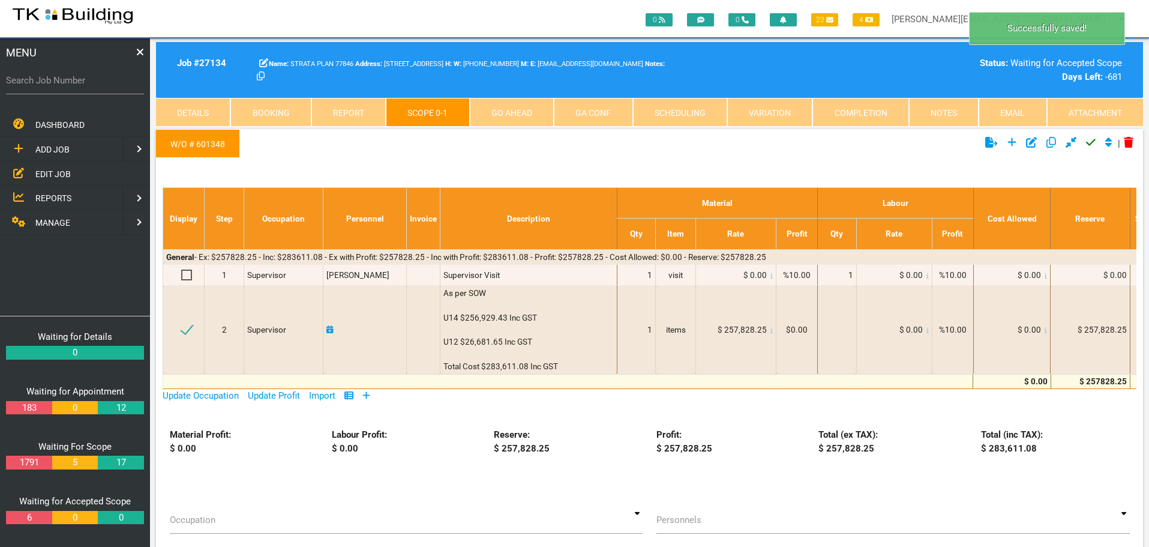
click at [1087, 141] on icon "Click to approve current scope" at bounding box center [1091, 142] width 10 height 11
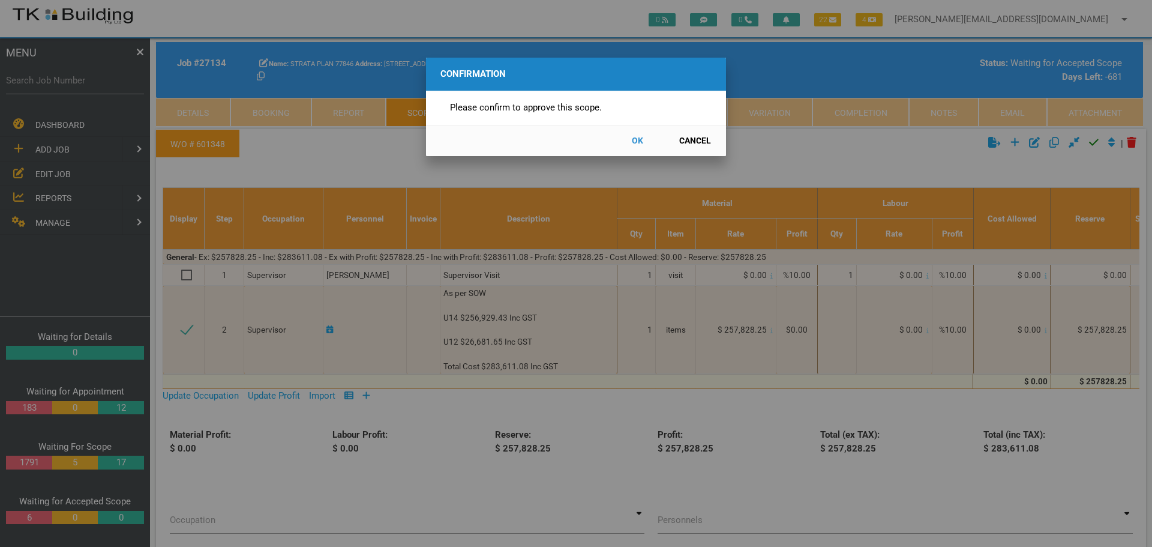
click at [641, 142] on button "OK" at bounding box center [637, 140] width 53 height 21
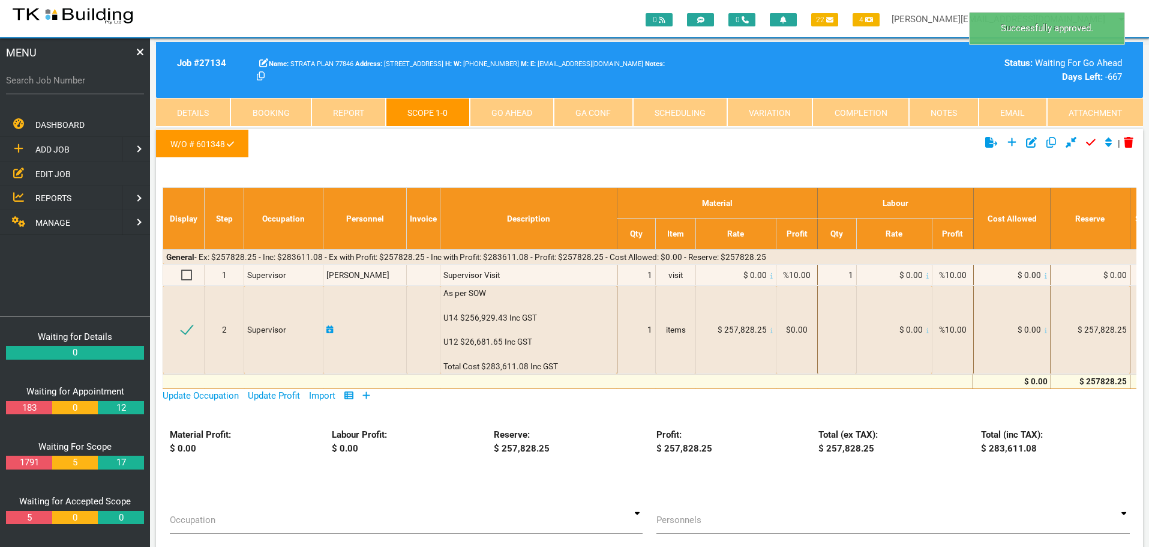
scroll to position [38, 0]
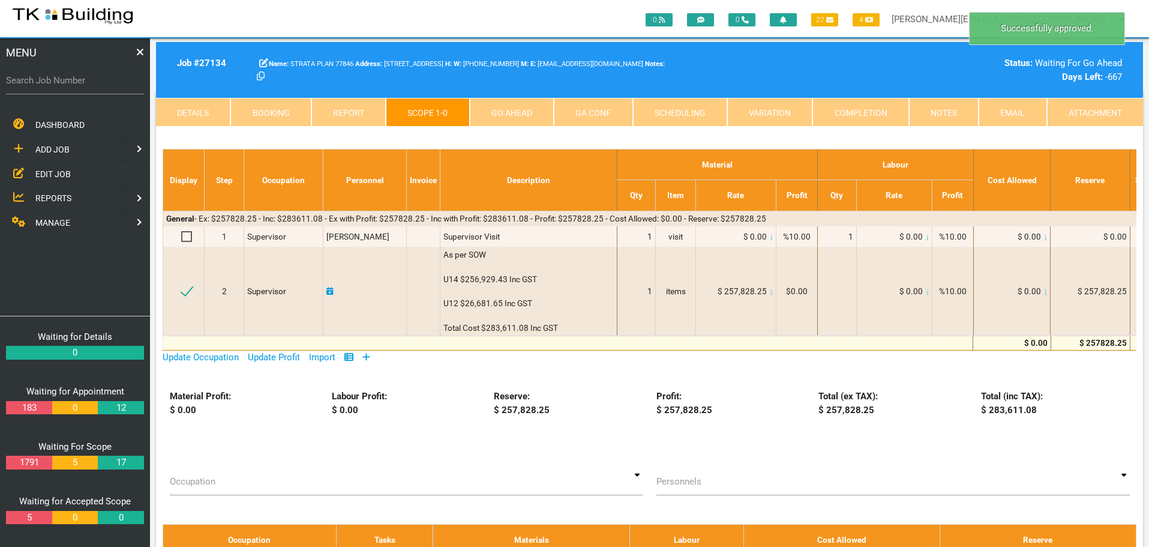
click at [540, 113] on link "Go Ahead" at bounding box center [512, 112] width 84 height 29
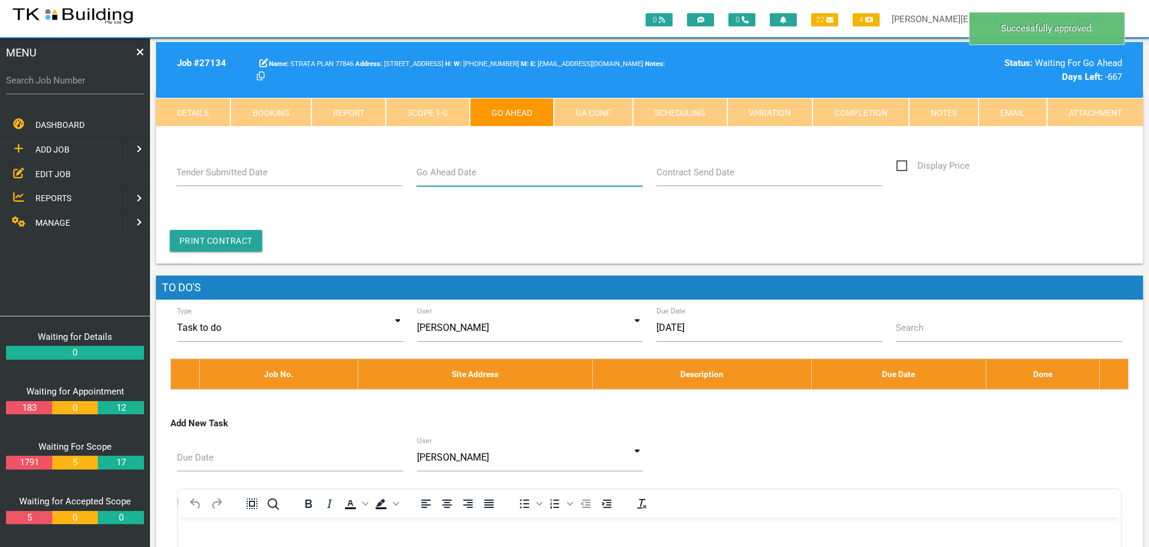
click at [488, 181] on input "Go Ahead Date" at bounding box center [529, 172] width 227 height 28
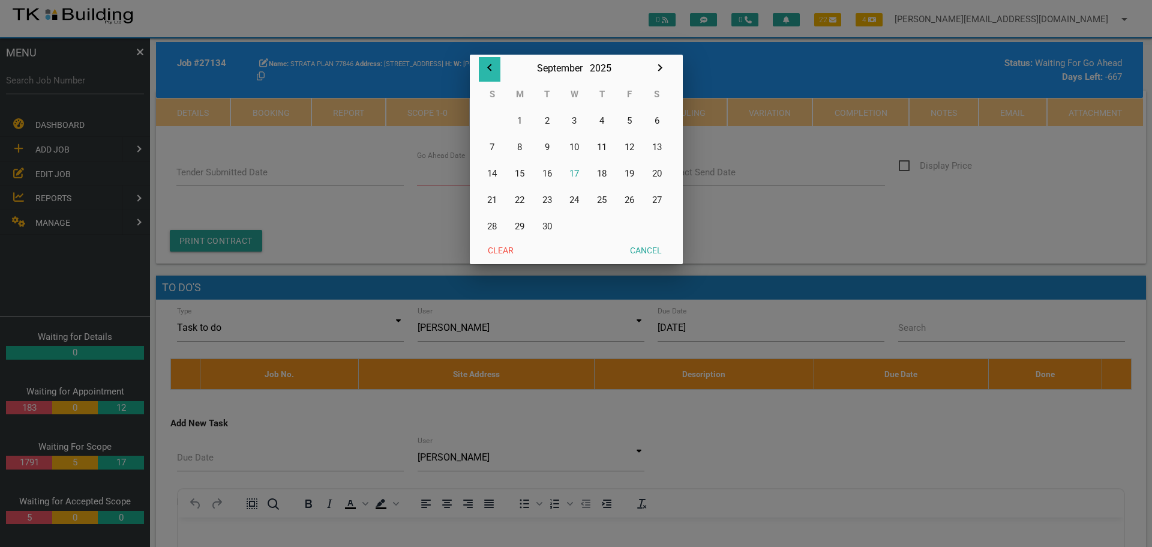
click at [489, 70] on icon "button" at bounding box center [489, 67] width 4 height 7
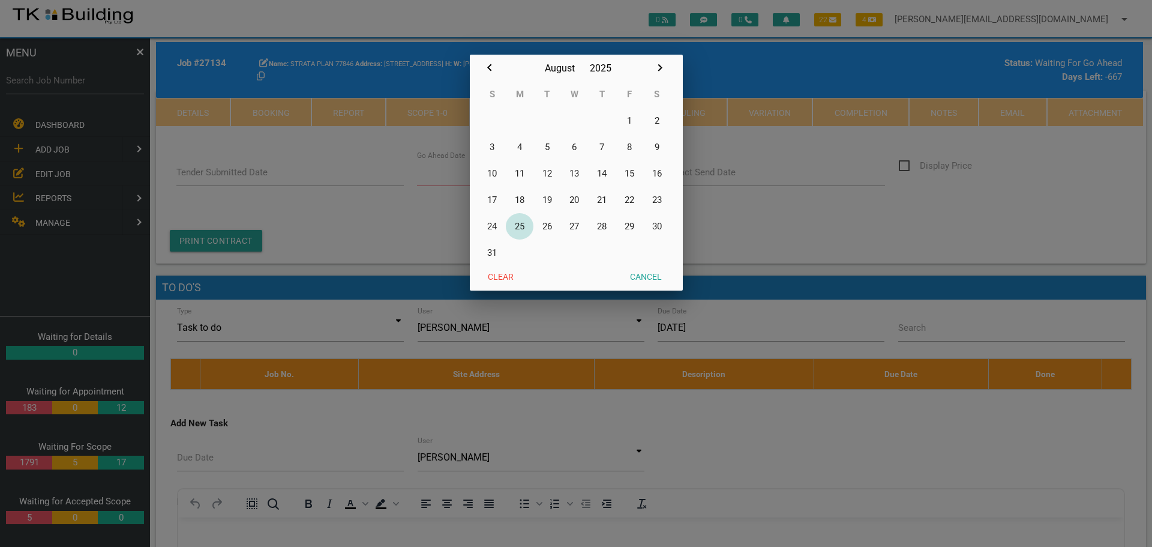
click at [517, 223] on button "25" at bounding box center [520, 226] width 28 height 26
type input "25/08/2025"
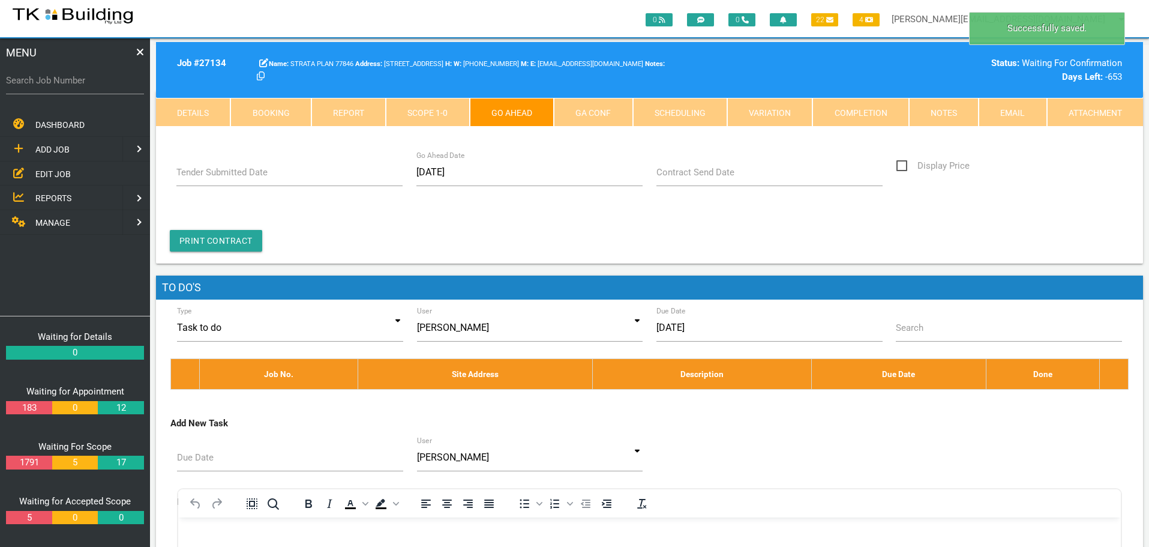
click at [950, 113] on link "Notes" at bounding box center [944, 112] width 70 height 29
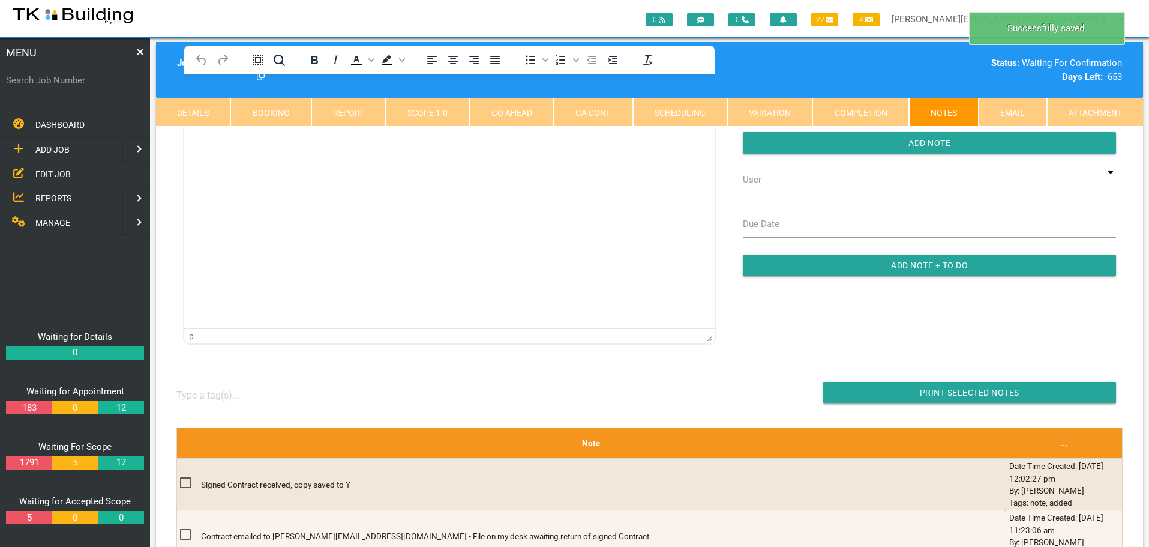
scroll to position [0, 0]
click at [530, 113] on link "Go Ahead" at bounding box center [512, 112] width 84 height 29
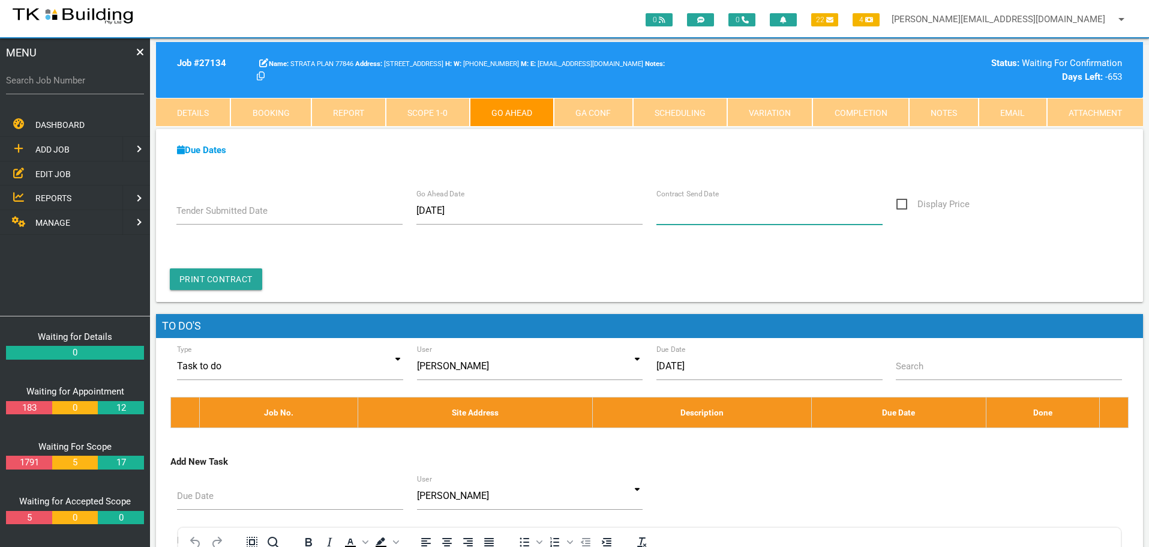
click at [710, 218] on input "Contract Send Date" at bounding box center [769, 211] width 227 height 28
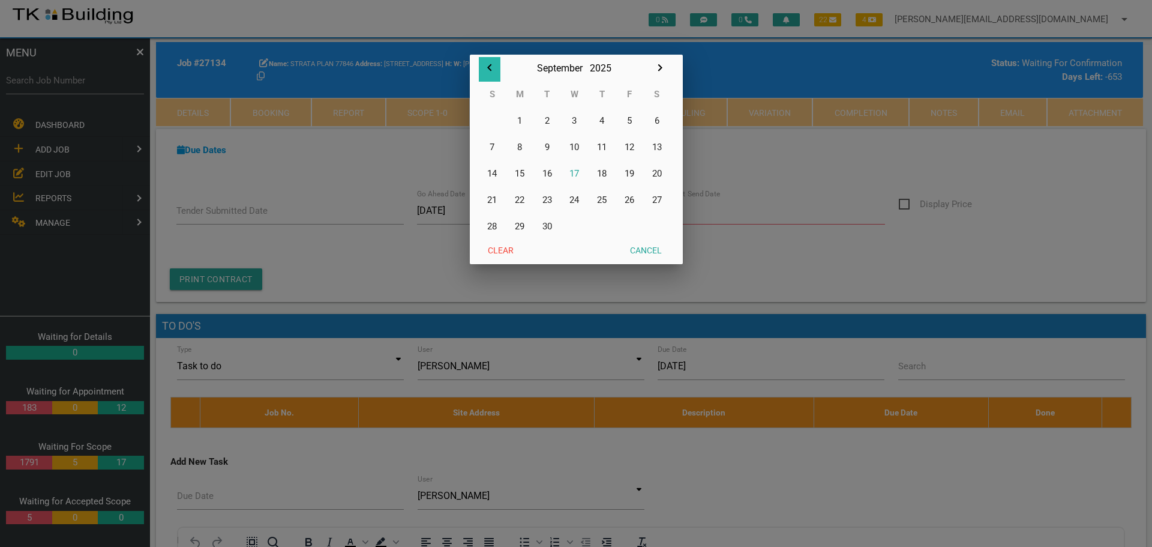
click at [487, 67] on icon "button" at bounding box center [489, 68] width 14 height 14
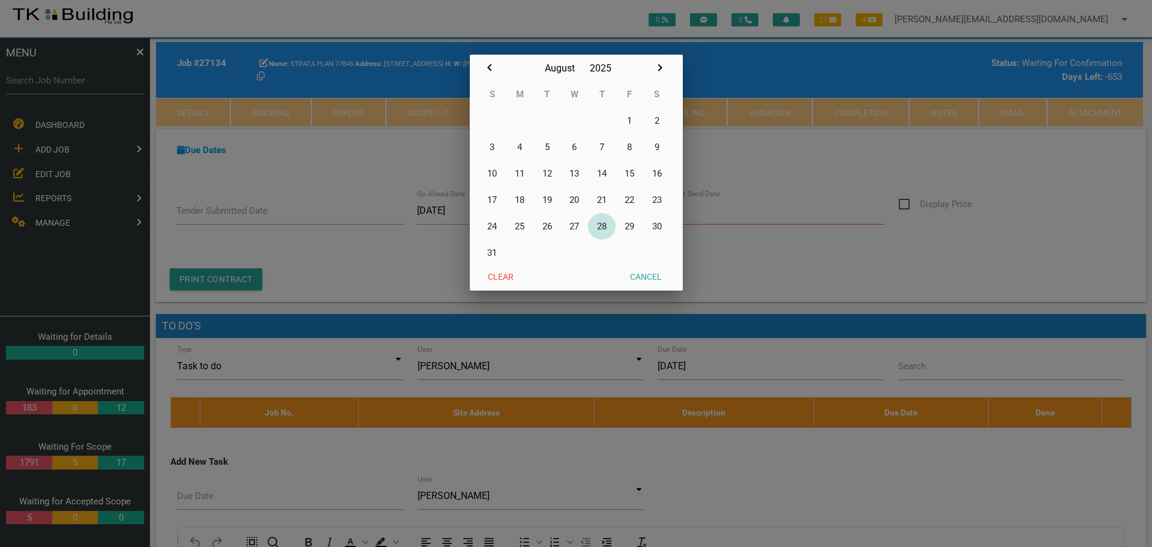
click at [603, 226] on button "28" at bounding box center [602, 226] width 28 height 26
type input "28/08/2025"
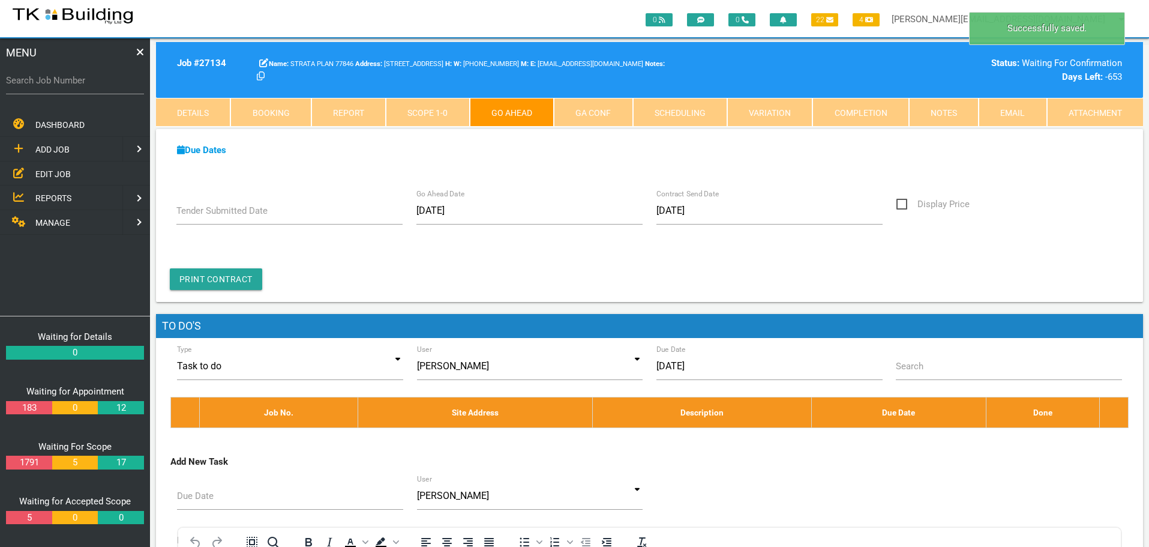
click at [602, 109] on link "GA Conf" at bounding box center [593, 112] width 79 height 29
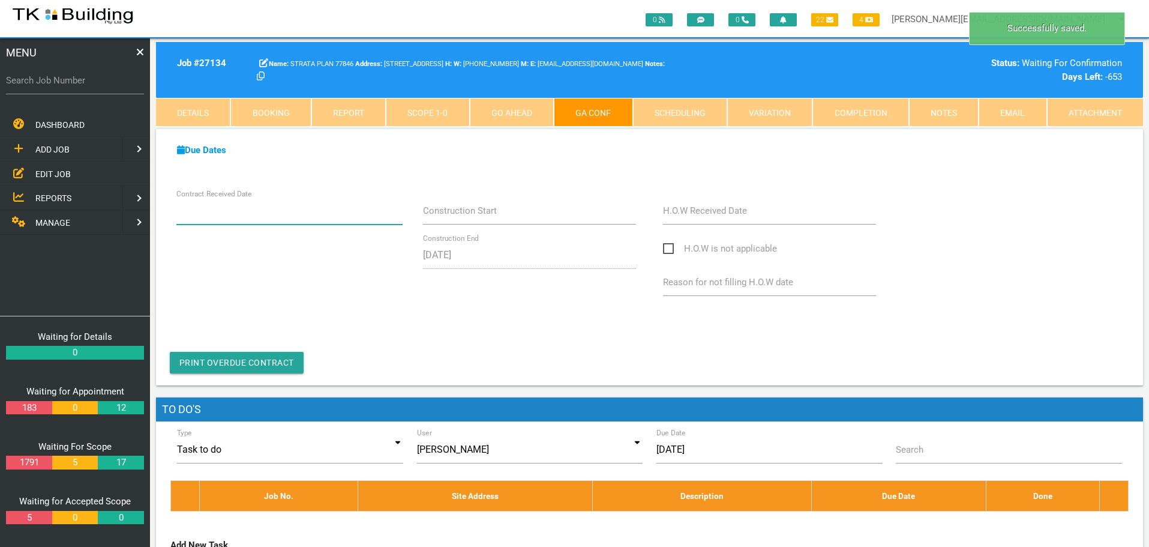
click at [283, 221] on input "Contract Received Date" at bounding box center [289, 211] width 227 height 28
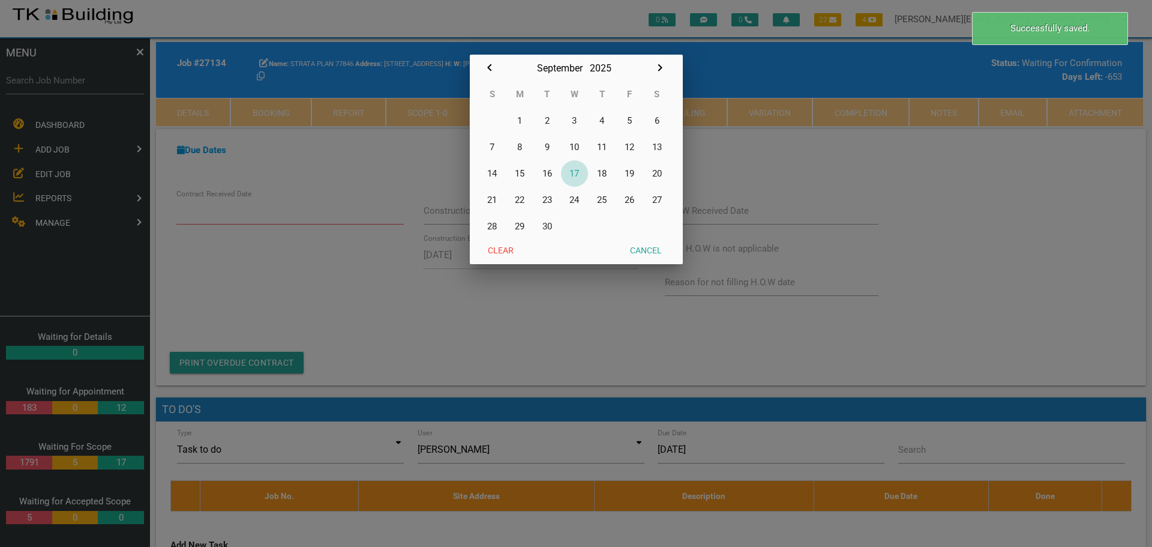
click at [577, 170] on button "17" at bounding box center [575, 173] width 28 height 26
type input "[DATE]"
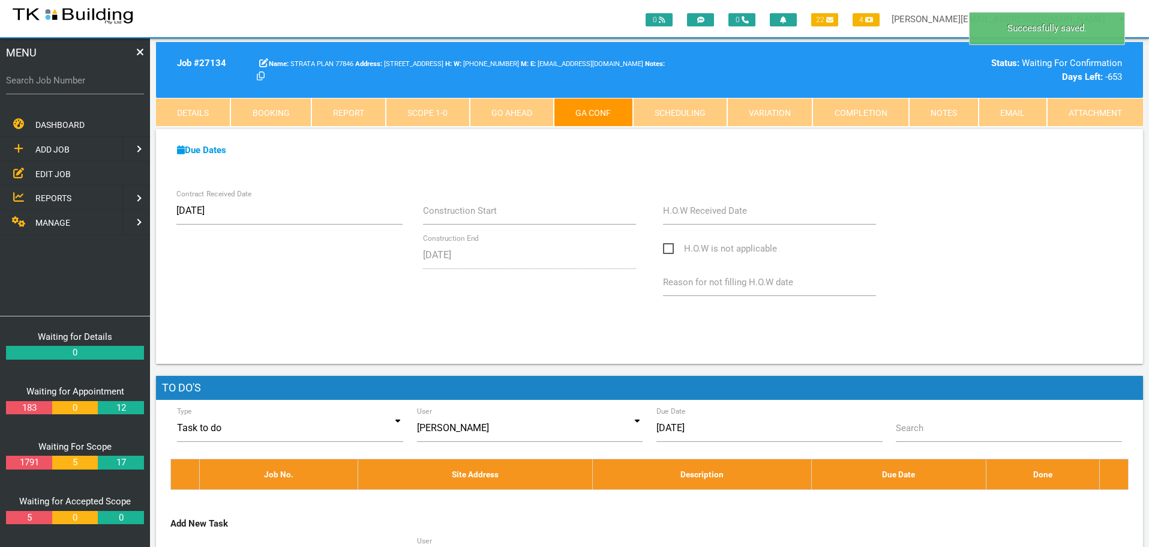
click at [942, 112] on link "Notes" at bounding box center [944, 112] width 70 height 29
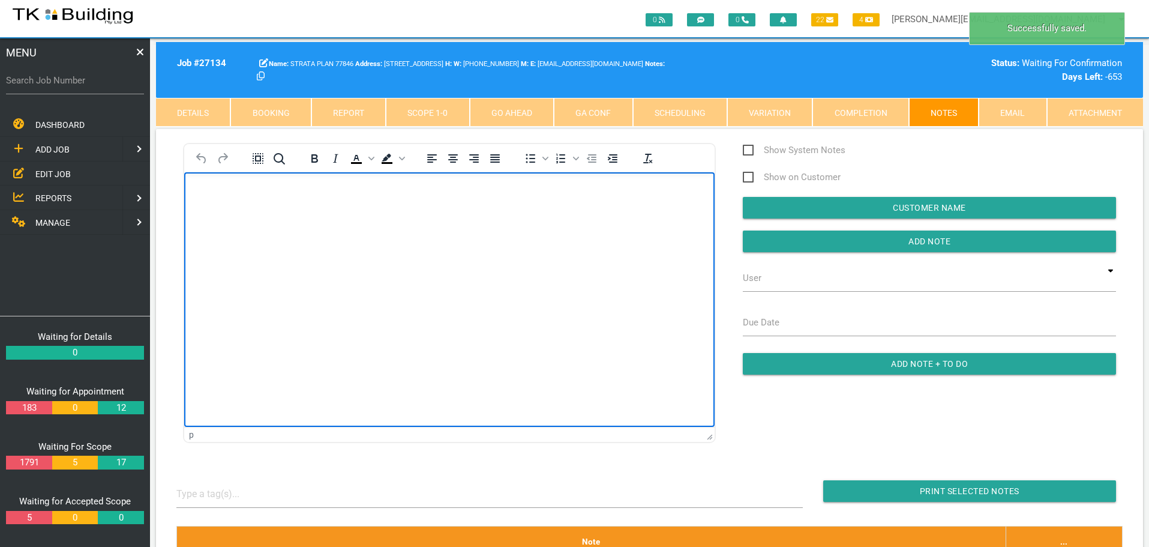
click at [210, 202] on body "Rich Text Area. Press ALT-0 for help." at bounding box center [449, 207] width 530 height 40
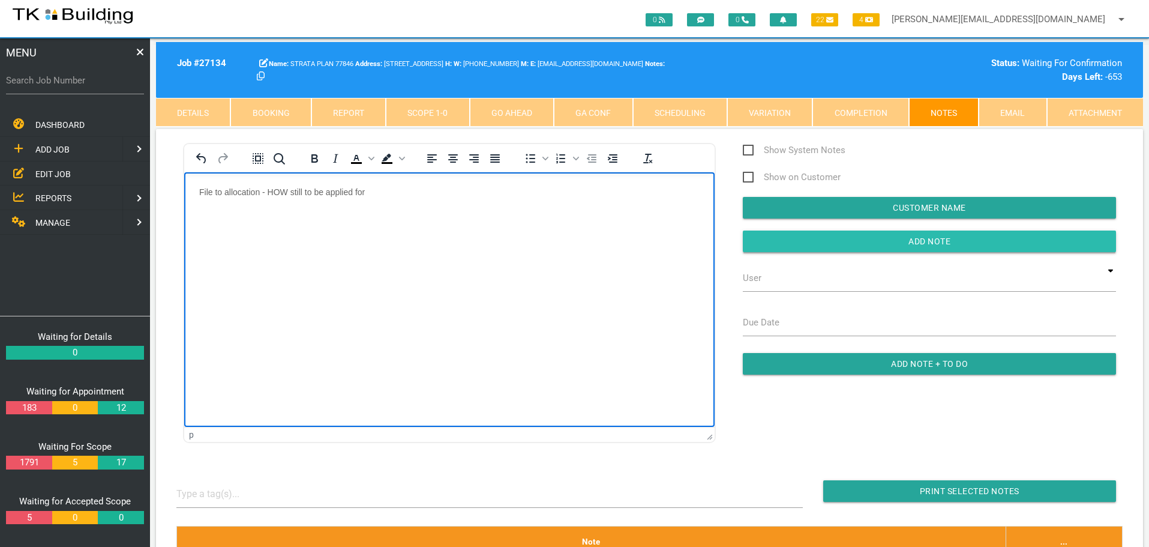
click at [750, 239] on input "Add Note" at bounding box center [929, 241] width 373 height 22
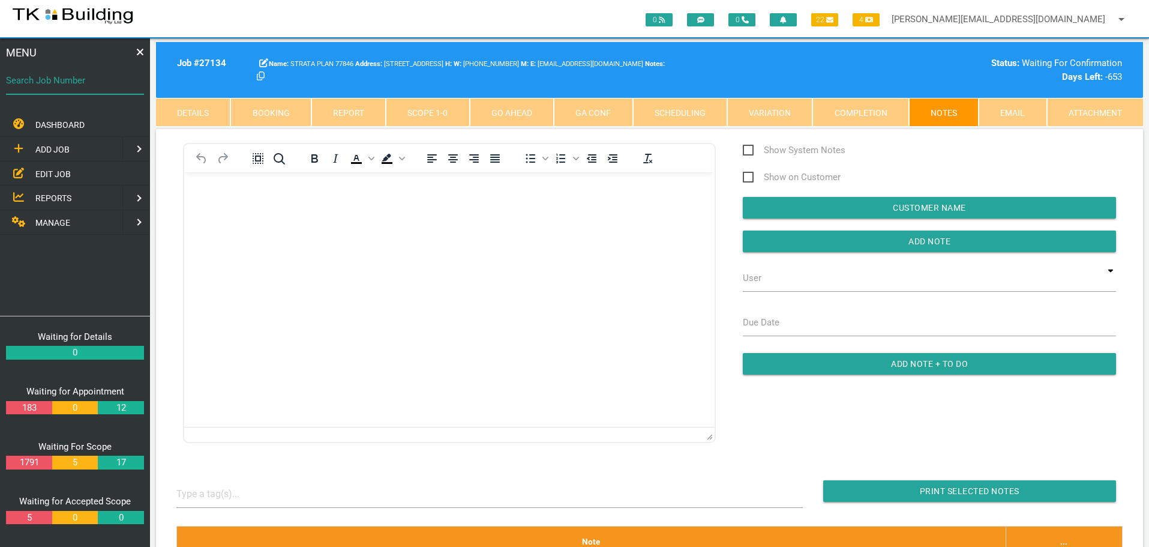
click at [67, 88] on input "Search Job Number" at bounding box center [75, 81] width 138 height 28
type input "27750"
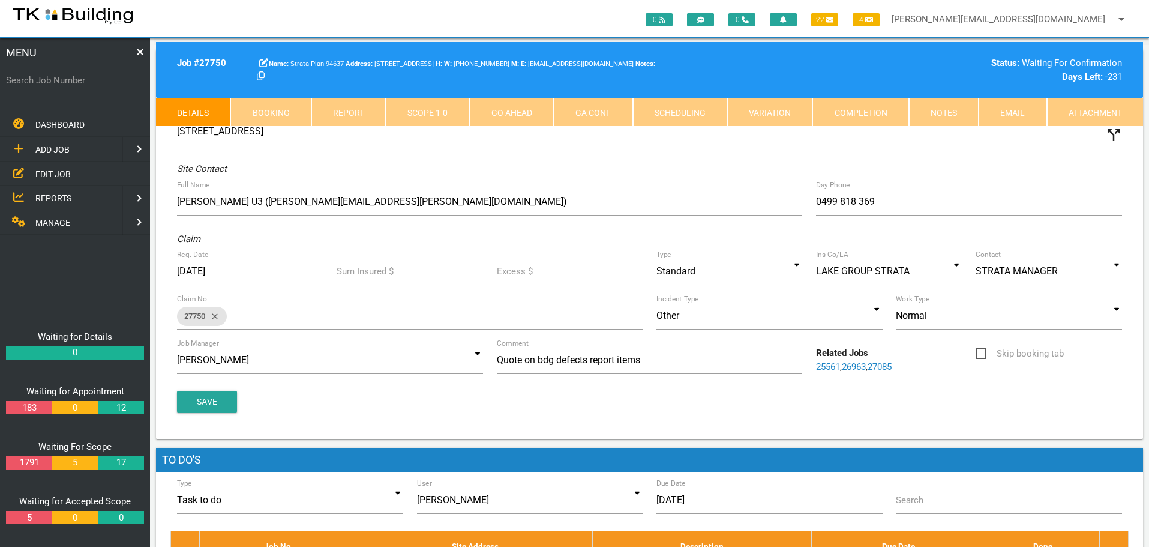
click at [963, 109] on link "Notes" at bounding box center [944, 112] width 70 height 29
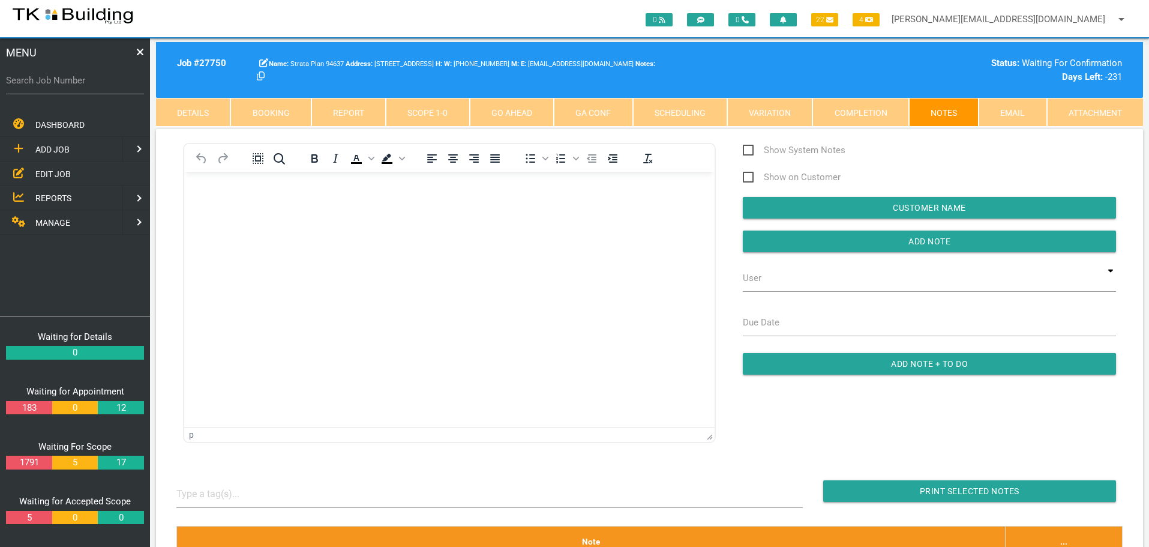
click at [206, 201] on body "Rich Text Area. Press ALT-0 for help." at bounding box center [449, 207] width 530 height 40
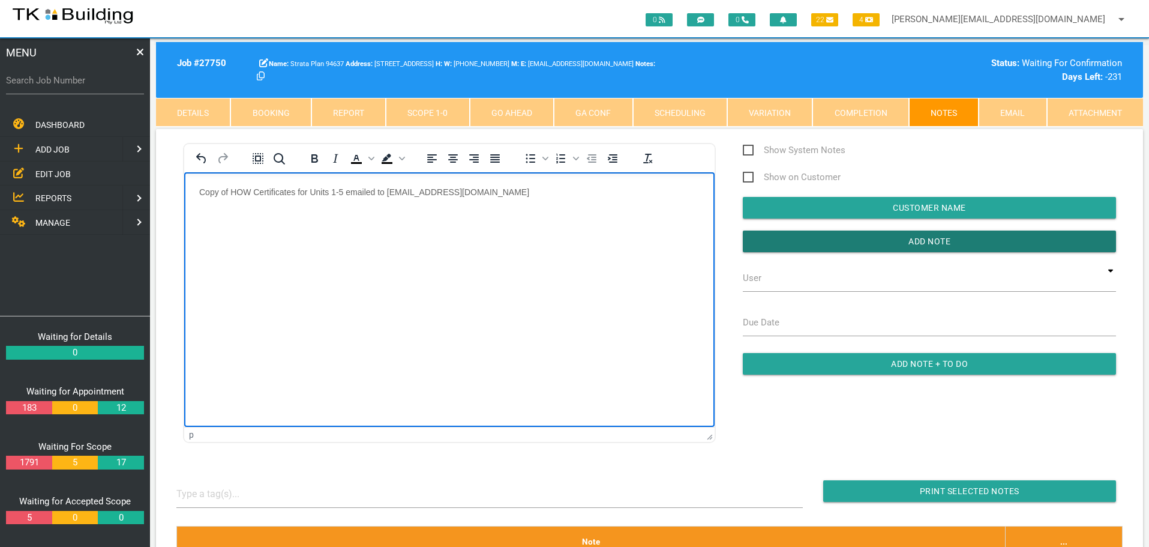
drag, startPoint x: 860, startPoint y: 245, endPoint x: 768, endPoint y: 260, distance: 93.5
click at [852, 249] on input "Add Note" at bounding box center [929, 241] width 373 height 22
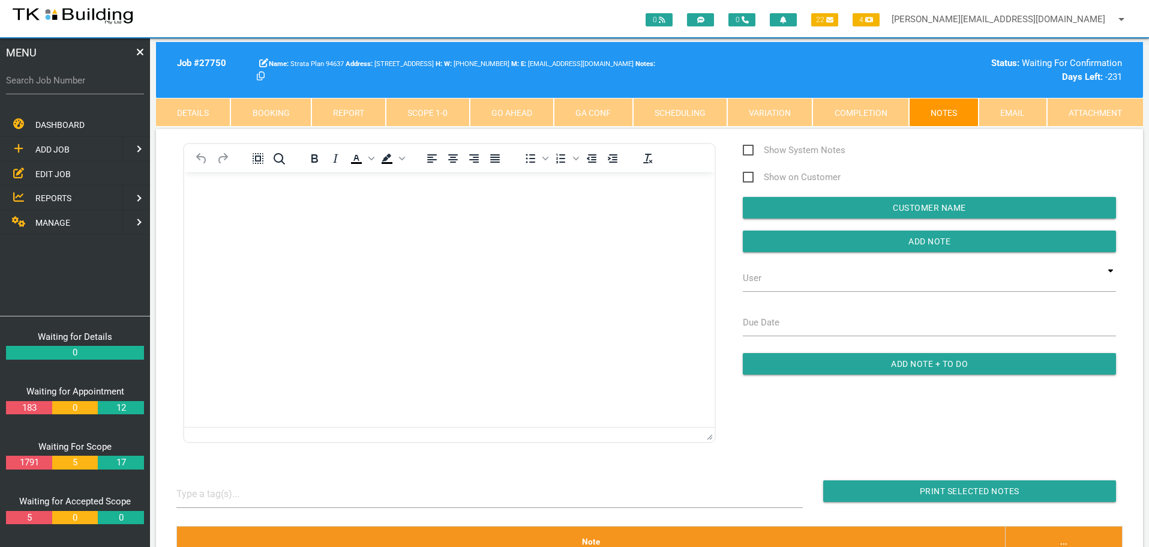
click at [852, 113] on link "Completion" at bounding box center [860, 112] width 96 height 29
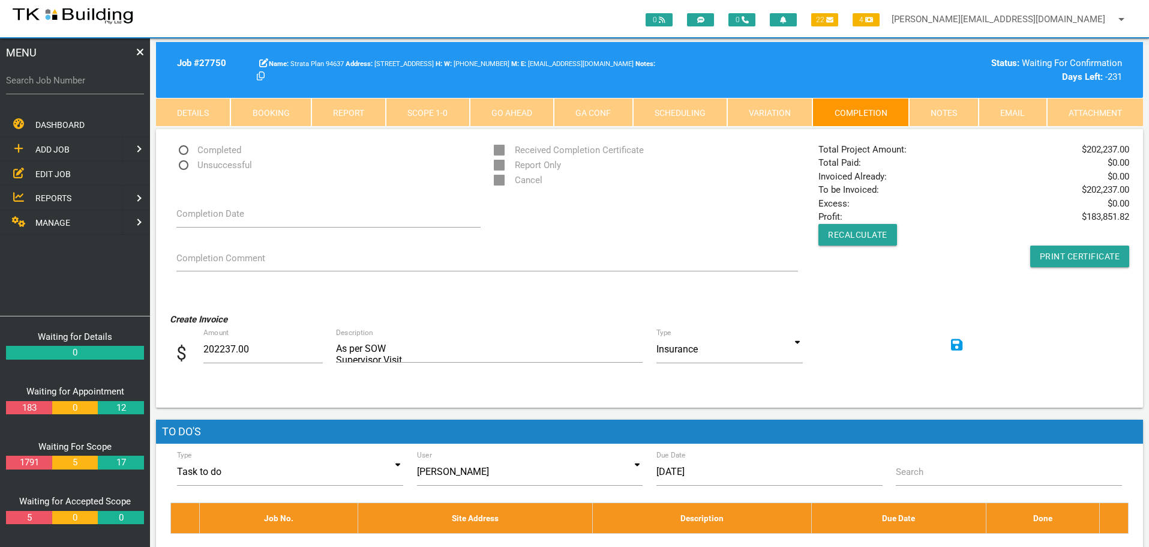
click at [954, 112] on link "Notes" at bounding box center [944, 112] width 70 height 29
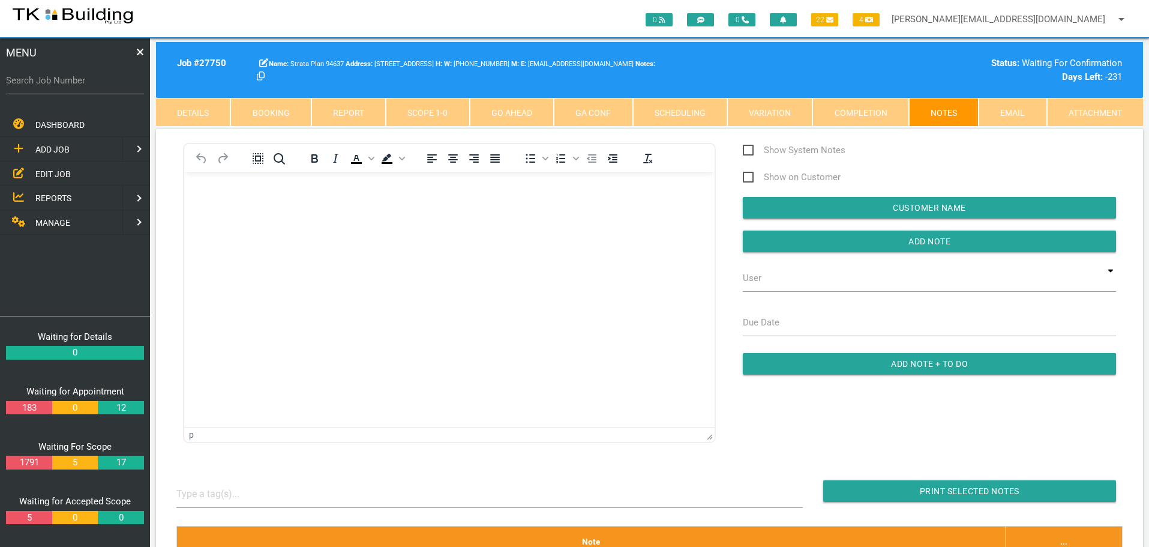
click at [870, 109] on link "Completion" at bounding box center [860, 112] width 96 height 29
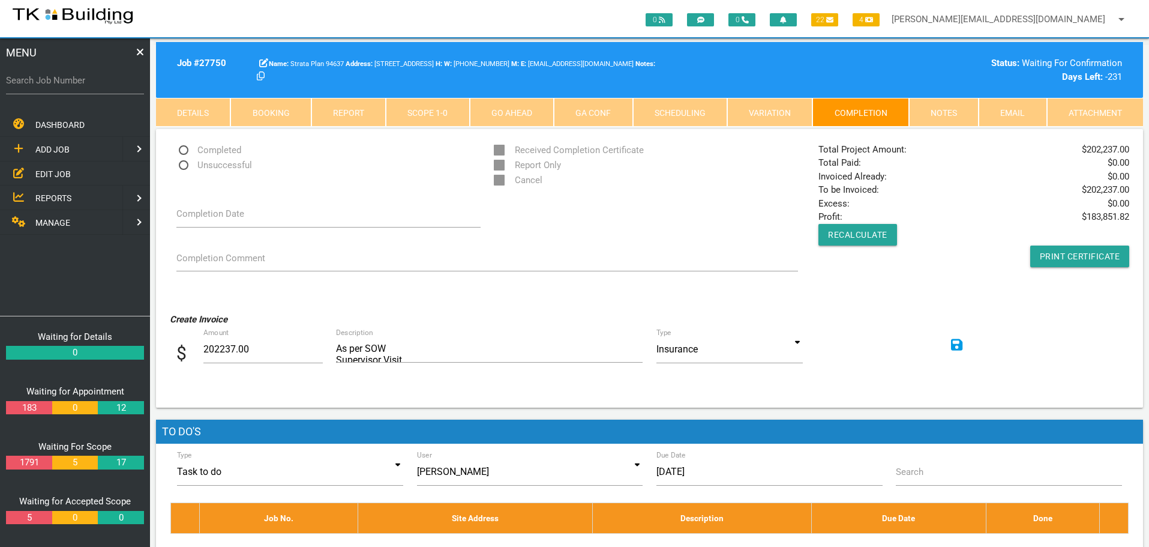
click at [955, 343] on icon at bounding box center [957, 345] width 12 height 14
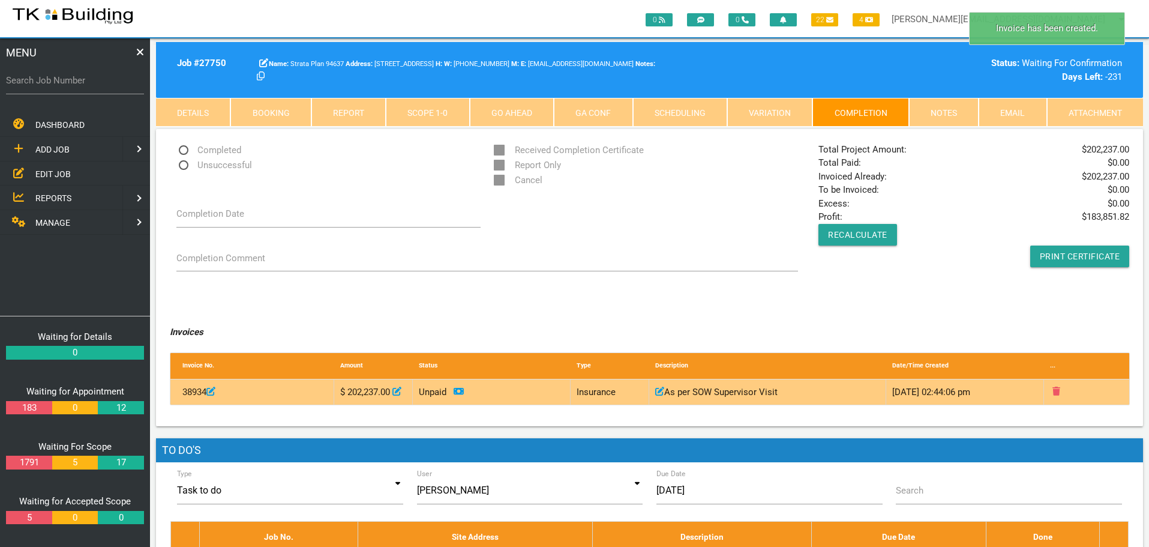
click at [392, 396] on icon at bounding box center [396, 391] width 9 height 9
type input "202237"
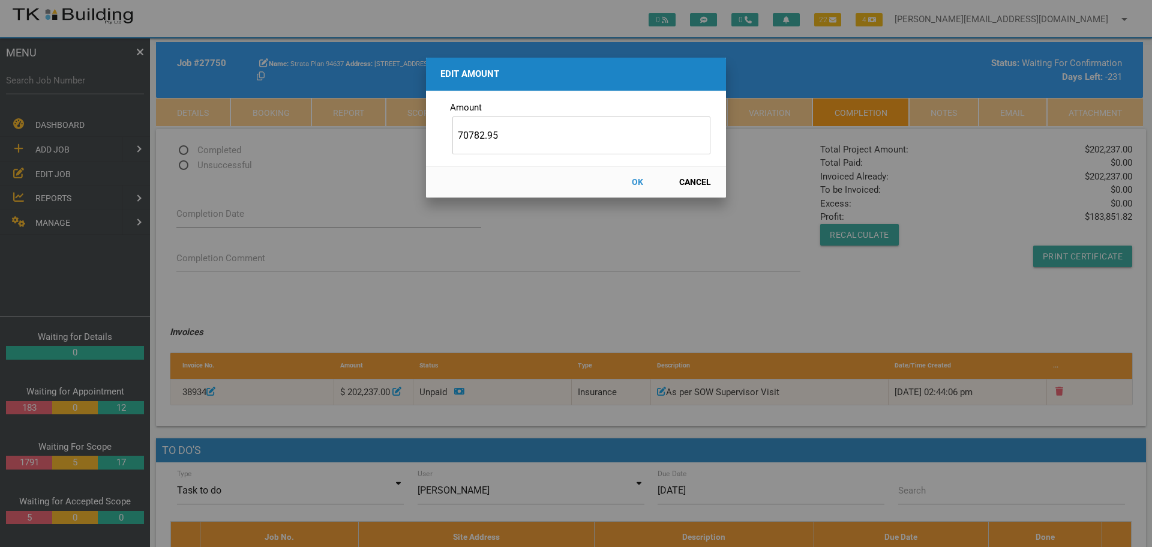
click at [641, 179] on button "OK" at bounding box center [637, 182] width 53 height 21
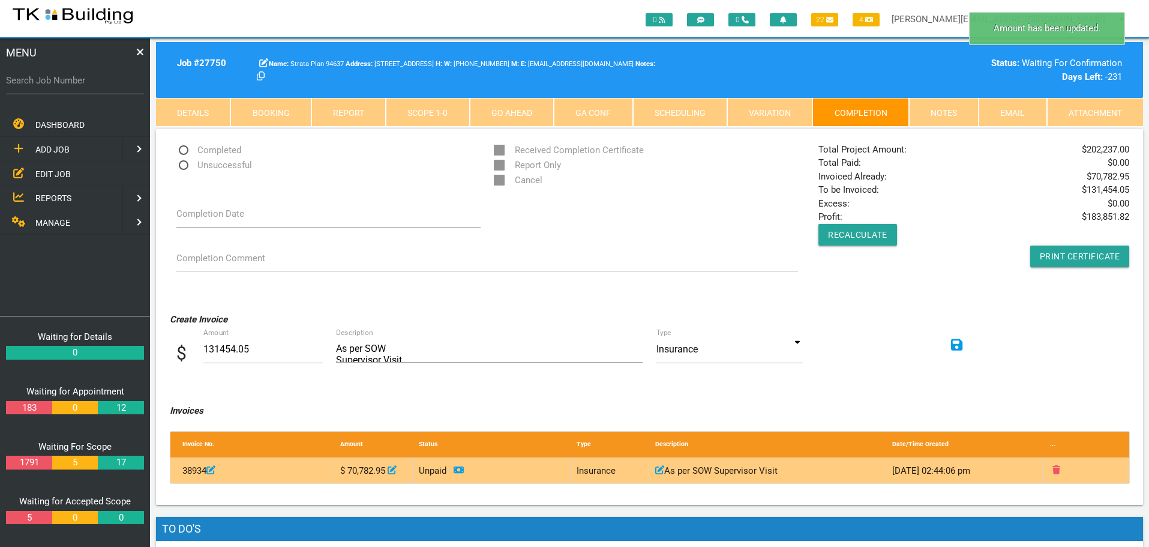
click at [658, 466] on icon at bounding box center [659, 470] width 9 height 9
type input "As per SOWSupervisor Visit"
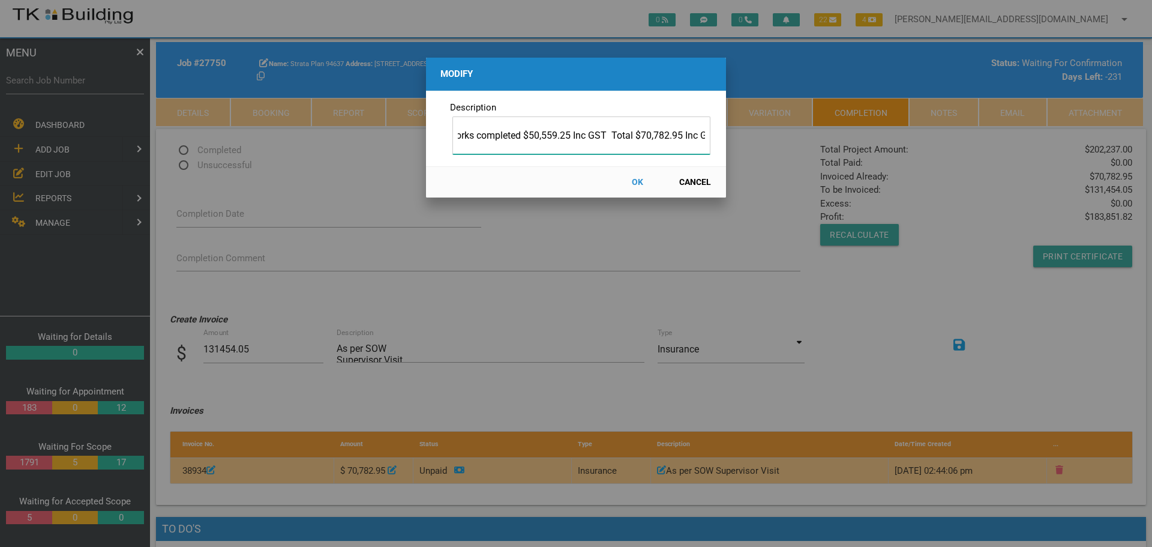
scroll to position [0, 192]
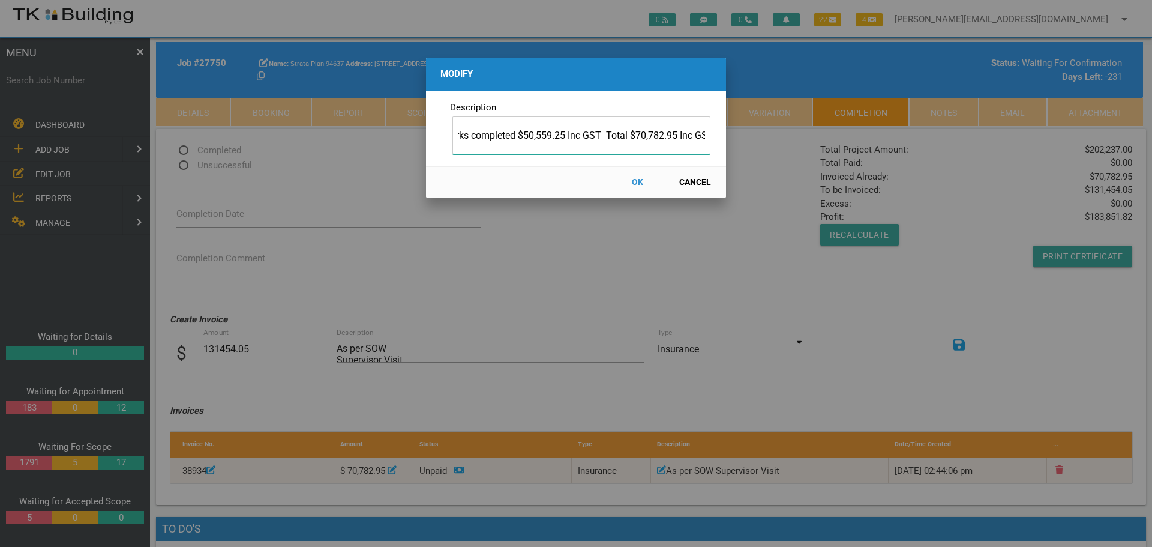
type input "10% Deposit $20,223.70 Inc GST 25% of works completed $50,559.25 Inc GST Total …"
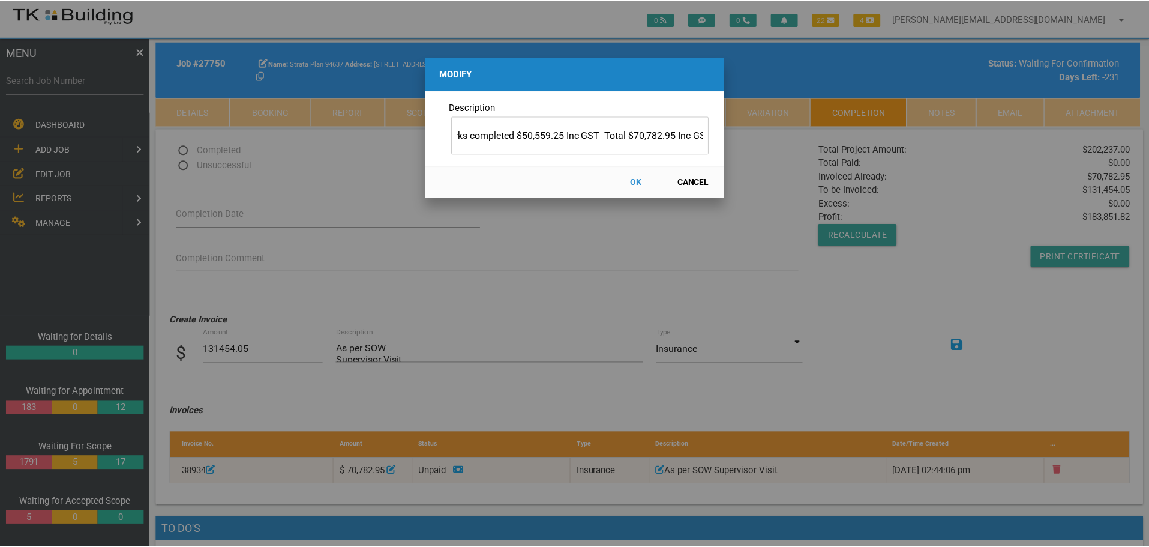
scroll to position [0, 0]
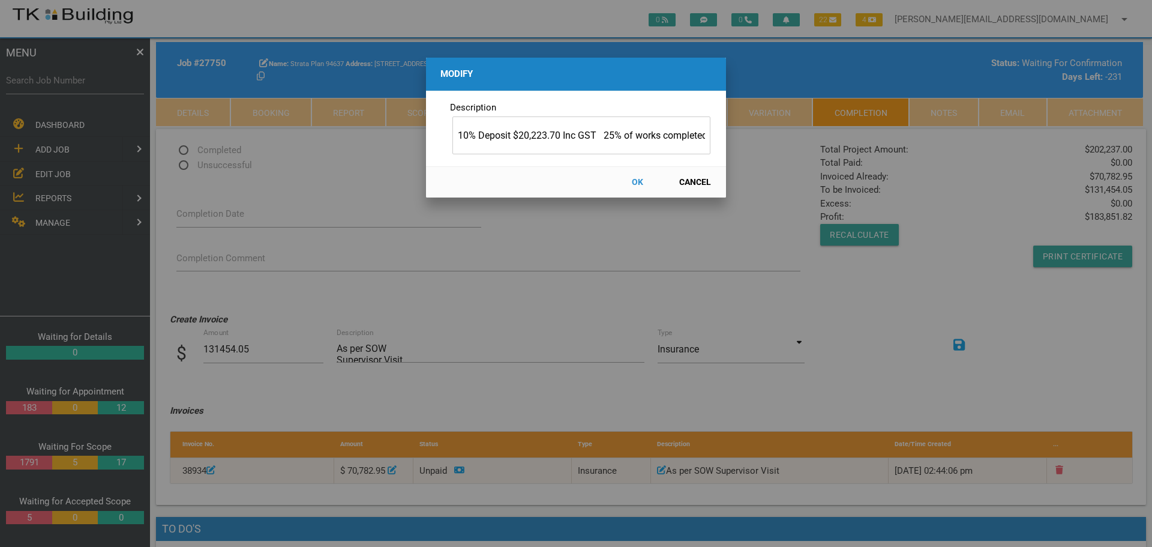
click at [639, 181] on button "OK" at bounding box center [637, 182] width 53 height 21
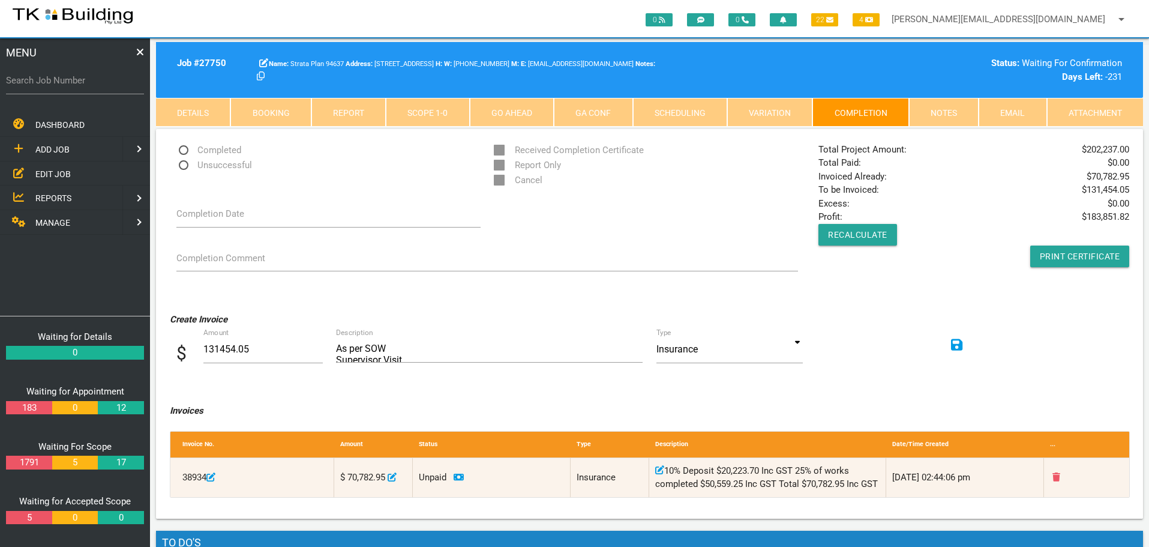
drag, startPoint x: 946, startPoint y: 108, endPoint x: 917, endPoint y: 116, distance: 30.6
click at [946, 108] on link "Notes" at bounding box center [944, 112] width 70 height 29
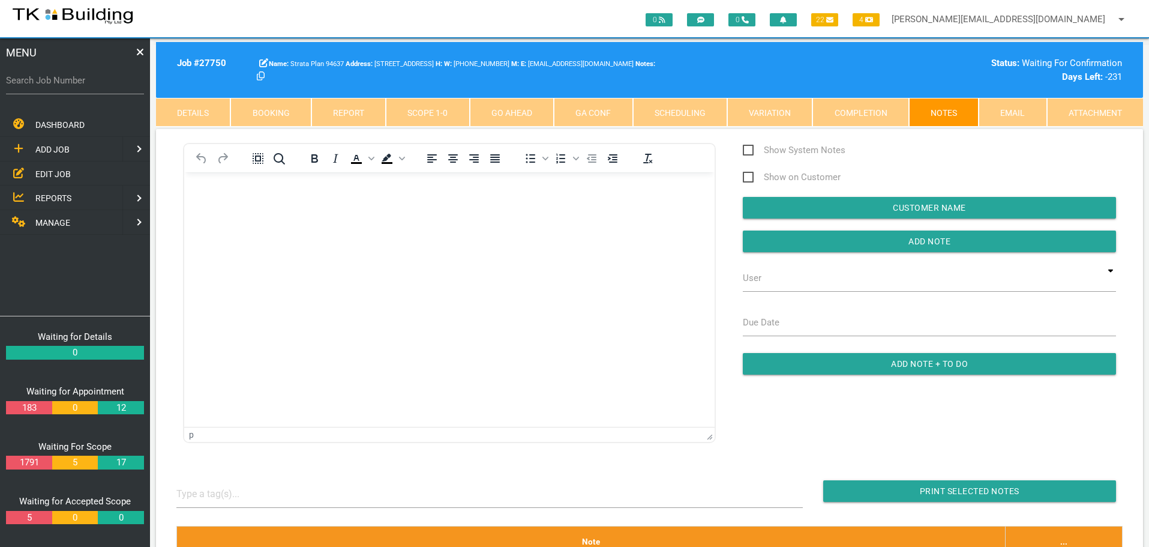
click at [223, 208] on body "Rich Text Area. Press ALT-0 for help." at bounding box center [449, 207] width 530 height 40
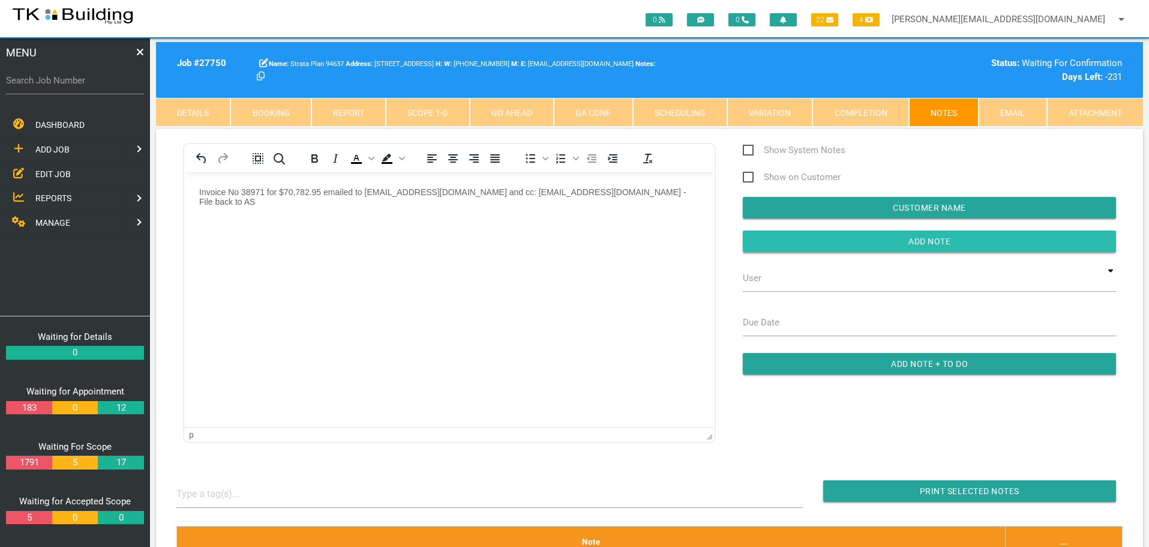
click at [854, 242] on input "button" at bounding box center [929, 241] width 373 height 22
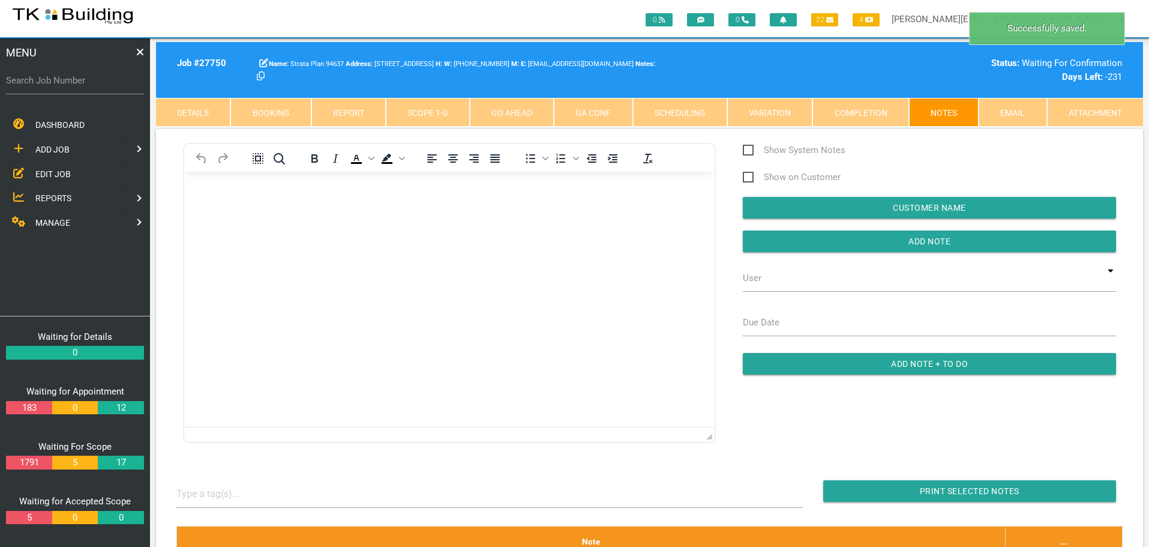
click at [856, 109] on link "Completion" at bounding box center [860, 112] width 96 height 29
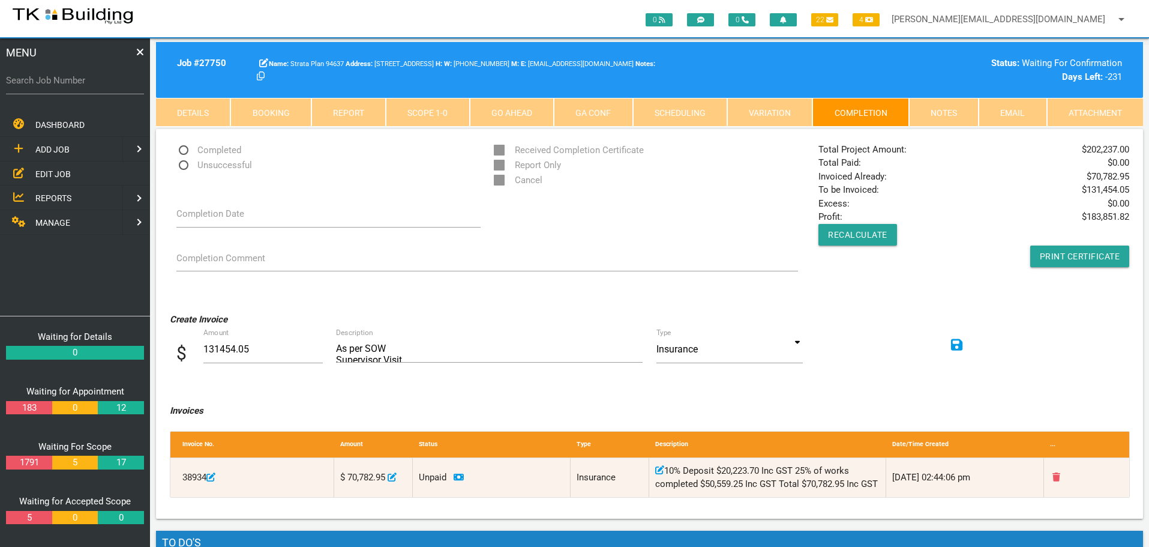
click at [583, 112] on link "GA Conf" at bounding box center [593, 112] width 79 height 29
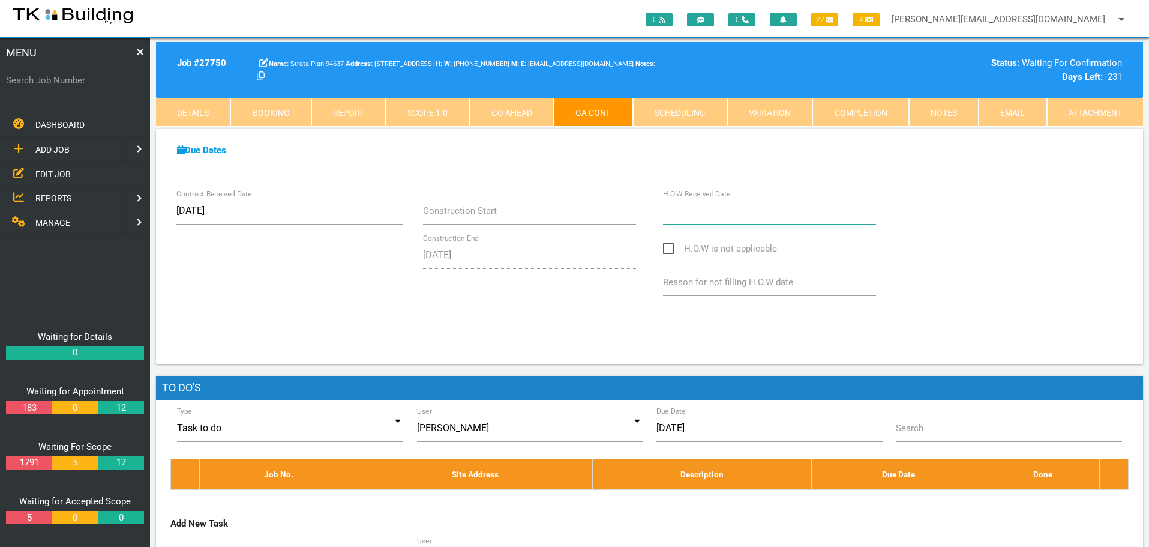
click at [723, 220] on input "H.O.W Received Date" at bounding box center [769, 211] width 213 height 28
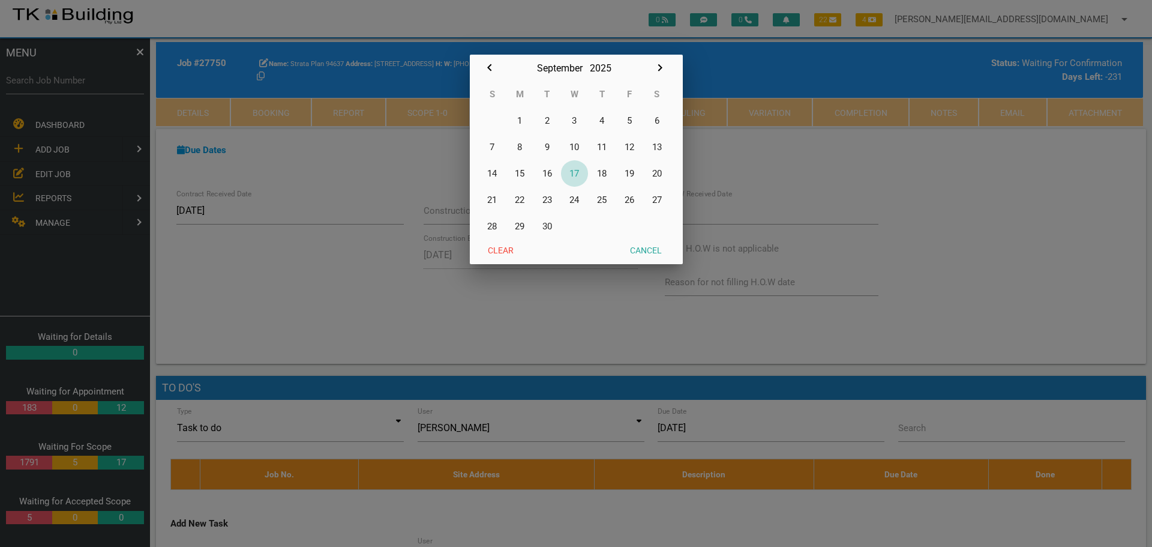
click at [574, 170] on button "17" at bounding box center [575, 173] width 28 height 26
type input "[DATE]"
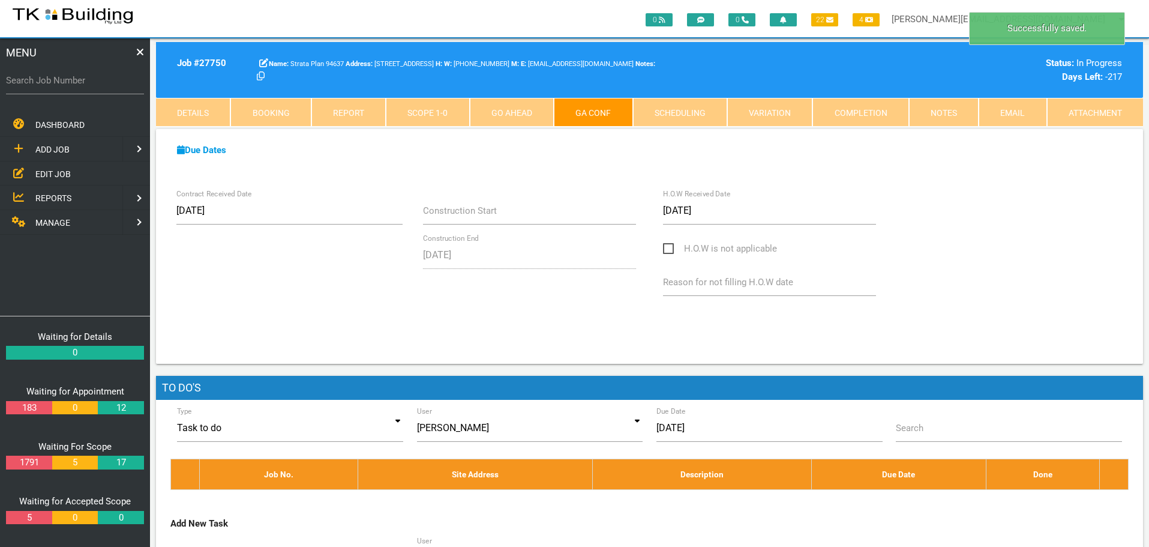
click at [954, 106] on link "Notes" at bounding box center [944, 112] width 70 height 29
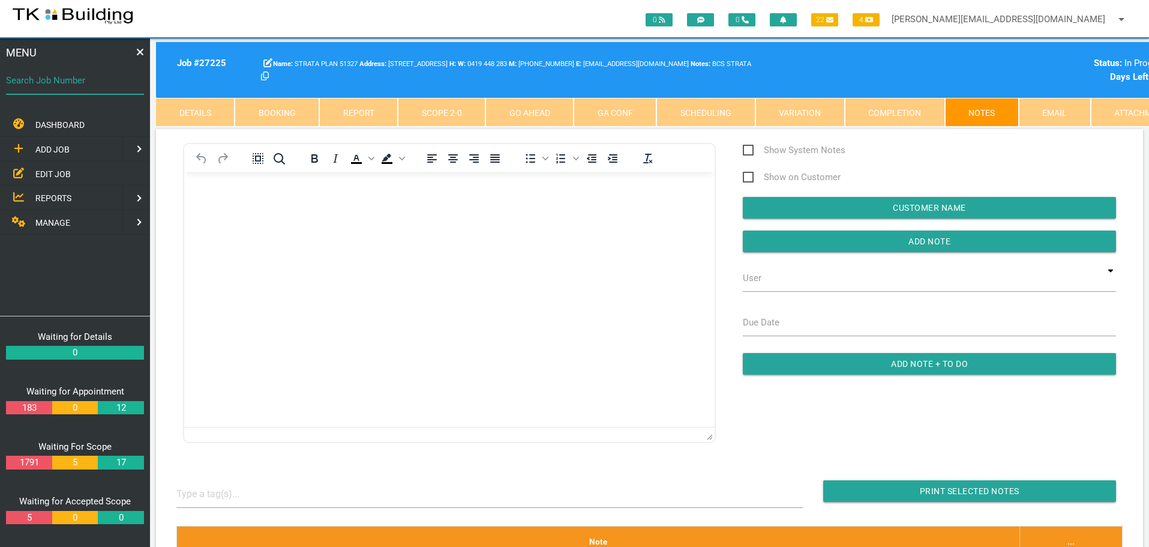
click at [83, 90] on input "Search Job Number" at bounding box center [75, 81] width 138 height 28
type input "27938"
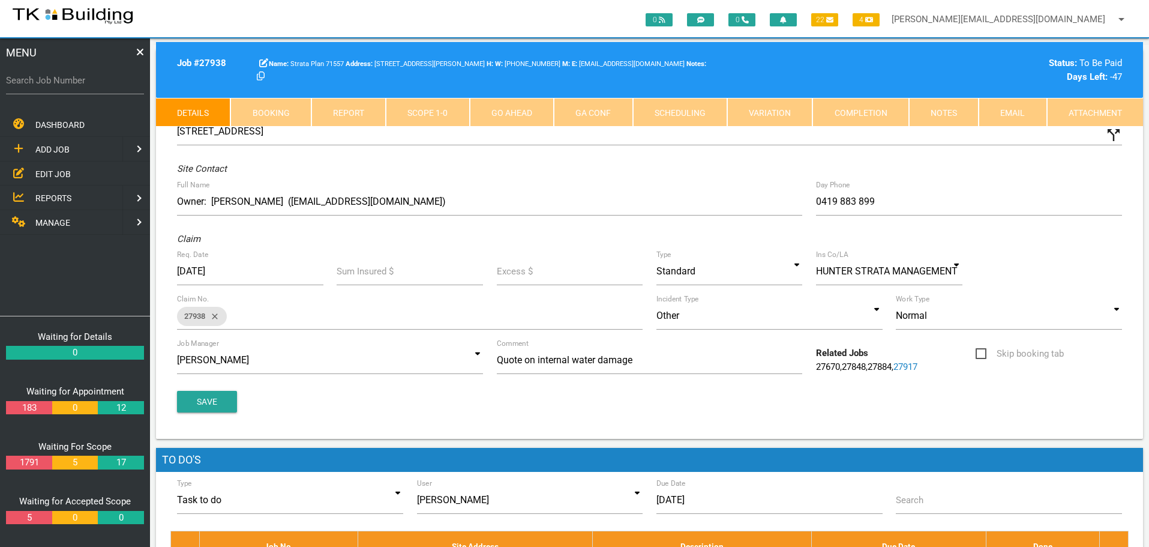
click at [929, 112] on link "Notes" at bounding box center [944, 112] width 70 height 29
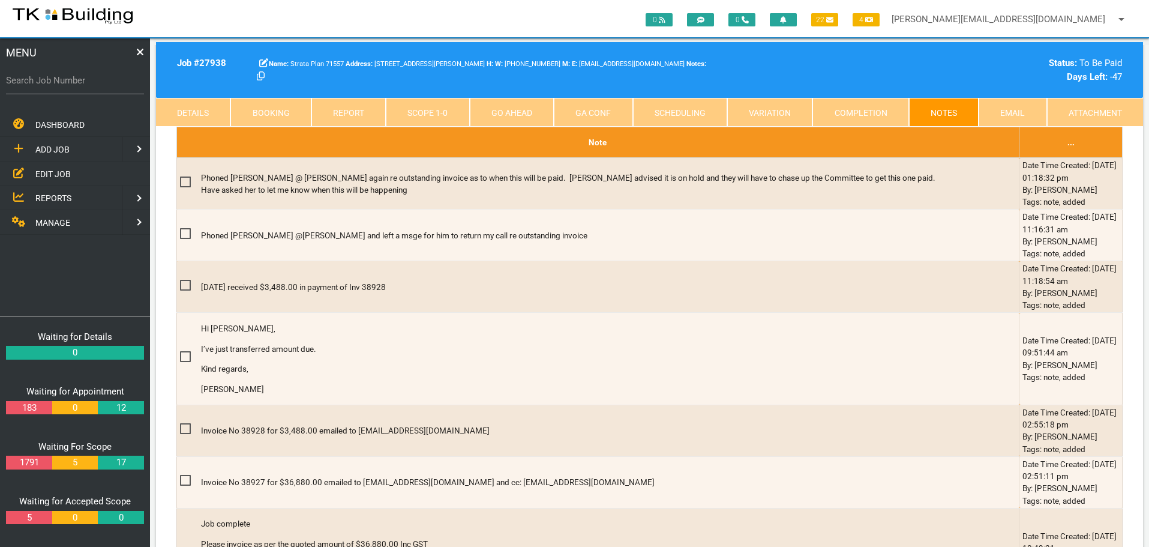
scroll to position [420, 0]
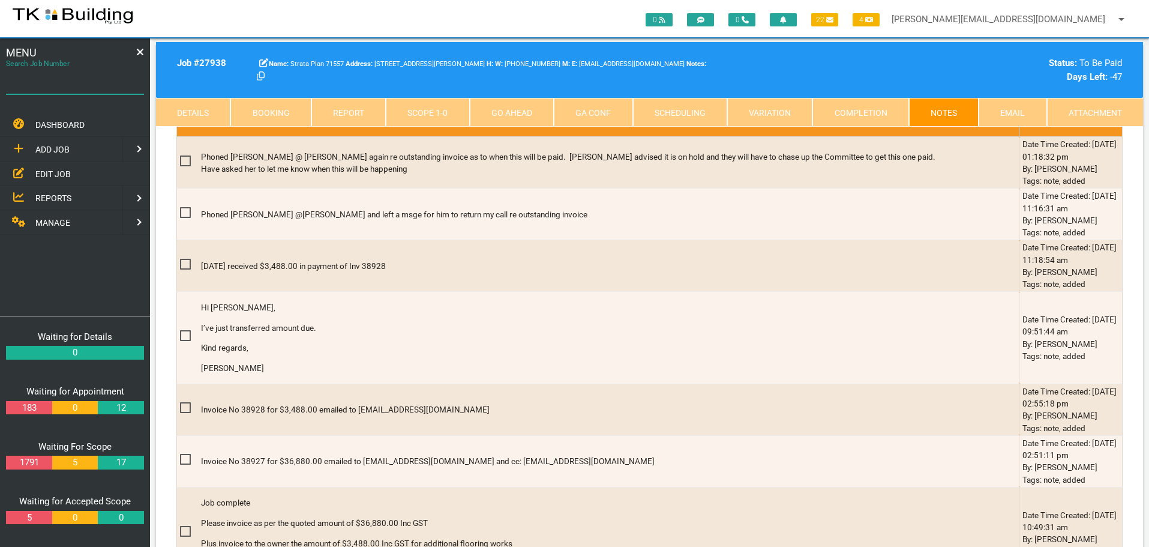
click at [96, 88] on input "Search Job Number" at bounding box center [75, 81] width 138 height 28
type input "2"
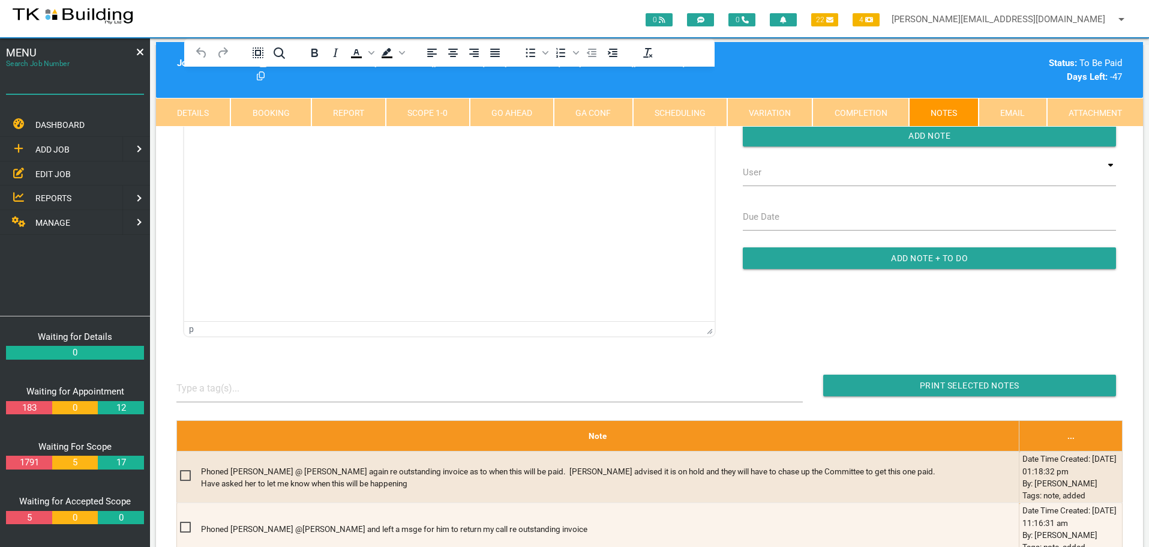
scroll to position [0, 0]
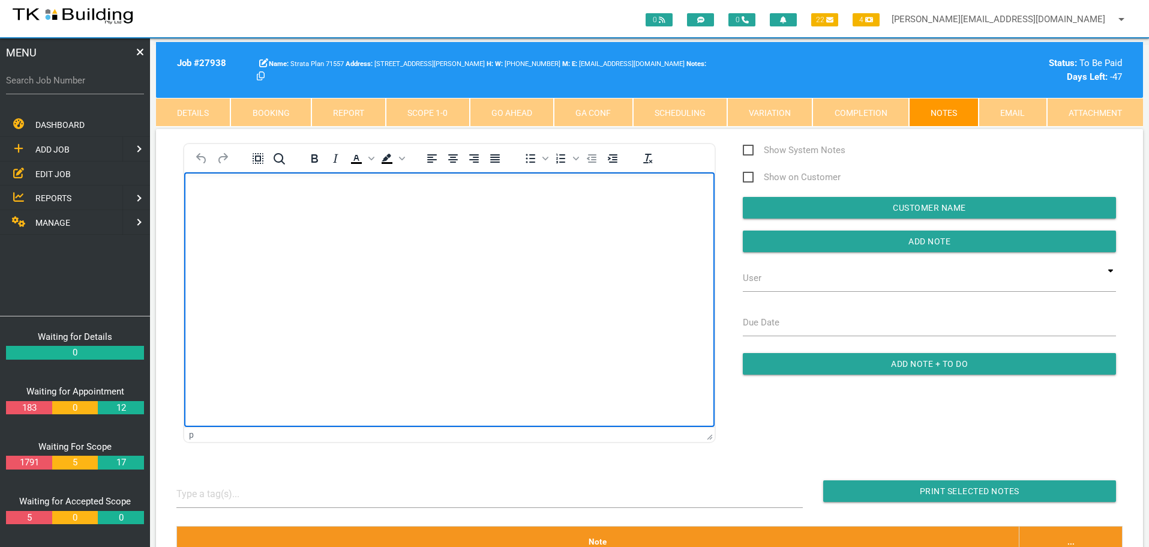
click at [203, 182] on html at bounding box center [449, 199] width 530 height 55
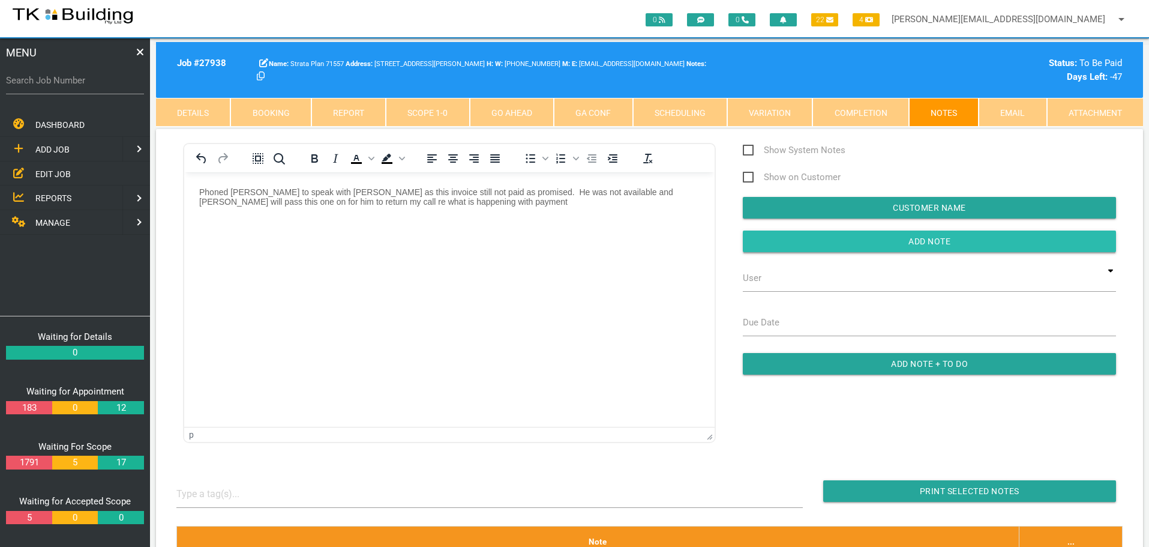
click at [759, 247] on input "button" at bounding box center [929, 241] width 373 height 22
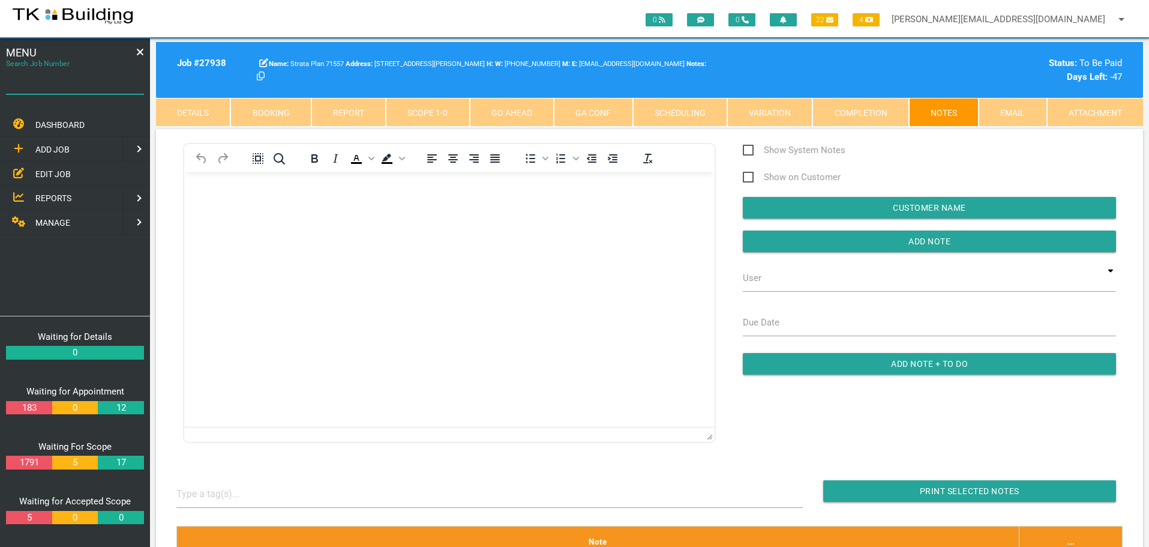
click at [82, 90] on input "Search Job Number" at bounding box center [75, 81] width 138 height 28
type input "27335"
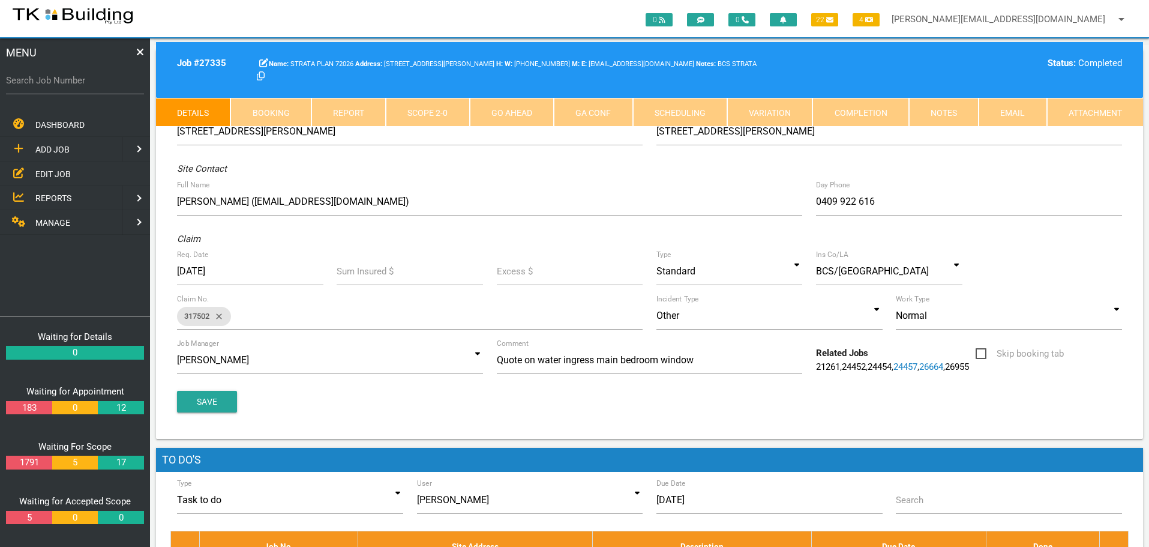
click at [941, 113] on link "Notes" at bounding box center [944, 112] width 70 height 29
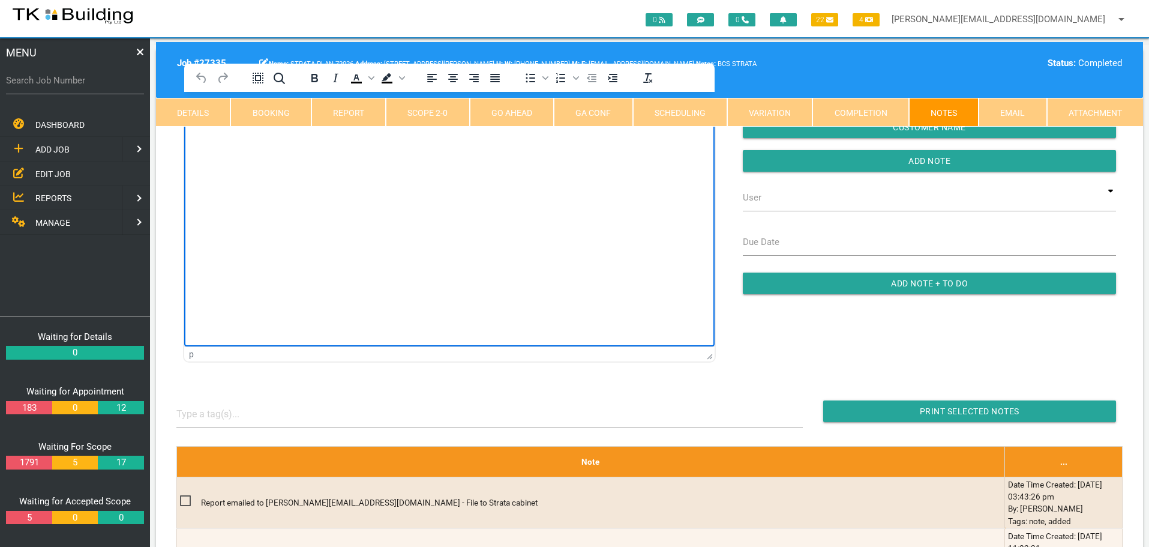
click at [257, 146] on html at bounding box center [449, 119] width 530 height 55
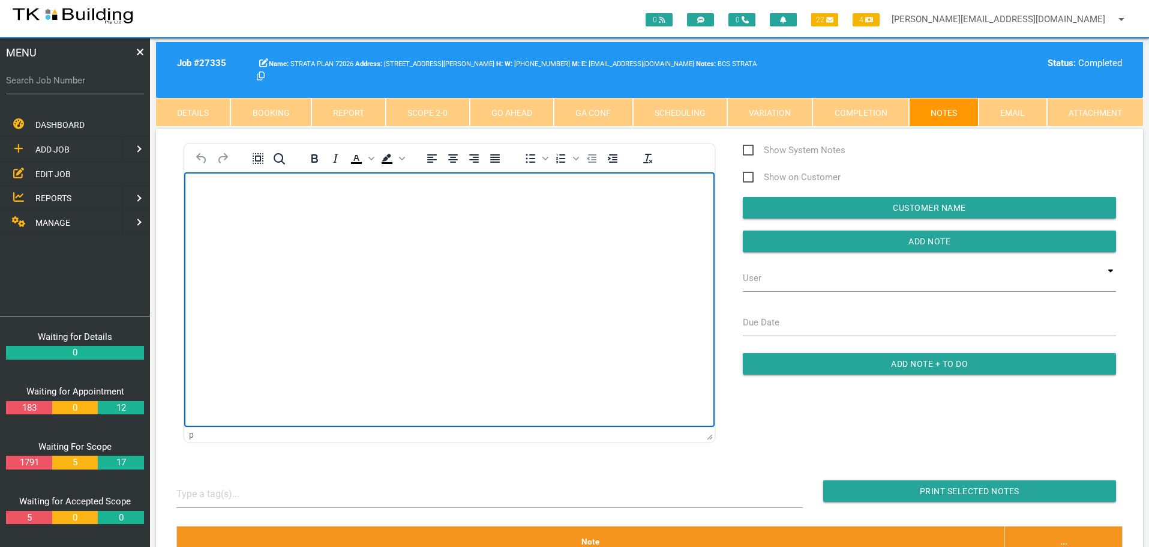
click at [208, 188] on p "Rich Text Area. Press ALT-0 for help." at bounding box center [449, 192] width 500 height 10
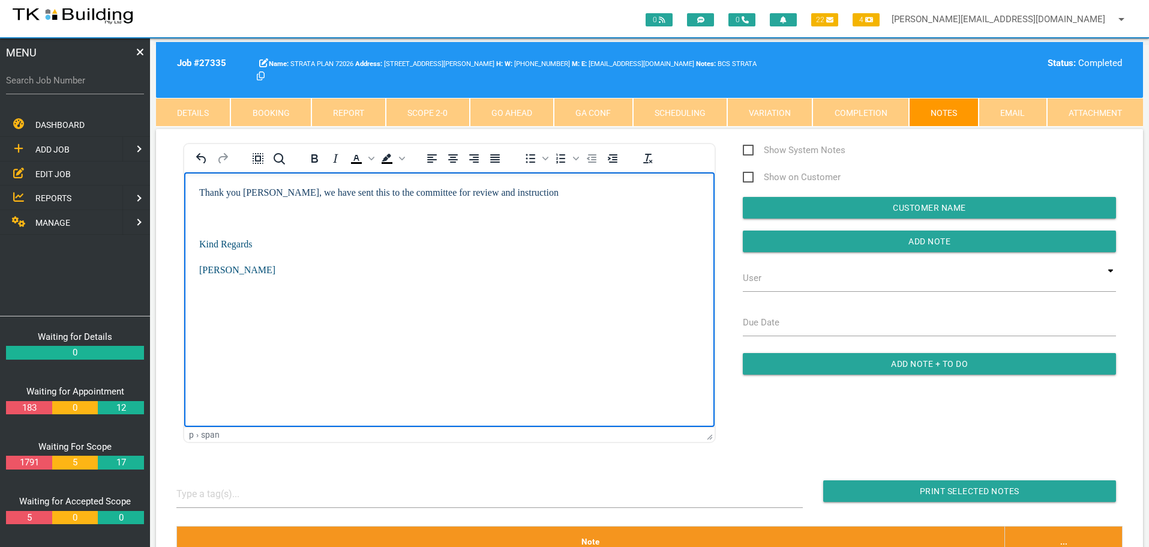
click at [206, 206] on body "Thank you Sharon, we have sent this to the committee for review and instruction…" at bounding box center [449, 246] width 530 height 118
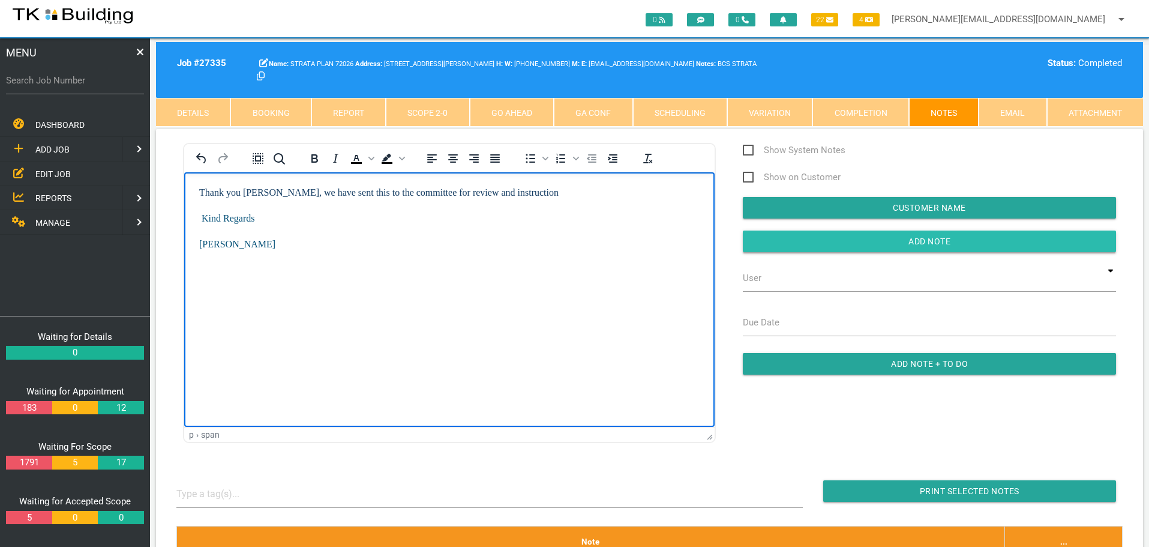
drag, startPoint x: 786, startPoint y: 238, endPoint x: 739, endPoint y: 239, distance: 46.8
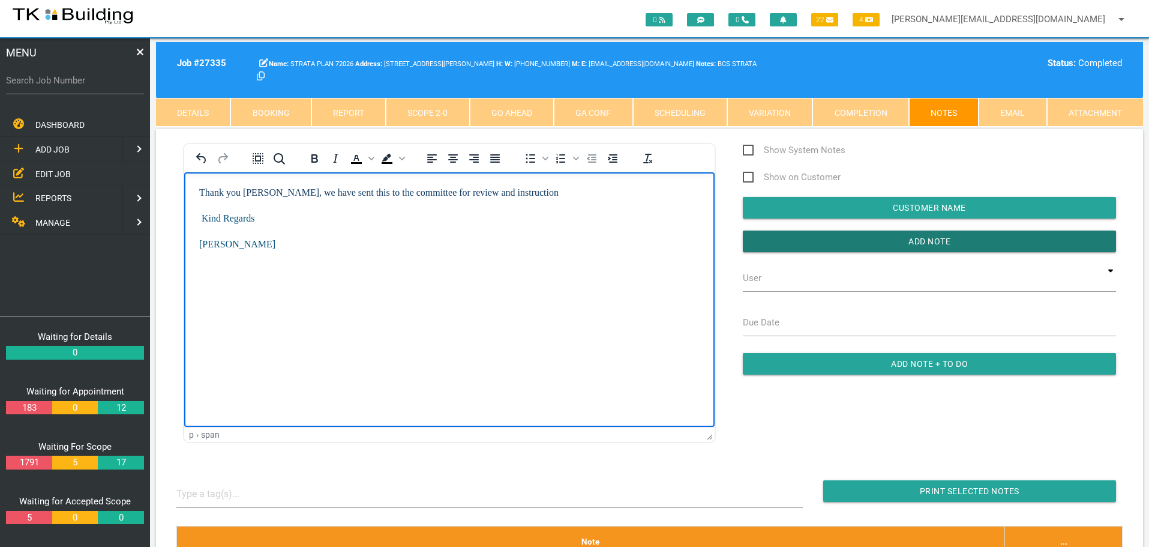
click at [782, 238] on input "Add Note" at bounding box center [929, 241] width 373 height 22
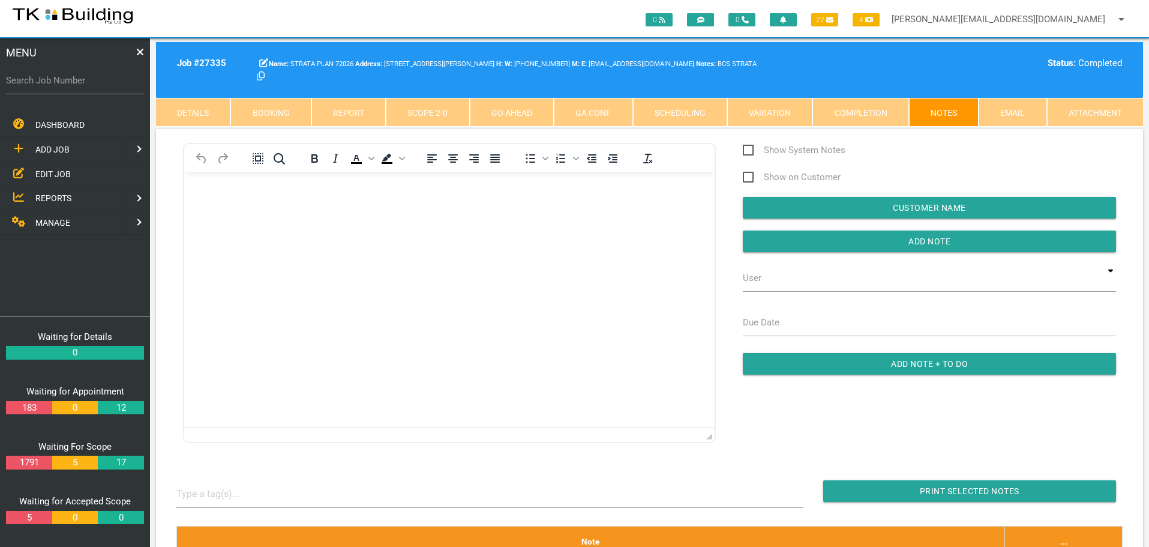
click at [88, 83] on label "Search Job Number" at bounding box center [75, 81] width 138 height 14
click at [88, 83] on input "Search Job Number" at bounding box center [75, 81] width 138 height 28
type input "27225"
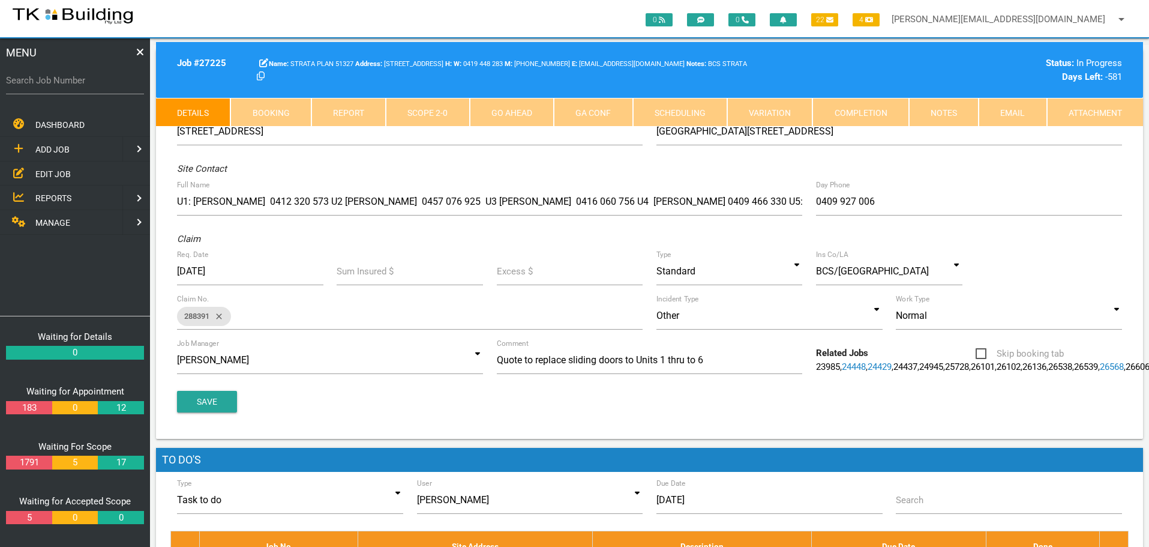
click at [943, 110] on link "Notes" at bounding box center [944, 112] width 70 height 29
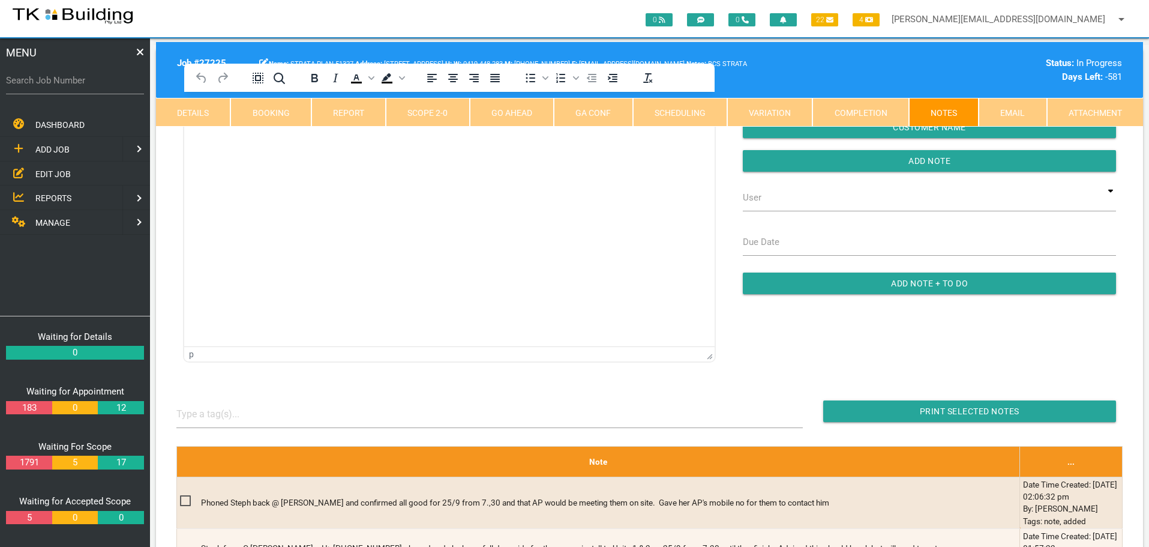
click at [225, 146] on html at bounding box center [449, 119] width 530 height 55
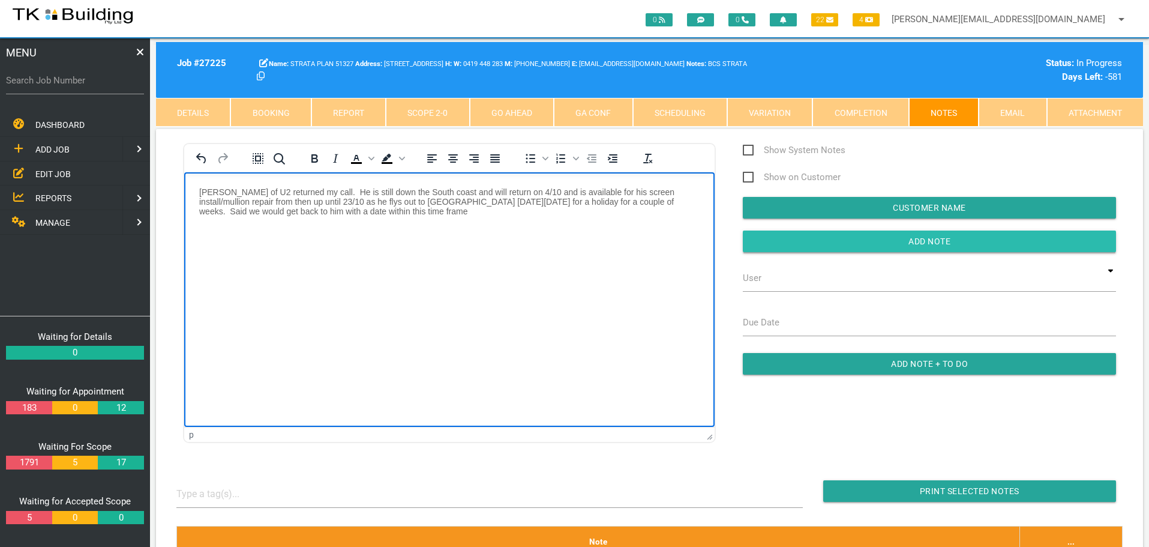
drag, startPoint x: 843, startPoint y: 238, endPoint x: 830, endPoint y: 248, distance: 17.1
click at [842, 241] on input "Add Note" at bounding box center [929, 241] width 373 height 22
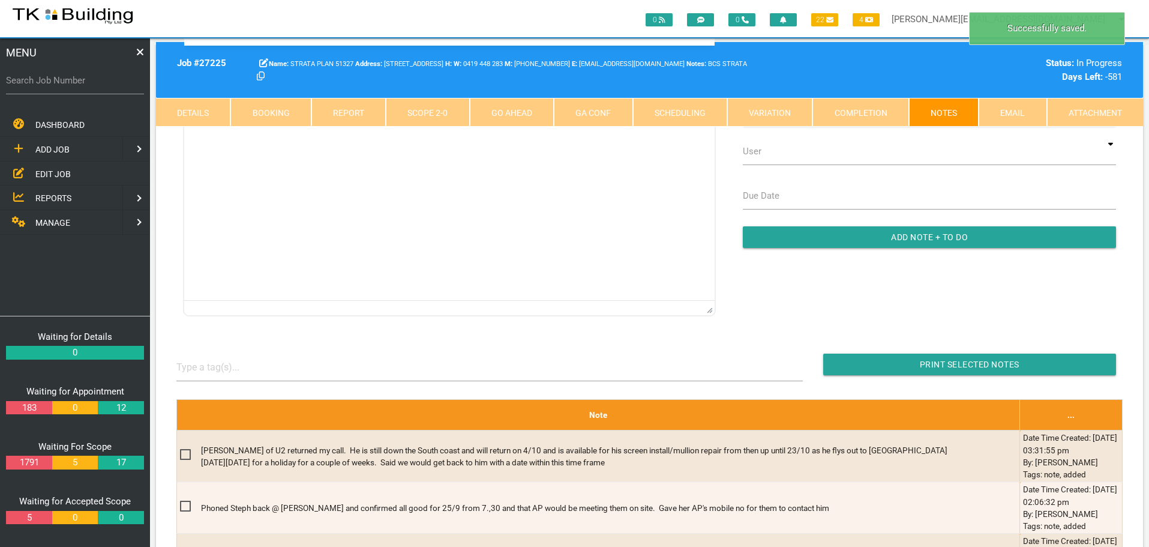
scroll to position [360, 0]
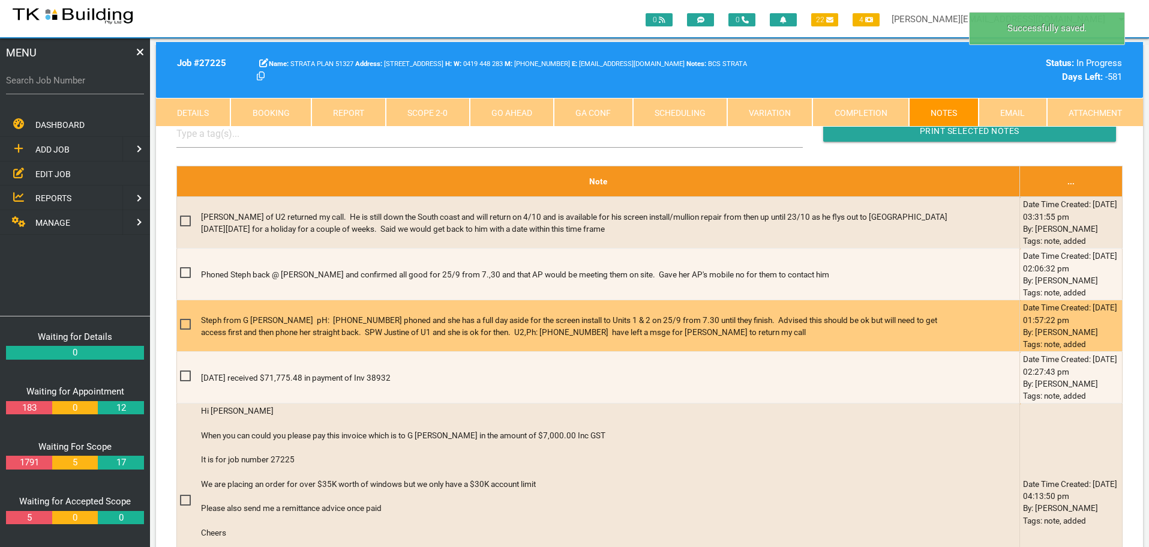
click at [186, 323] on span at bounding box center [190, 324] width 21 height 15
click at [186, 323] on input "checkbox" at bounding box center [184, 321] width 8 height 8
checkbox input "true"
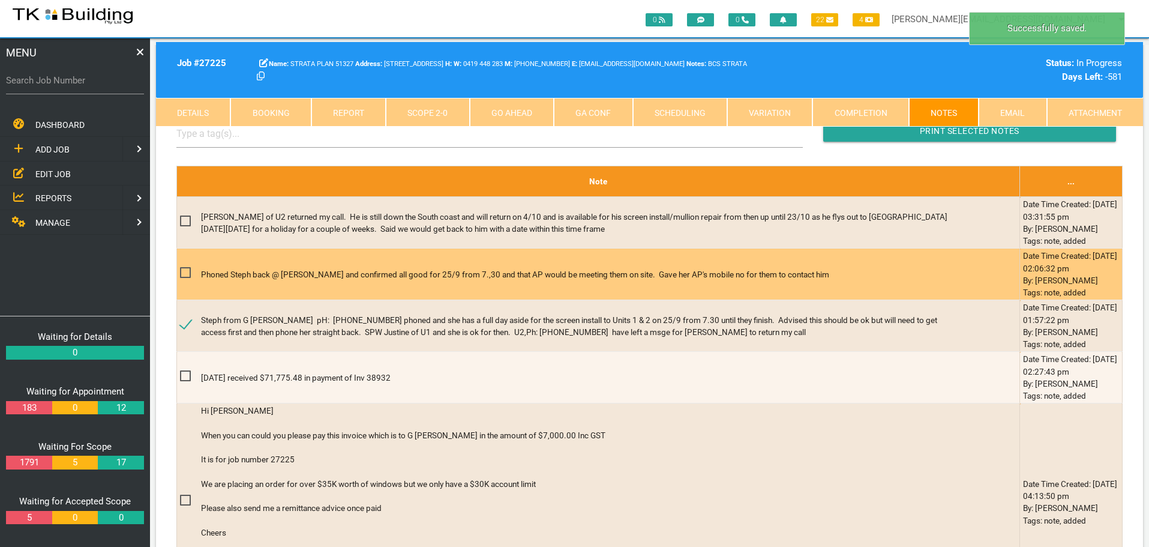
click at [187, 271] on span at bounding box center [190, 272] width 21 height 15
click at [187, 271] on input "checkbox" at bounding box center [184, 269] width 8 height 8
checkbox input "true"
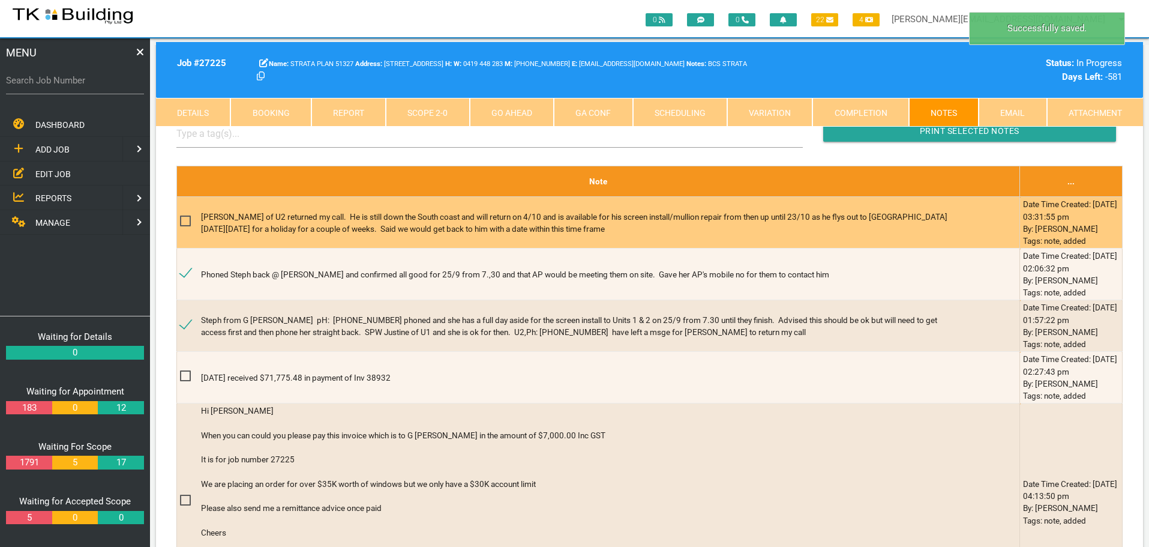
click at [183, 220] on span at bounding box center [190, 221] width 21 height 15
click at [183, 220] on input "checkbox" at bounding box center [184, 218] width 8 height 8
checkbox input "true"
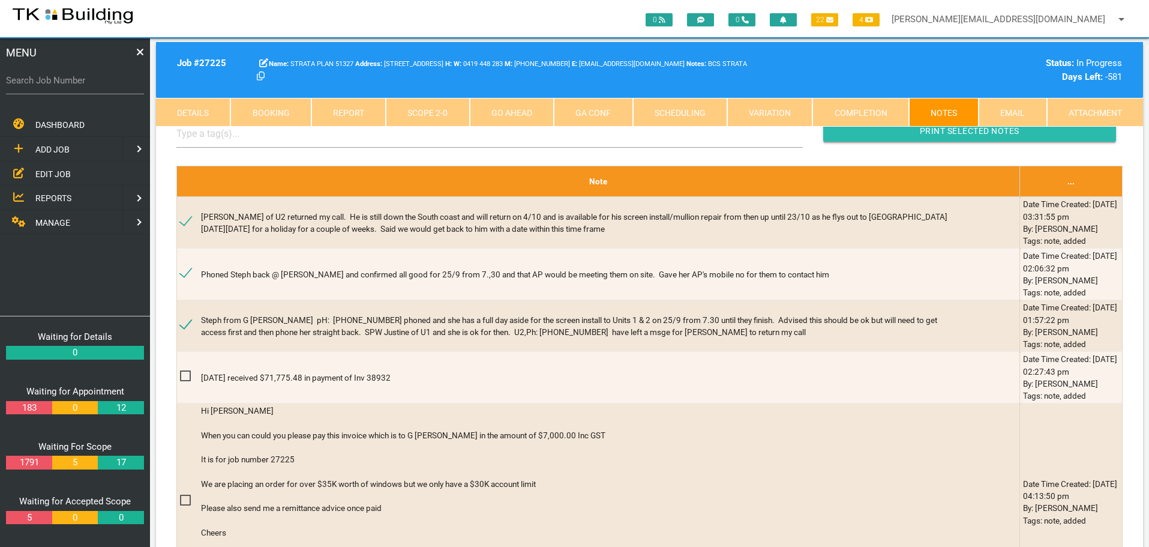
click at [869, 137] on input "button" at bounding box center [969, 131] width 293 height 22
click at [90, 84] on label "Search Job Number" at bounding box center [75, 81] width 138 height 14
click at [90, 84] on input "Search Job Number" at bounding box center [75, 81] width 138 height 28
type input "28155"
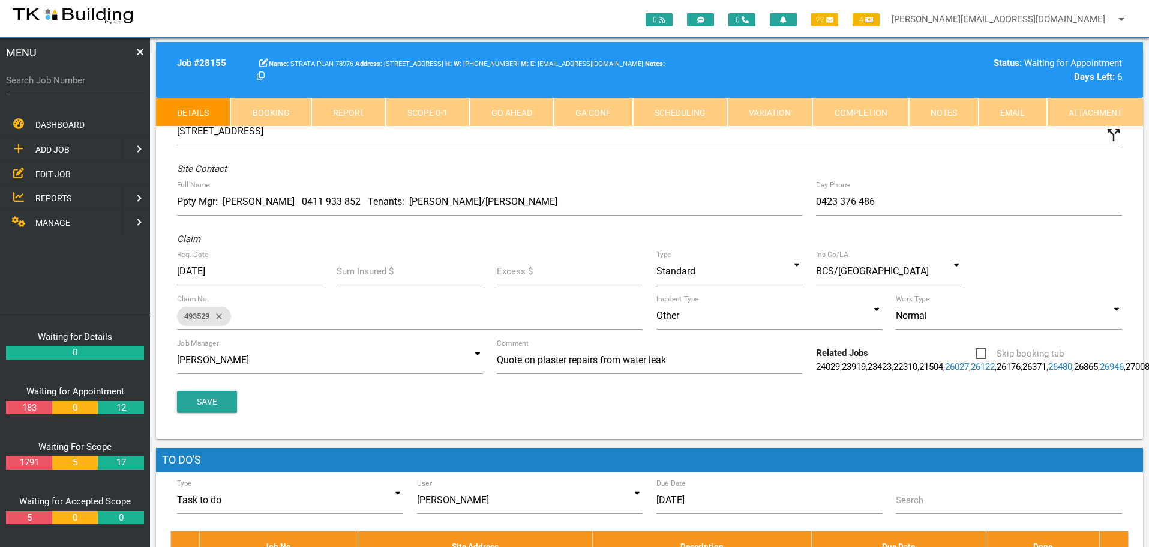
click at [271, 112] on link "Booking" at bounding box center [270, 112] width 80 height 29
select select "8"
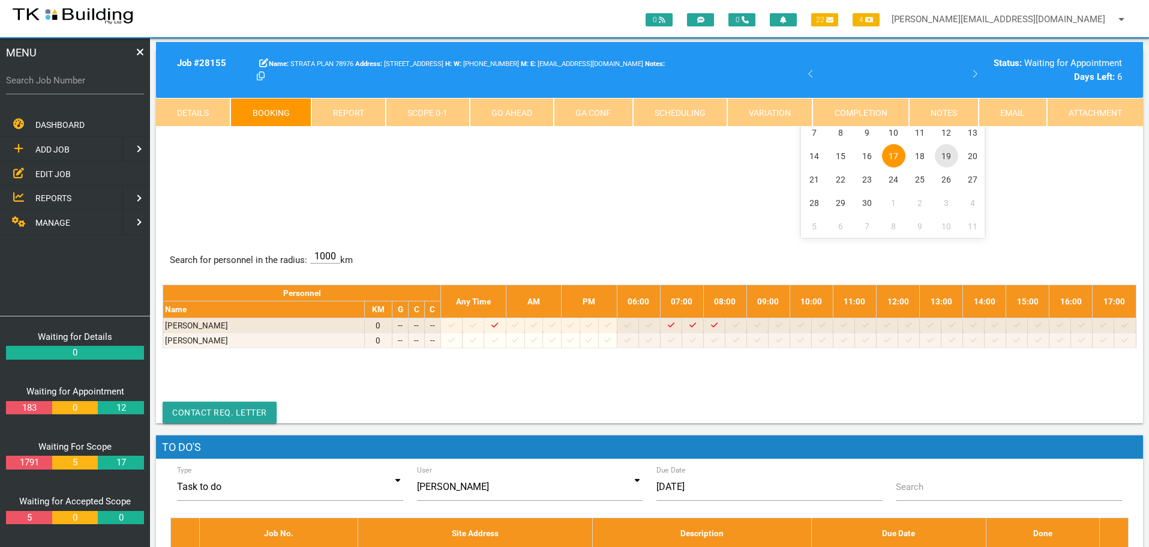
click at [944, 156] on span "19" at bounding box center [946, 155] width 23 height 23
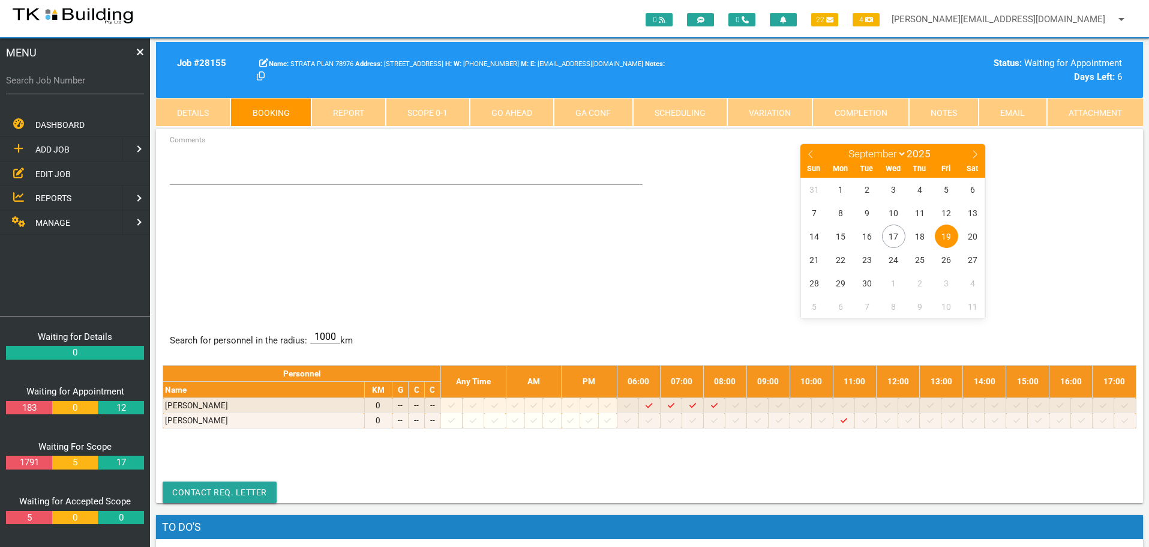
click at [61, 86] on label "Search Job Number" at bounding box center [75, 81] width 138 height 14
click at [61, 86] on input "Search Job Number" at bounding box center [75, 81] width 138 height 28
type input "28119"
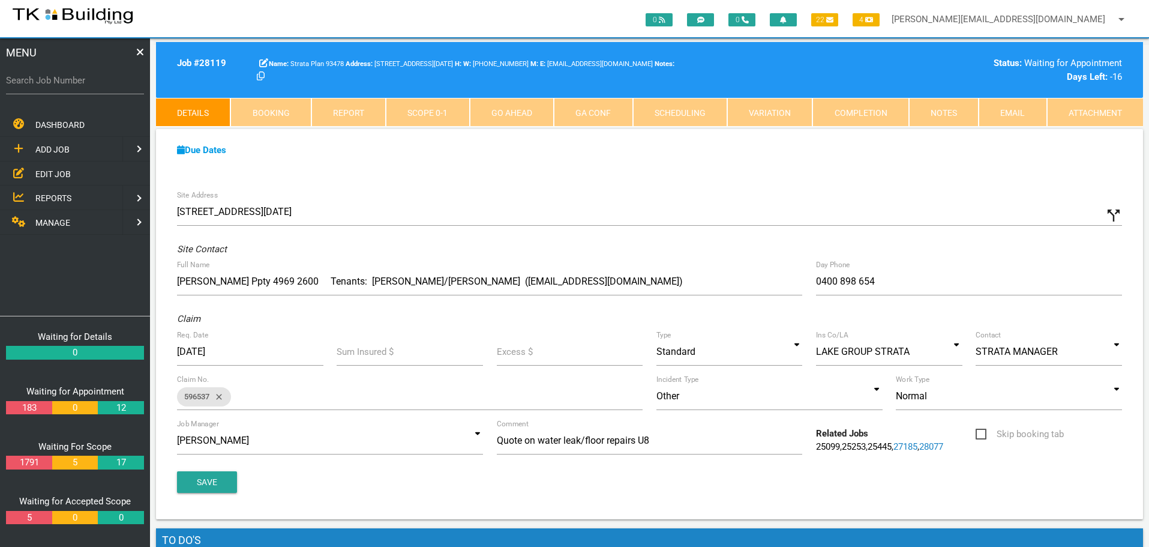
click at [261, 106] on link "Booking" at bounding box center [270, 112] width 80 height 29
select select "8"
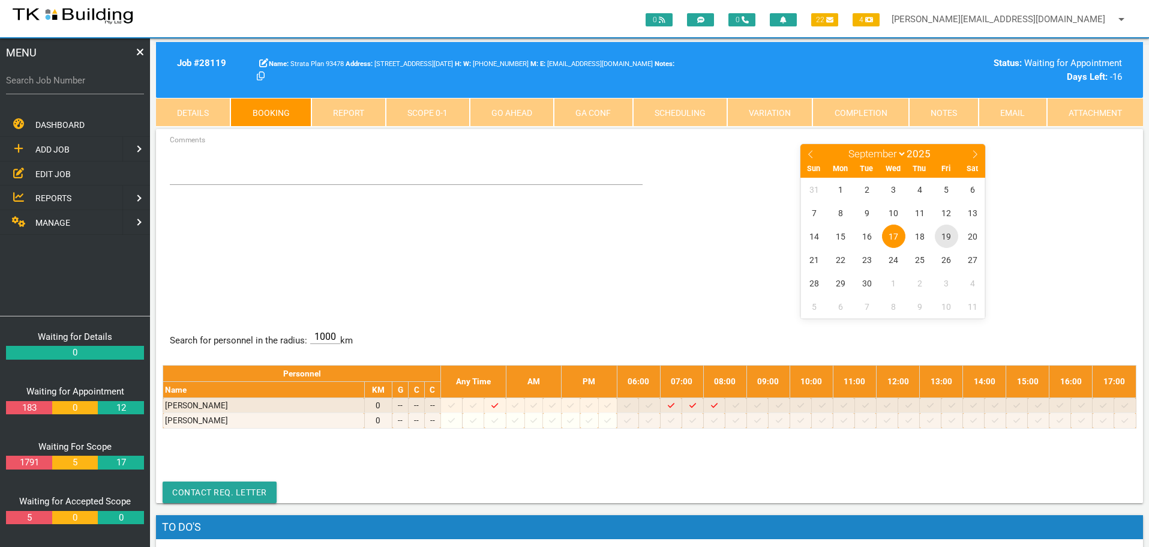
click at [949, 235] on span "19" at bounding box center [946, 235] width 23 height 23
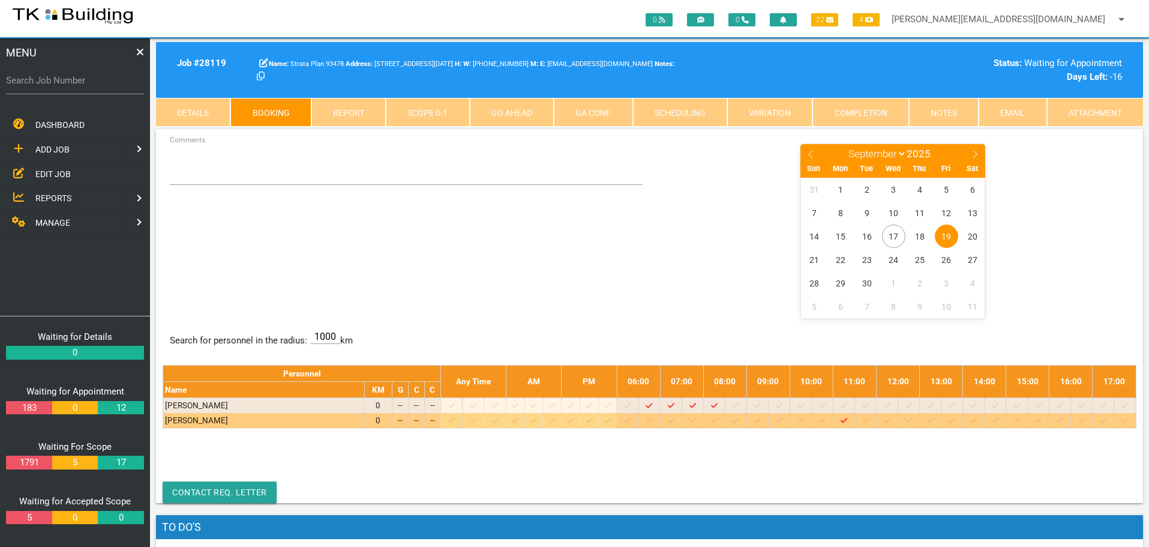
click at [739, 419] on icon at bounding box center [735, 420] width 7 height 8
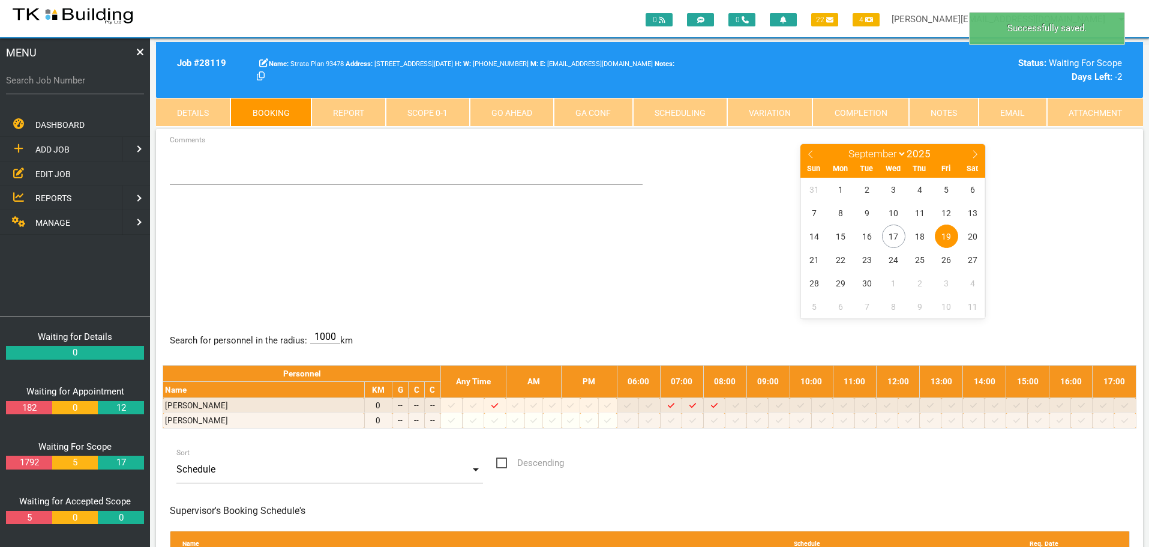
click at [946, 231] on span "19" at bounding box center [946, 235] width 23 height 23
click at [192, 168] on textarea "Comments" at bounding box center [406, 164] width 473 height 42
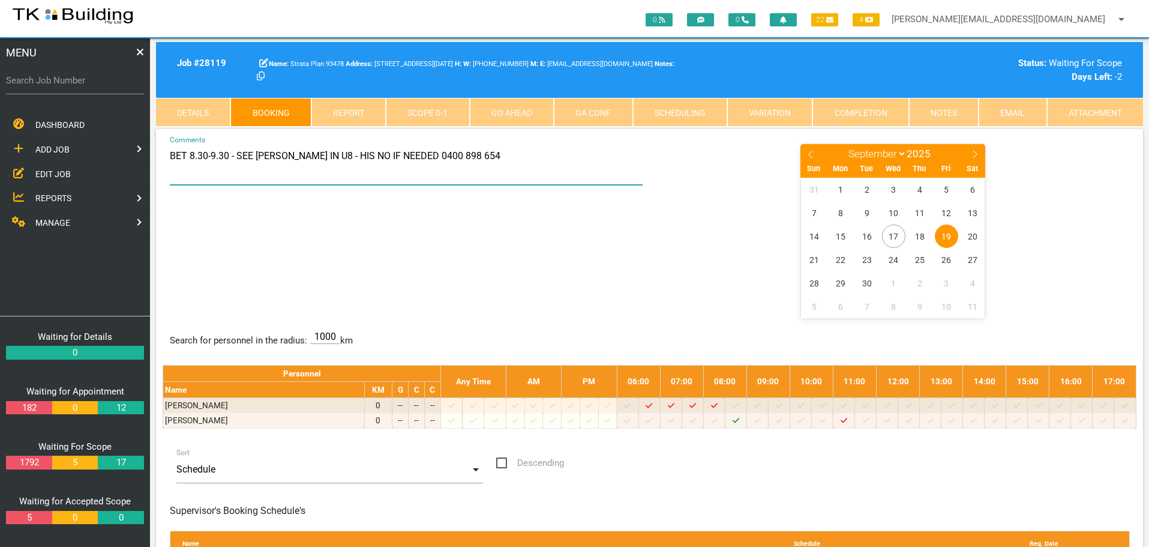
type textarea "BET 8.30-9.30 - SEE CRAIG IN U8 - HIS NO IF NEEDED 0400 898 654"
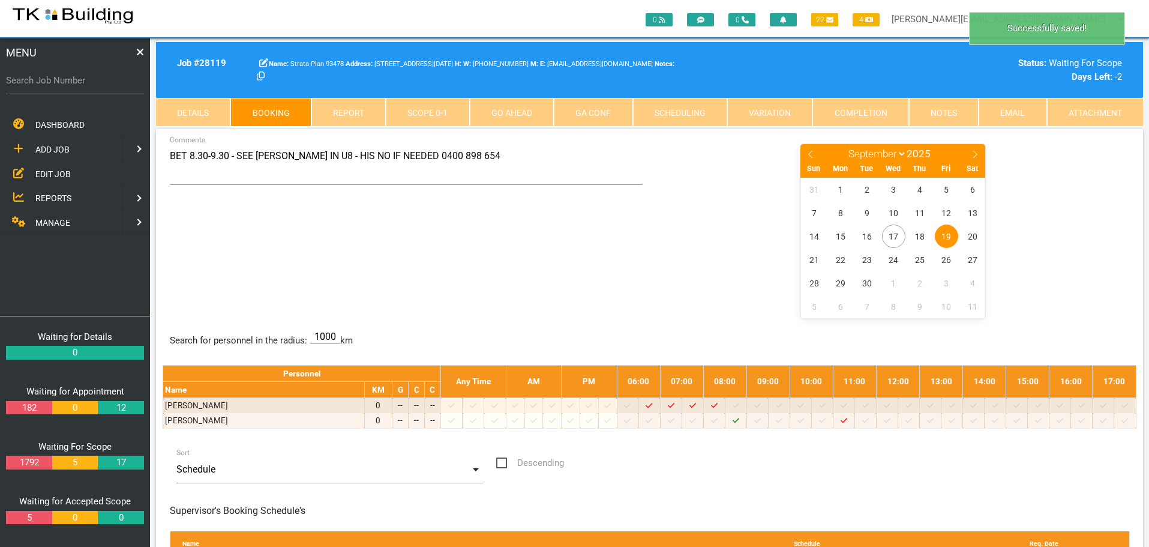
click at [644, 254] on div "BET 8.30-9.30 - SEE CRAIG IN U8 - HIS NO IF NEEDED 0400 898 654 Comments Januar…" at bounding box center [650, 230] width 974 height 175
click at [36, 86] on label "Search Job Number" at bounding box center [75, 81] width 138 height 14
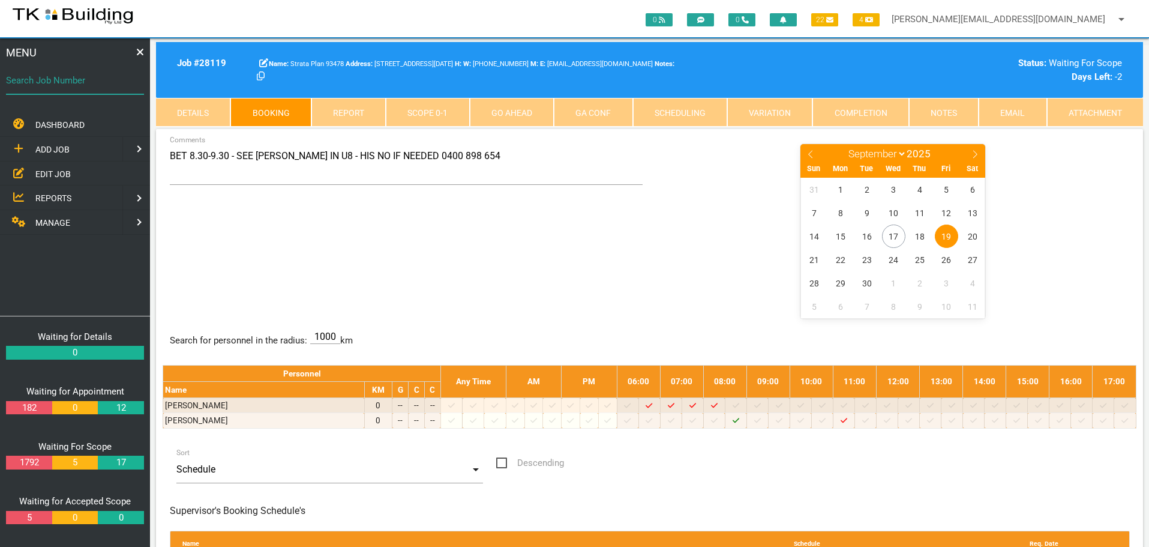
click at [36, 86] on input "Search Job Number" at bounding box center [75, 81] width 138 height 28
type input "28134"
select select "8"
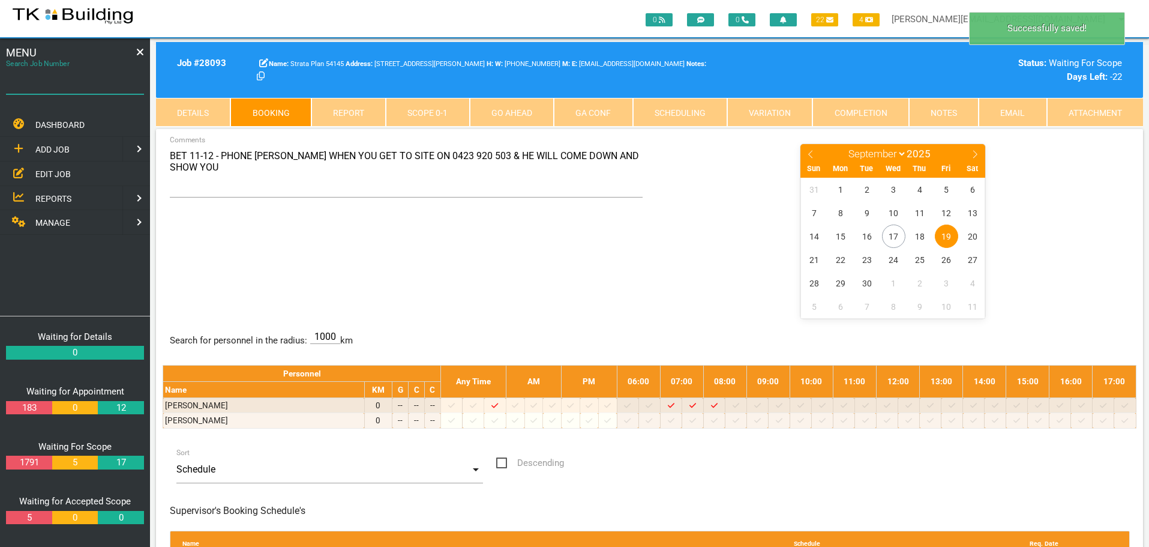
click at [70, 89] on input "Search Job Number" at bounding box center [75, 81] width 138 height 28
type input "27205"
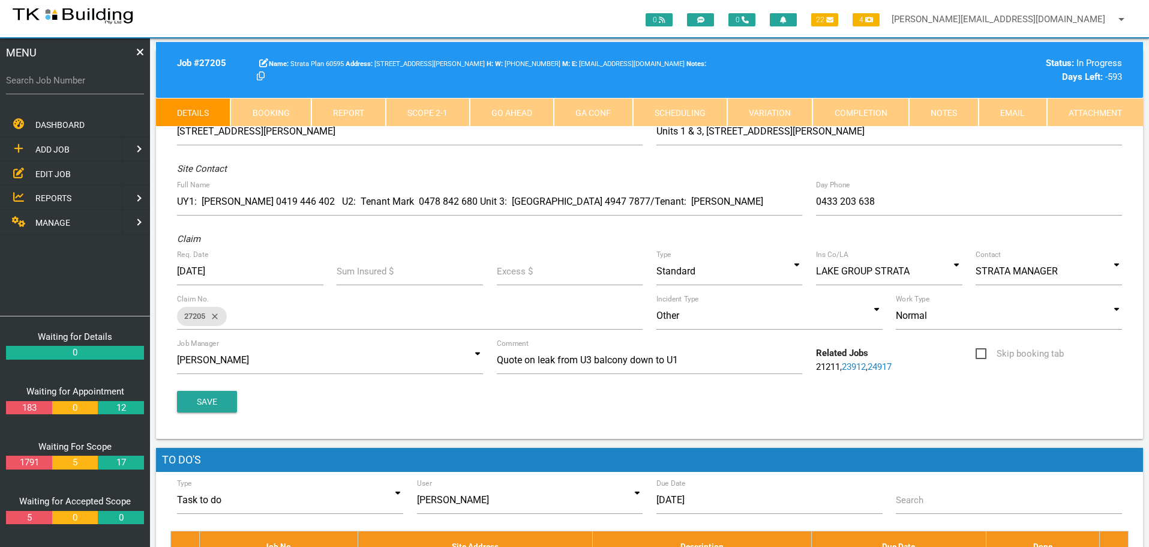
click at [268, 111] on link "Booking" at bounding box center [270, 112] width 80 height 29
select select "8"
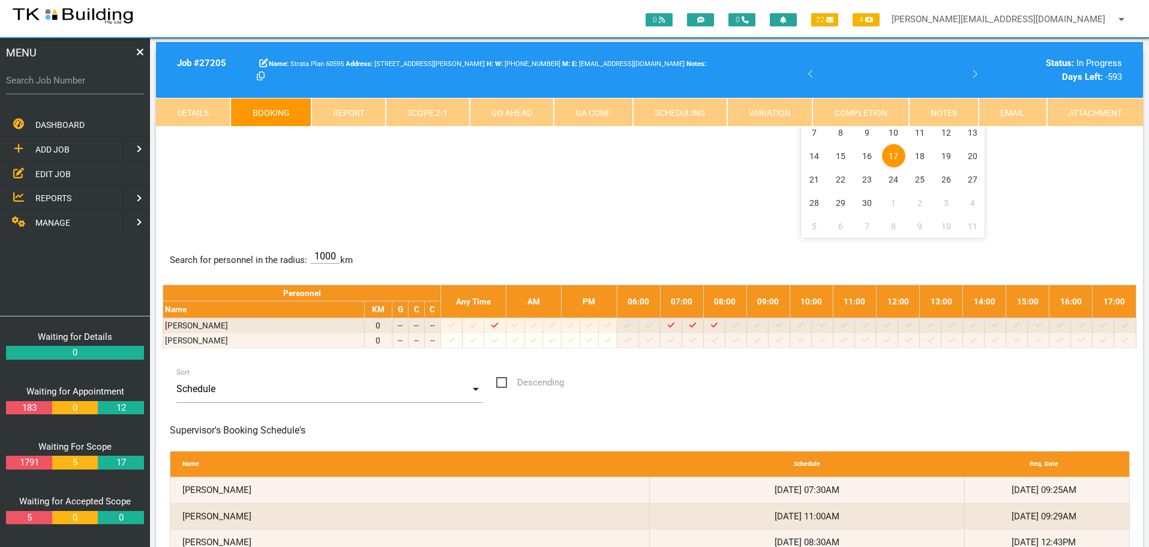
click at [187, 109] on link "Details" at bounding box center [193, 112] width 74 height 29
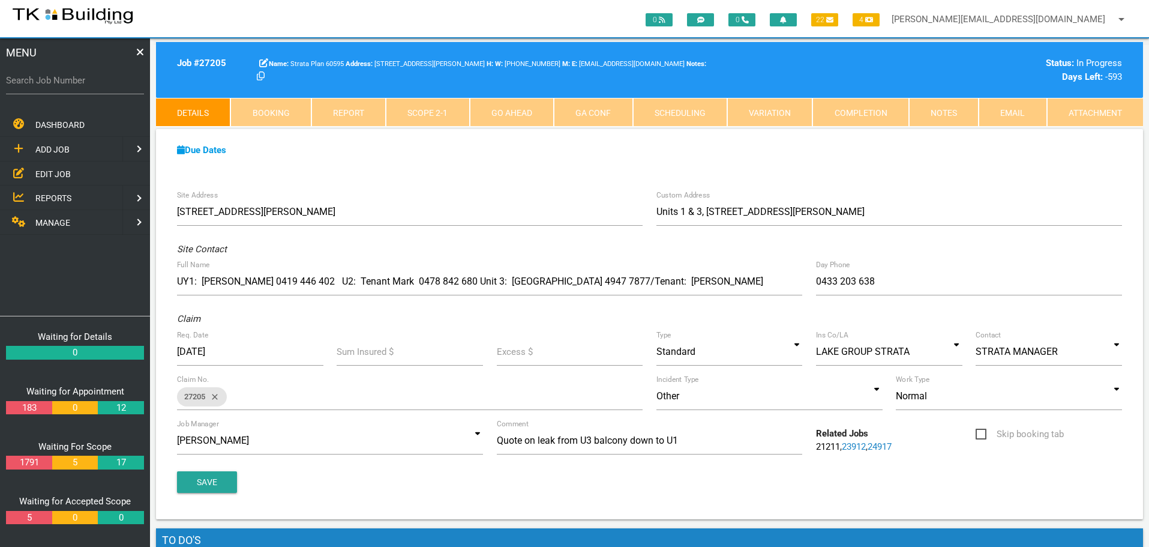
click at [956, 111] on link "Notes" at bounding box center [944, 112] width 70 height 29
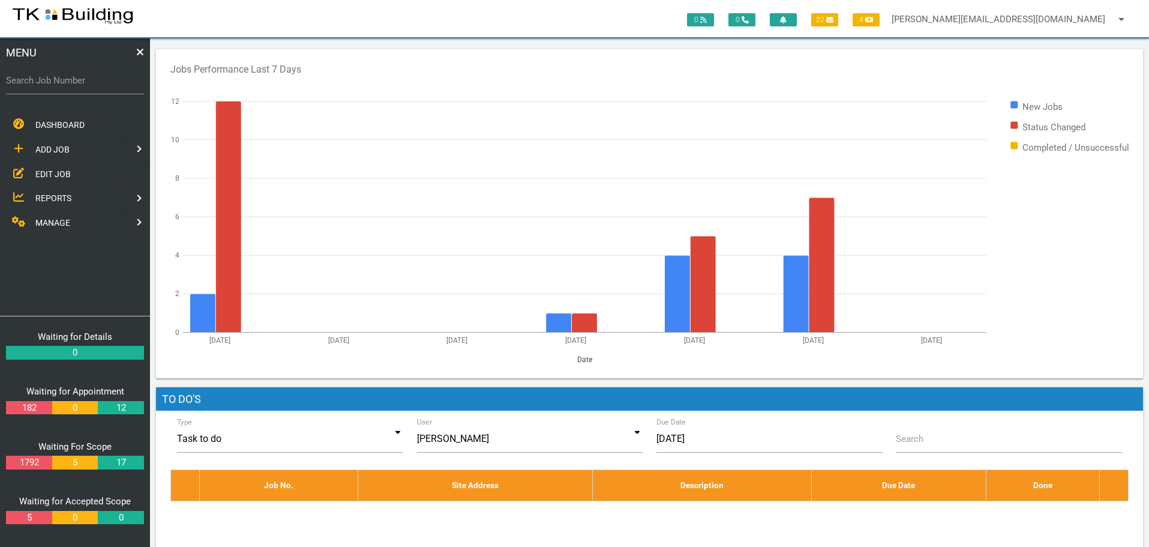
click at [50, 197] on span "REPORTS" at bounding box center [53, 198] width 36 height 10
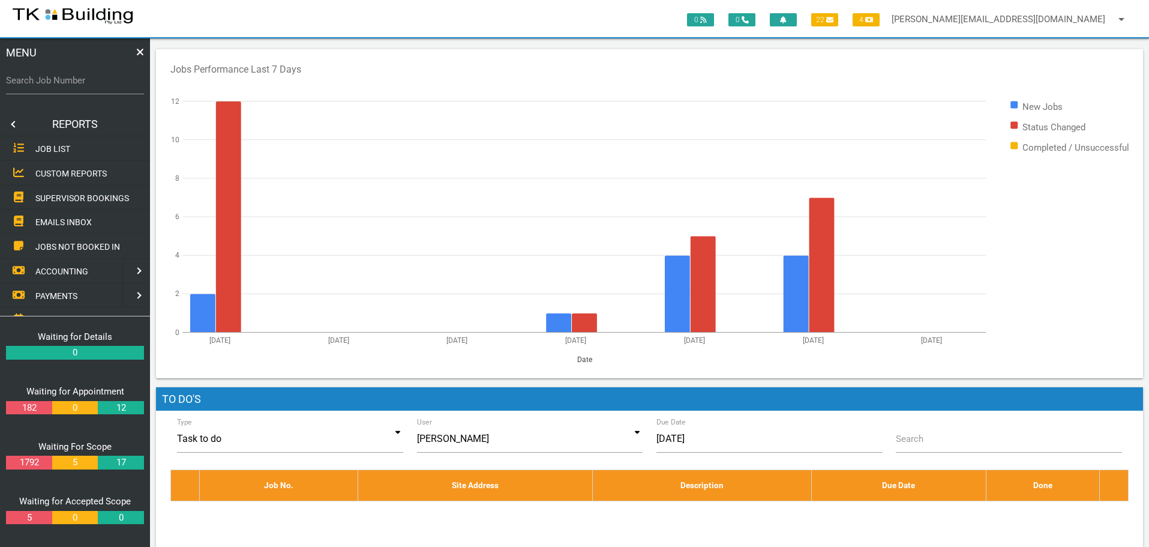
click at [50, 197] on span "SUPERVISOR BOOKINGS" at bounding box center [82, 198] width 94 height 10
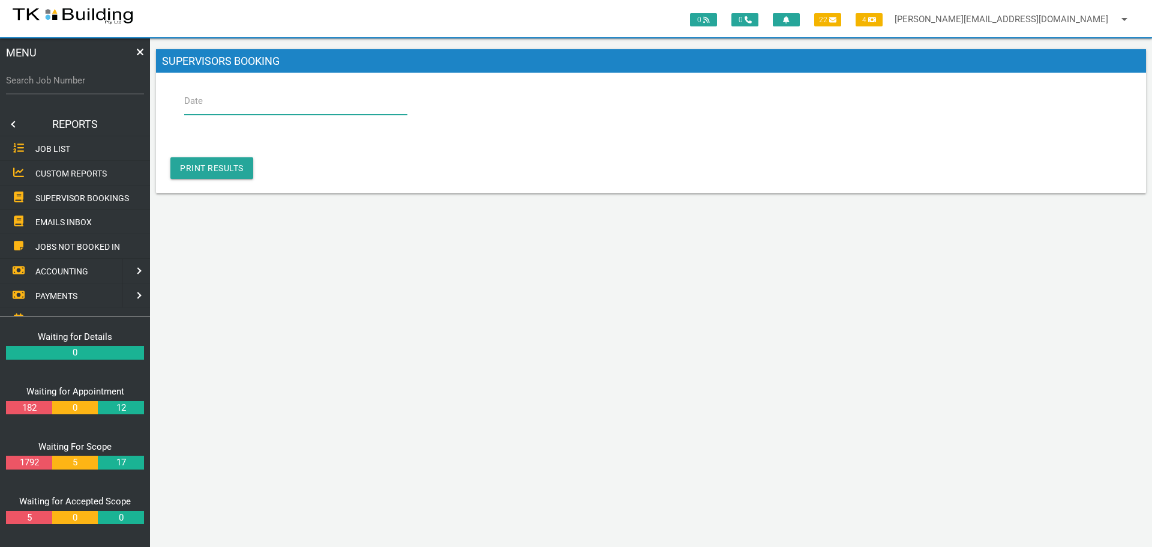
click at [240, 97] on input "Date" at bounding box center [295, 101] width 223 height 28
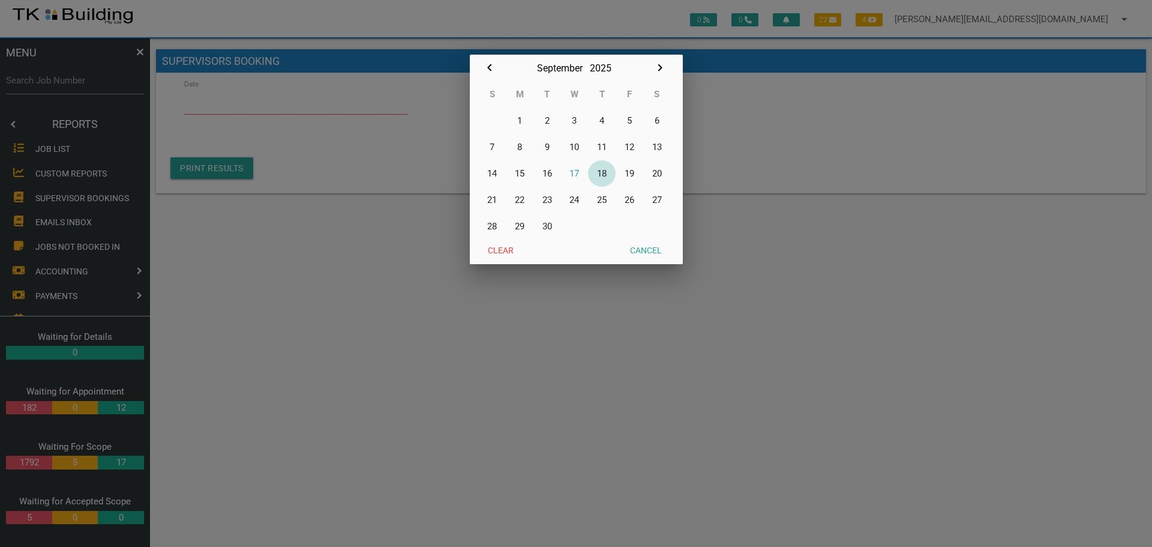
click at [606, 175] on button "18" at bounding box center [602, 173] width 28 height 26
type input "18/09/2025"
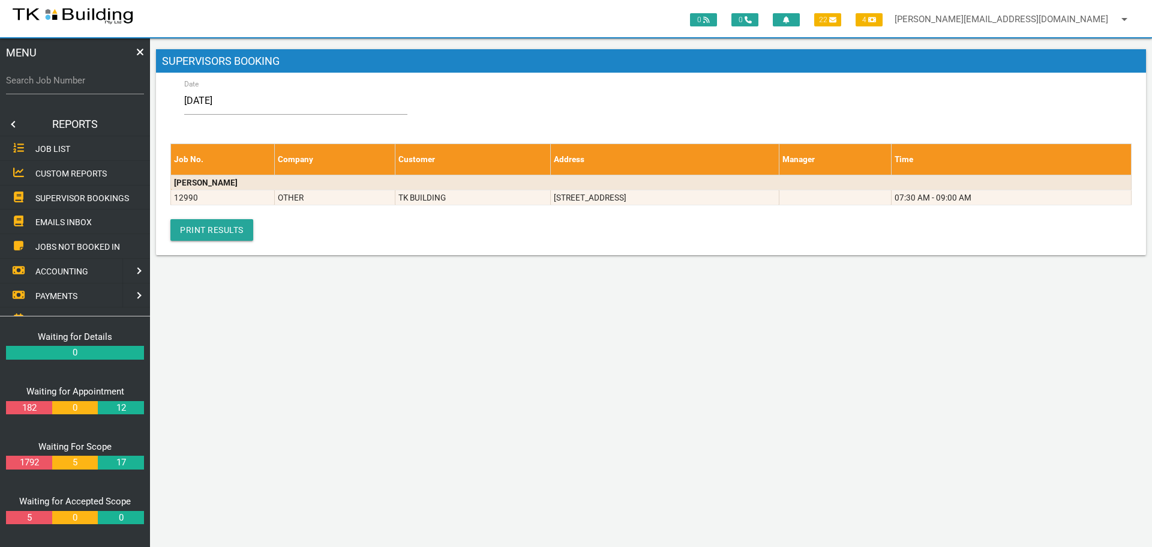
click at [11, 125] on link at bounding box center [12, 124] width 24 height 24
